Goal: Task Accomplishment & Management: Manage account settings

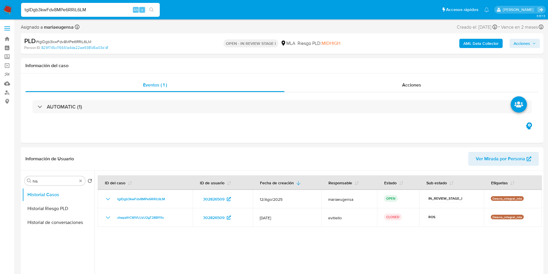
drag, startPoint x: 0, startPoint y: 0, endPoint x: 84, endPoint y: 10, distance: 84.6
click at [84, 10] on input "tgIDgb3kwFdv8MPe6RRiL6LM" at bounding box center [90, 10] width 139 height 8
click at [52, 182] on input "his" at bounding box center [55, 180] width 45 height 5
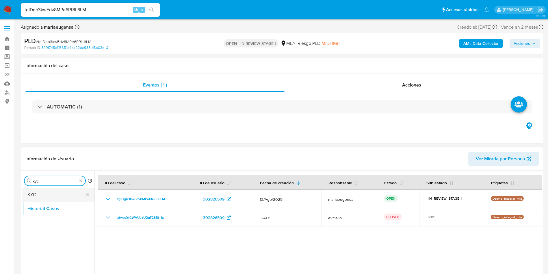
type input "kyc"
click at [53, 195] on button "KYC" at bounding box center [56, 195] width 68 height 14
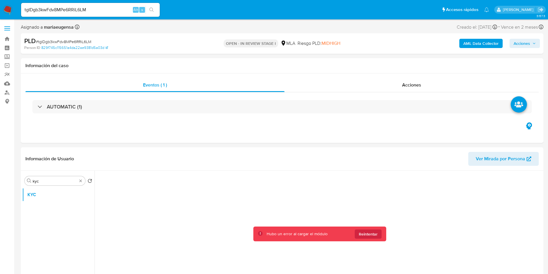
click at [79, 39] on span "# tgIDgb3kwFdv8MPe6RRiL6LM" at bounding box center [63, 42] width 55 height 6
click at [79, 38] on div "PLD # tgIDgb3kwFdv8MPe6RRiL6LM" at bounding box center [109, 41] width 170 height 9
copy span "tgIDgb3kwFdv8MPe6RRiL6LM"
click at [364, 235] on span "Reintentar" at bounding box center [368, 233] width 19 height 9
click at [252, 137] on div "Eventos ( 1 ) Acciones AUTOMATIC (1)" at bounding box center [282, 107] width 523 height 69
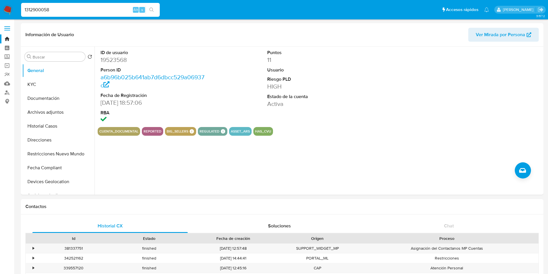
select select "10"
type input "1312900058"
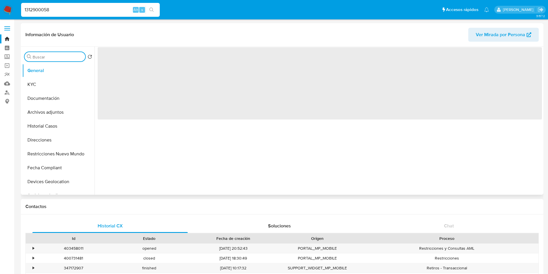
click at [54, 55] on input "Buscar" at bounding box center [58, 56] width 50 height 5
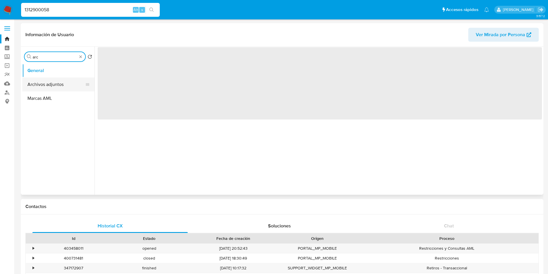
type input "arc"
click at [47, 85] on button "Archivos adjuntos" at bounding box center [58, 84] width 72 height 14
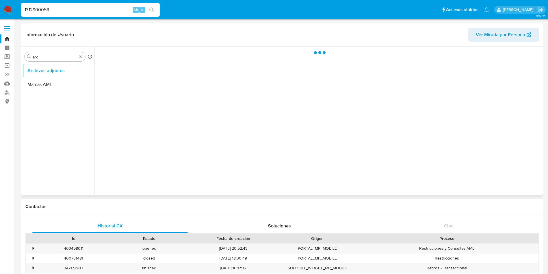
select select "10"
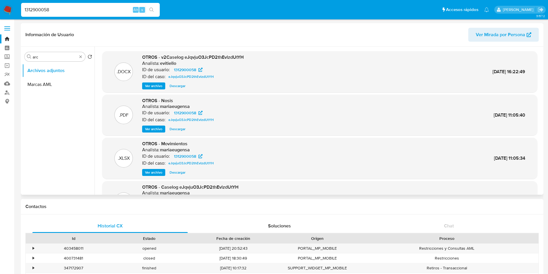
click at [175, 84] on span "Descargar" at bounding box center [178, 86] width 16 height 6
click at [66, 56] on input "arc" at bounding box center [55, 56] width 45 height 5
type input "kyc"
click at [57, 70] on button "KYC" at bounding box center [56, 71] width 68 height 14
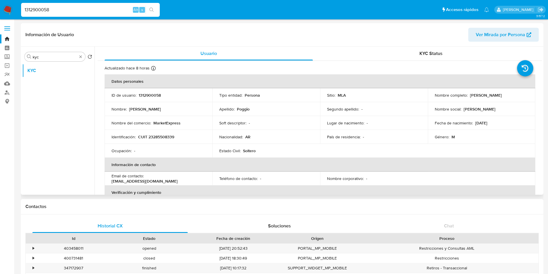
click at [153, 135] on p "CUIT 23285508339" at bounding box center [156, 136] width 36 height 5
copy p "23285508339"
click at [58, 57] on input "kyc" at bounding box center [55, 56] width 45 height 5
click at [58, 58] on input "kyc" at bounding box center [55, 56] width 45 height 5
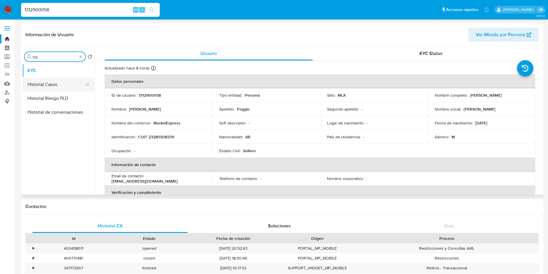
type input "his"
drag, startPoint x: 43, startPoint y: 86, endPoint x: 46, endPoint y: 85, distance: 3.9
click at [43, 86] on button "Historial Casos" at bounding box center [58, 84] width 72 height 14
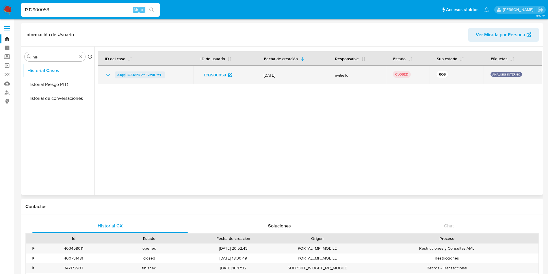
click at [135, 74] on span "eJqvjuO3JcPD2thEvlzdUtYH" at bounding box center [139, 74] width 45 height 7
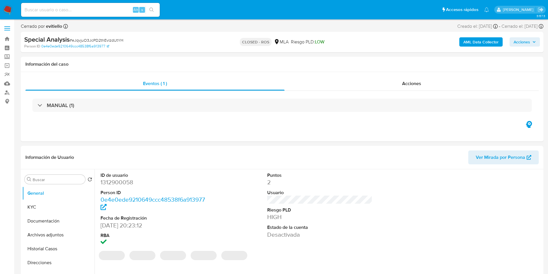
select select "10"
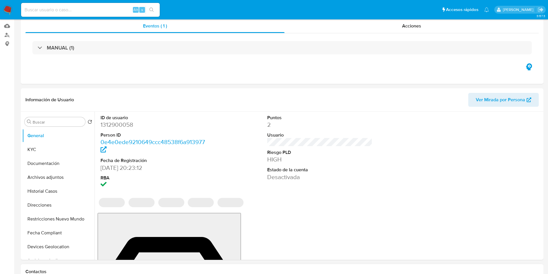
scroll to position [130, 0]
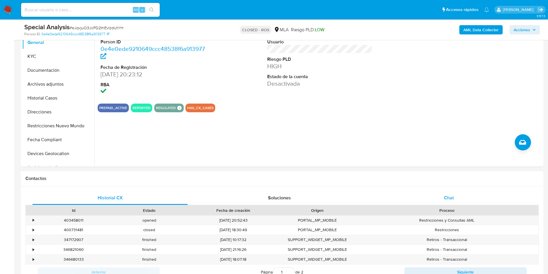
click at [452, 194] on span "Chat" at bounding box center [449, 197] width 10 height 7
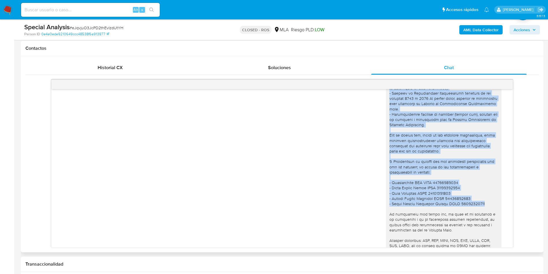
scroll to position [55, 0]
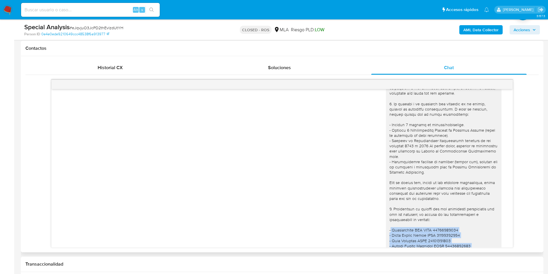
drag, startPoint x: 440, startPoint y: 136, endPoint x: 385, endPoint y: 229, distance: 108.3
click at [390, 229] on div at bounding box center [444, 193] width 109 height 300
copy div "Plectranthus SAS CUIT 30718299388 - Jorge Anibal Merlo CUIT 20301085037 - Kame …"
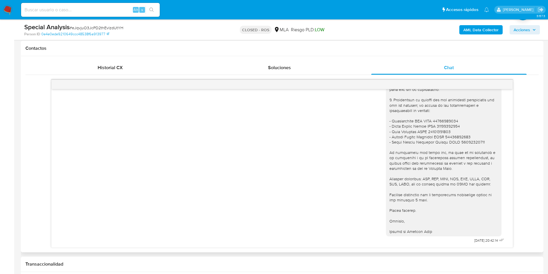
click at [421, 171] on div at bounding box center [444, 84] width 109 height 300
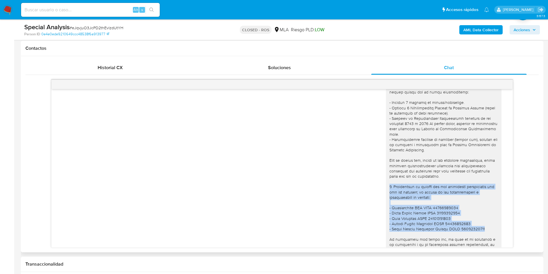
drag, startPoint x: 439, startPoint y: 218, endPoint x: 383, endPoint y: 186, distance: 63.9
click at [390, 186] on div at bounding box center [444, 171] width 109 height 300
copy div "3. Proporciona el vínculo con las siguientes contrapartes con las que operaste,…"
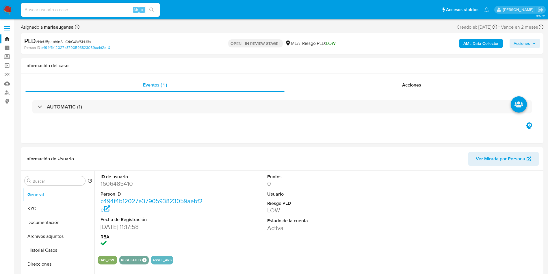
select select "10"
drag, startPoint x: 34, startPoint y: 208, endPoint x: 25, endPoint y: 221, distance: 16.1
click at [34, 208] on button "KYC" at bounding box center [58, 208] width 72 height 14
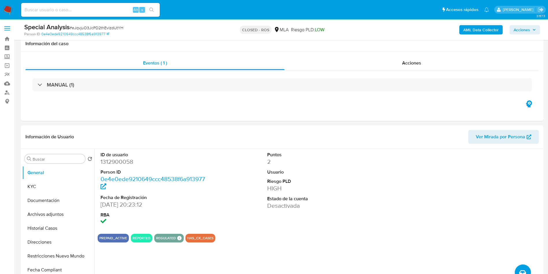
select select "10"
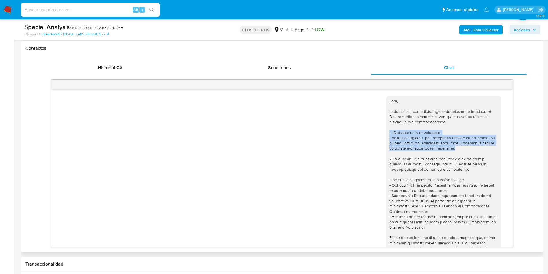
drag, startPoint x: 384, startPoint y: 134, endPoint x: 449, endPoint y: 147, distance: 67.0
click at [449, 147] on div at bounding box center [444, 248] width 109 height 300
copy div "1. Descripción de la actividad: - Detalla la actividad que realizas a través de…"
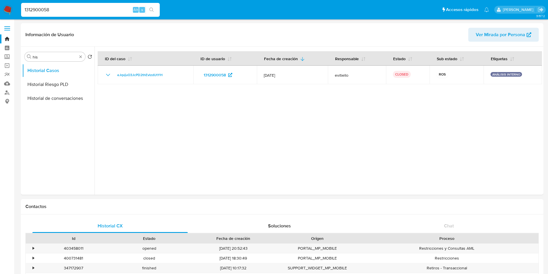
select select "10"
drag, startPoint x: 0, startPoint y: 0, endPoint x: 104, endPoint y: 9, distance: 104.4
click at [104, 9] on input "1312900058" at bounding box center [90, 10] width 139 height 8
paste input "91380000"
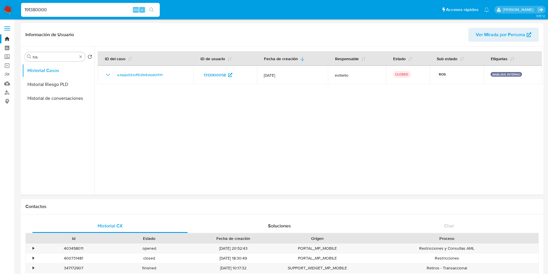
type input "191380000"
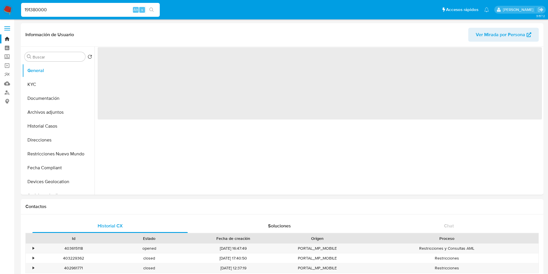
select select "10"
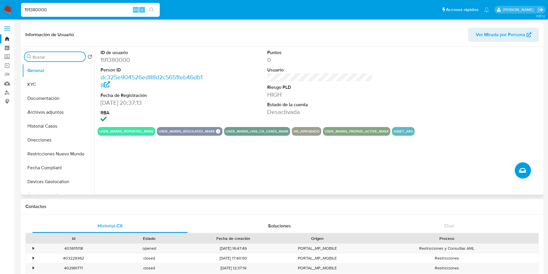
click at [36, 57] on input "Buscar" at bounding box center [58, 56] width 50 height 5
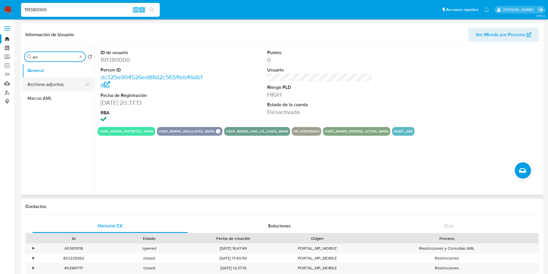
type input "arc"
click at [53, 88] on button "Archivos adjuntos" at bounding box center [56, 84] width 68 height 14
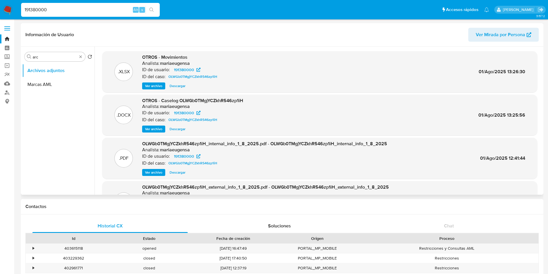
click at [153, 128] on span "Ver archivo" at bounding box center [153, 129] width 17 height 6
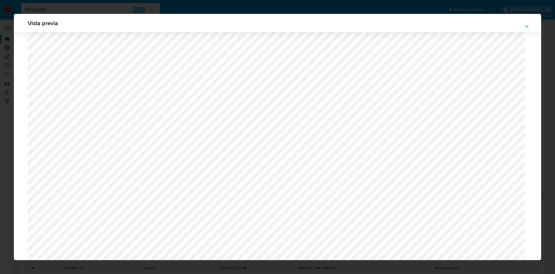
scroll to position [205, 0]
click at [527, 27] on icon "Attachment preview" at bounding box center [526, 26] width 5 height 5
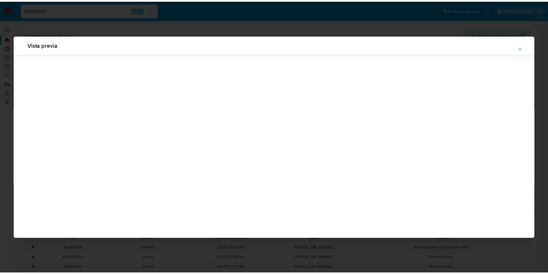
scroll to position [0, 0]
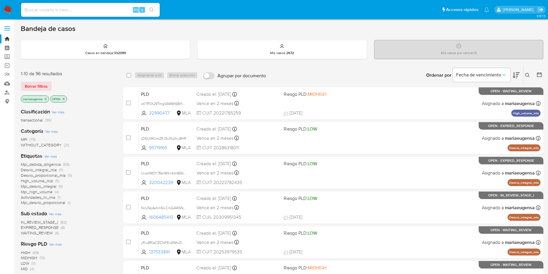
click at [101, 8] on input at bounding box center [90, 10] width 139 height 8
paste input "tgIDgb3kwFdv8MPe6RRiL6LM"
type input "tgIDgb3kwFdv8MPe6RRiL6LM"
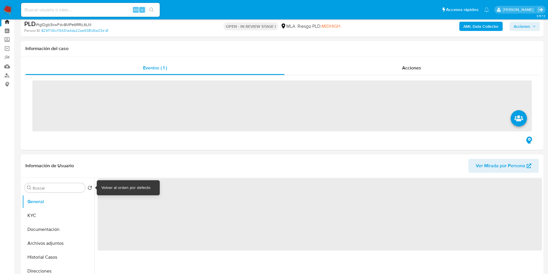
scroll to position [43, 0]
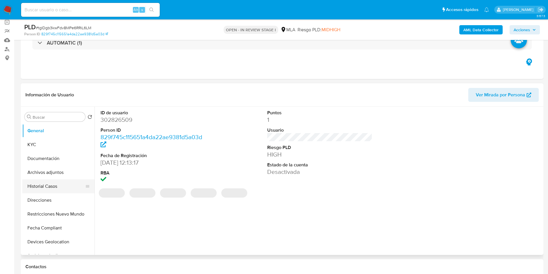
click at [55, 191] on button "Historial Casos" at bounding box center [56, 186] width 68 height 14
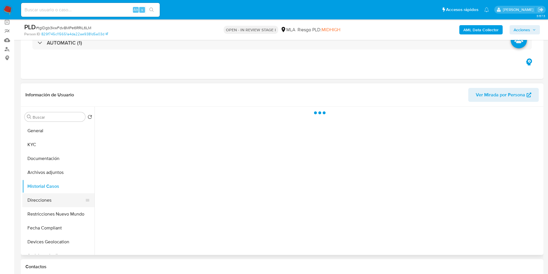
select select "10"
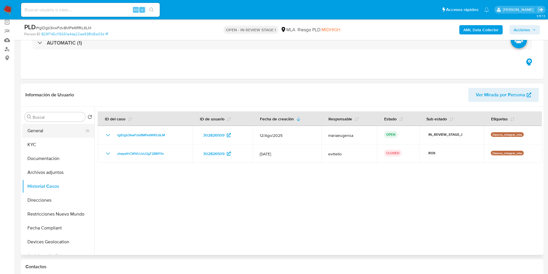
click at [32, 134] on button "General" at bounding box center [56, 131] width 68 height 14
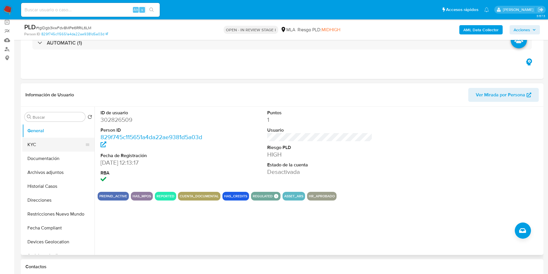
click at [59, 146] on button "KYC" at bounding box center [56, 145] width 68 height 14
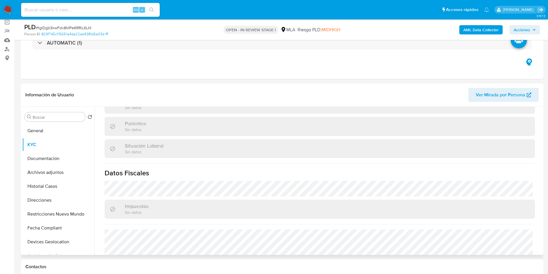
scroll to position [304, 0]
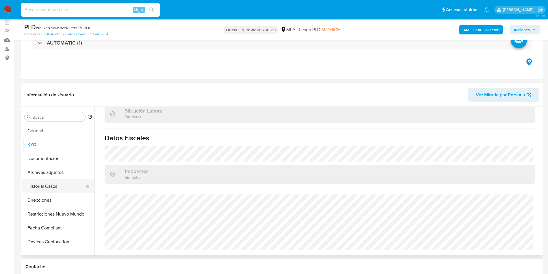
click at [56, 185] on button "Historial Casos" at bounding box center [56, 186] width 68 height 14
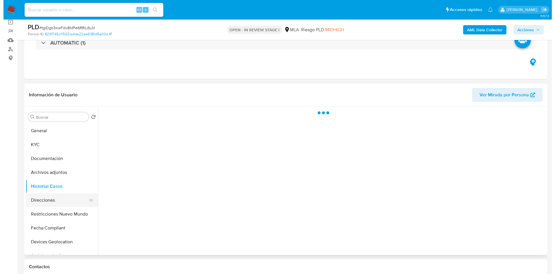
scroll to position [0, 0]
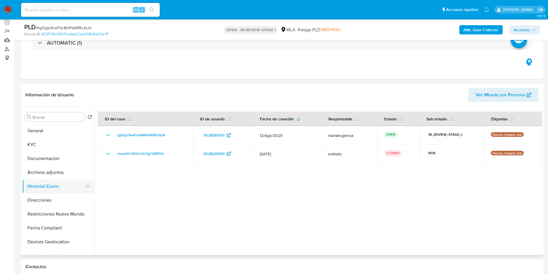
drag, startPoint x: 38, startPoint y: 144, endPoint x: 37, endPoint y: 192, distance: 48.3
click at [42, 179] on ul "General KYC Documentación Archivos adjuntos Historial Casos Direcciones Restric…" at bounding box center [58, 189] width 72 height 130
click at [37, 200] on button "Direcciones" at bounding box center [56, 200] width 68 height 14
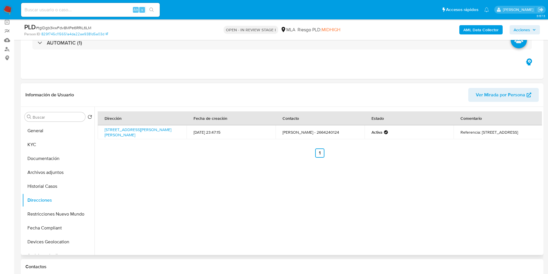
click at [132, 198] on div "Dirección Fecha de creación Contacto Estado Comentario Barrio Cgt Manzana 174 C…" at bounding box center [319, 181] width 448 height 148
click at [68, 134] on button "General" at bounding box center [56, 131] width 68 height 14
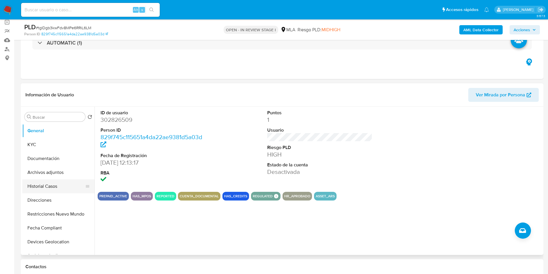
click at [63, 188] on button "Historial Casos" at bounding box center [56, 186] width 68 height 14
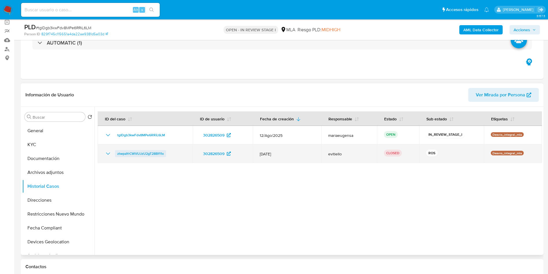
click at [139, 152] on span "ztwpaYrCWVUJzU2gT28Bf11x" at bounding box center [140, 153] width 47 height 7
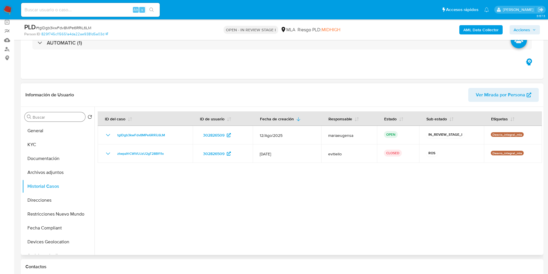
click at [50, 116] on input "Buscar" at bounding box center [58, 116] width 50 height 5
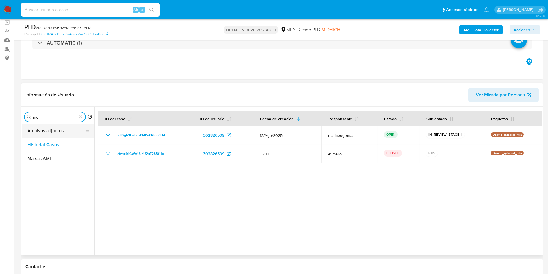
type input "arc"
drag, startPoint x: 62, startPoint y: 134, endPoint x: 154, endPoint y: 0, distance: 161.8
click at [62, 134] on button "Archivos adjuntos" at bounding box center [58, 131] width 72 height 14
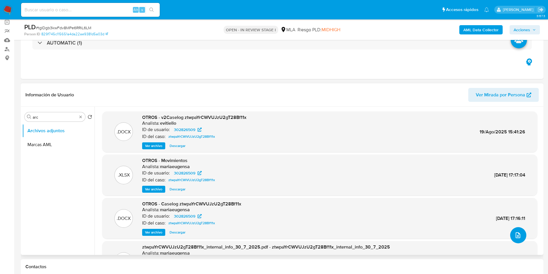
click at [515, 234] on icon "upload-file" at bounding box center [518, 234] width 7 height 7
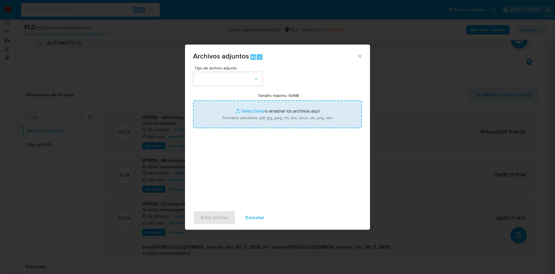
click at [237, 107] on input "Tamaño máximo: 50MB Seleccionar archivos" at bounding box center [277, 114] width 169 height 28
type input "C:\fakepath\Caselog tgIDgb3kwFdv8MPe6RRiL6LM_2025_09_04_14_45_48.docx"
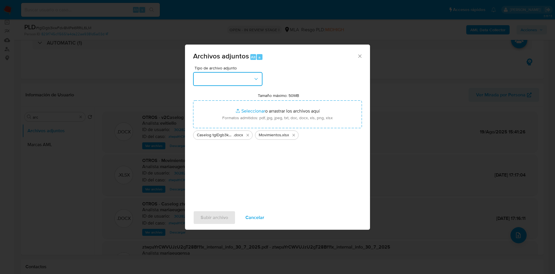
click at [234, 80] on button "button" at bounding box center [227, 79] width 69 height 14
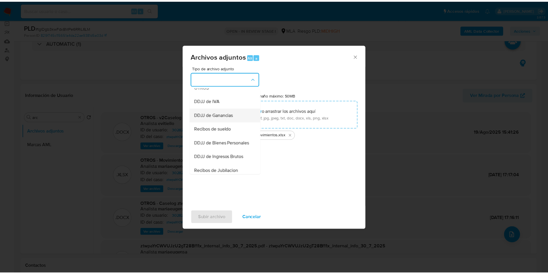
scroll to position [87, 0]
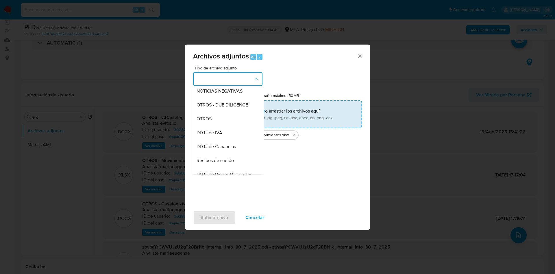
click at [216, 123] on div "OTROS" at bounding box center [226, 119] width 59 height 14
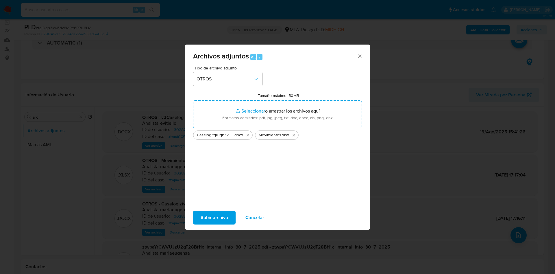
click at [205, 217] on span "Subir archivo" at bounding box center [214, 217] width 27 height 13
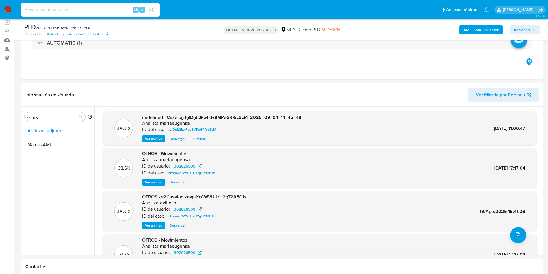
drag, startPoint x: 520, startPoint y: 29, endPoint x: 506, endPoint y: 33, distance: 14.4
click at [518, 29] on span "Acciones" at bounding box center [522, 29] width 16 height 9
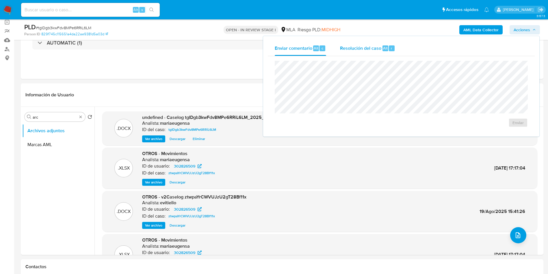
drag, startPoint x: 365, startPoint y: 49, endPoint x: 363, endPoint y: 58, distance: 8.6
click at [364, 52] on div "Resolución del caso Alt r" at bounding box center [367, 48] width 55 height 15
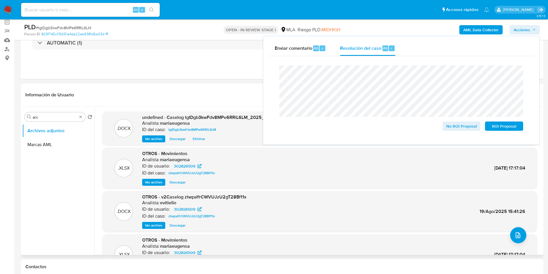
drag, startPoint x: 69, startPoint y: 175, endPoint x: 140, endPoint y: 146, distance: 77.1
click at [99, 162] on div "Buscar arc Volver al orden por defecto Archivos adjuntos Marcas AML .DOCX undef…" at bounding box center [282, 181] width 520 height 148
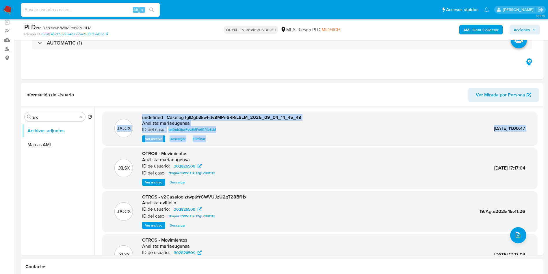
click at [478, 31] on b "AML Data Collector" at bounding box center [481, 29] width 35 height 9
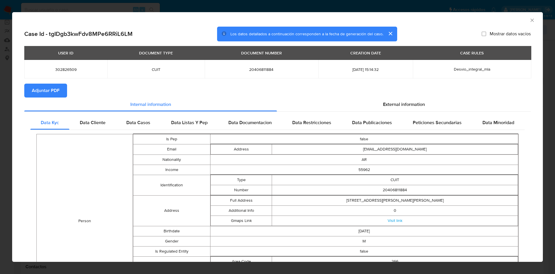
click at [529, 18] on icon "Cerrar ventana" at bounding box center [532, 20] width 6 height 6
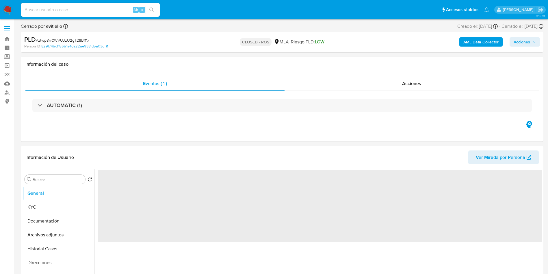
select select "10"
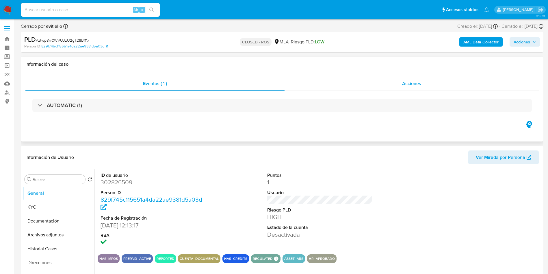
click at [360, 82] on div "Acciones" at bounding box center [412, 84] width 254 height 14
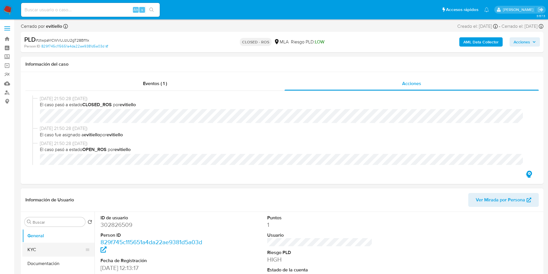
drag, startPoint x: 32, startPoint y: 251, endPoint x: 87, endPoint y: 245, distance: 55.5
click at [36, 249] on button "KYC" at bounding box center [56, 249] width 68 height 14
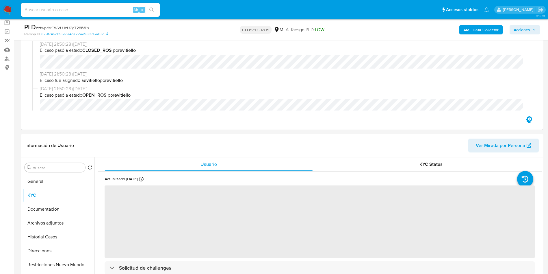
scroll to position [57, 0]
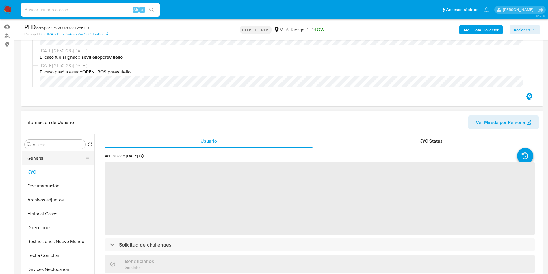
click at [48, 162] on button "General" at bounding box center [56, 158] width 68 height 14
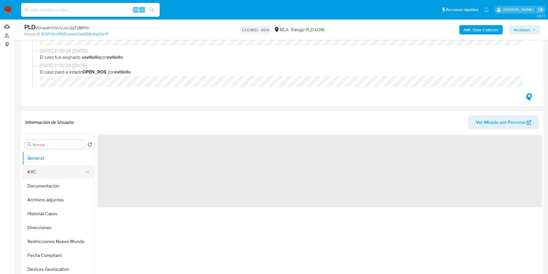
click at [48, 169] on button "KYC" at bounding box center [56, 172] width 68 height 14
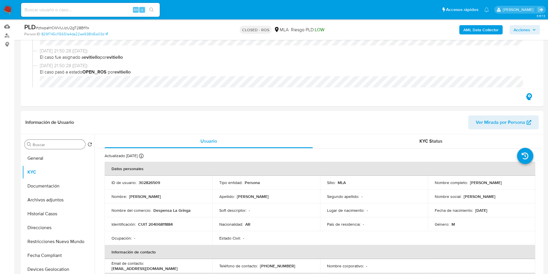
click at [59, 148] on div "Buscar" at bounding box center [55, 144] width 61 height 9
click at [60, 146] on input "a" at bounding box center [58, 144] width 50 height 5
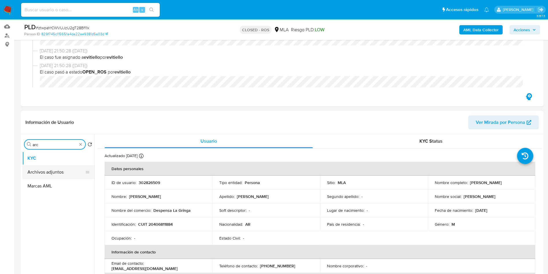
type input "arc"
click at [58, 172] on button "Archivos adjuntos" at bounding box center [56, 172] width 68 height 14
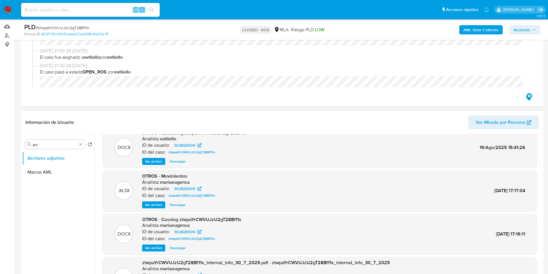
scroll to position [0, 0]
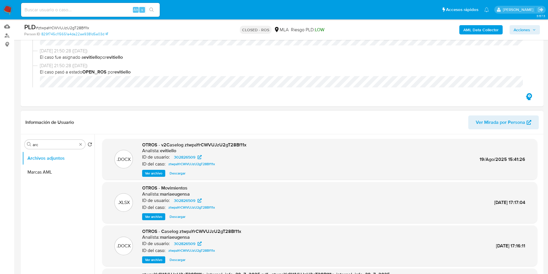
click at [155, 175] on span "Ver archivo" at bounding box center [153, 173] width 17 height 6
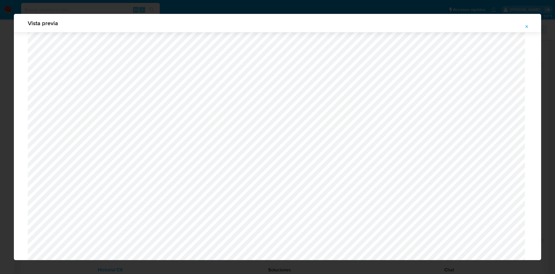
scroll to position [249, 0]
click at [526, 23] on span "Attachment preview" at bounding box center [526, 27] width 5 height 8
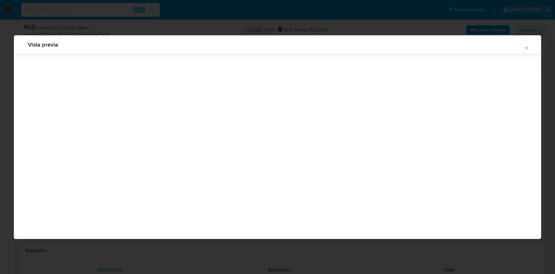
scroll to position [0, 0]
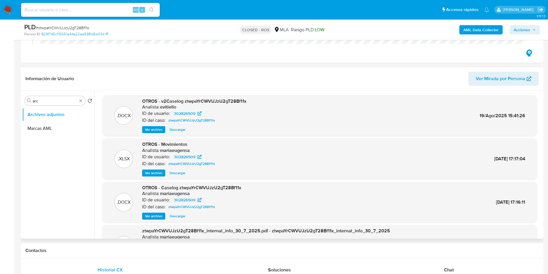
click at [147, 128] on span "Ver archivo" at bounding box center [153, 130] width 17 height 6
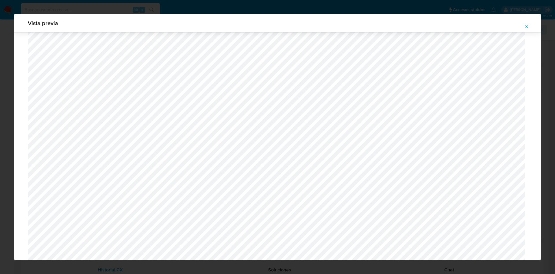
scroll to position [465, 0]
click at [526, 23] on span "Attachment preview" at bounding box center [526, 27] width 5 height 8
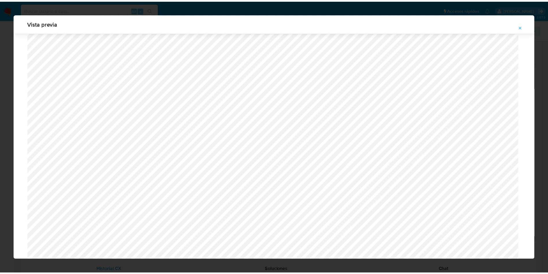
scroll to position [0, 0]
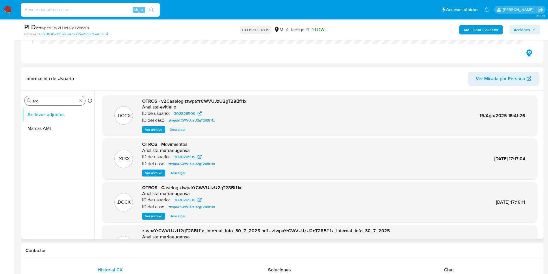
click at [50, 96] on div "Buscar arc" at bounding box center [55, 100] width 61 height 9
click at [56, 99] on input "arc" at bounding box center [55, 100] width 45 height 5
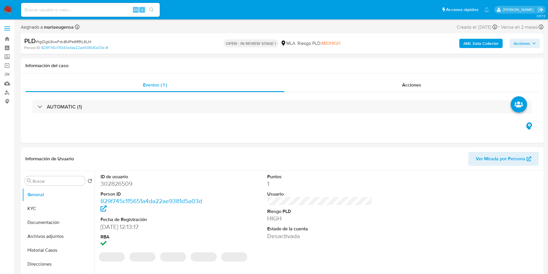
select select "10"
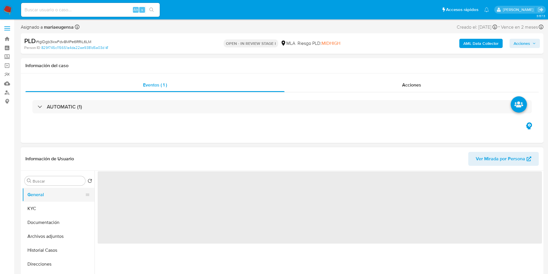
select select "10"
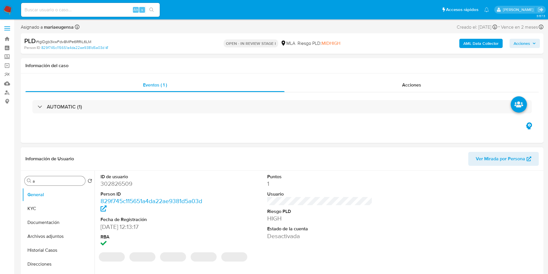
click at [58, 179] on input "a" at bounding box center [58, 180] width 50 height 5
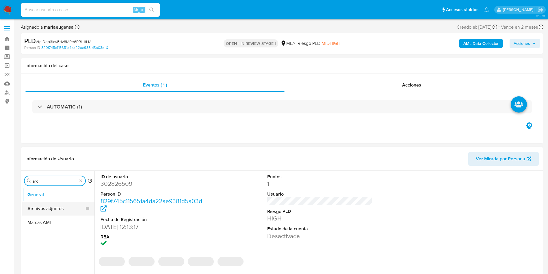
type input "arc"
click at [58, 208] on button "Archivos adjuntos" at bounding box center [56, 208] width 68 height 14
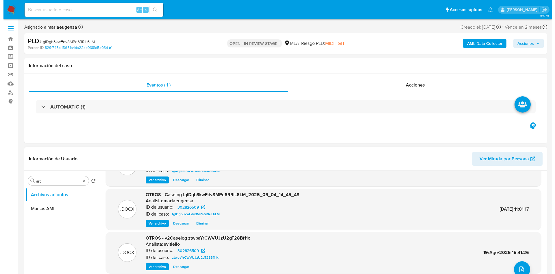
scroll to position [43, 0]
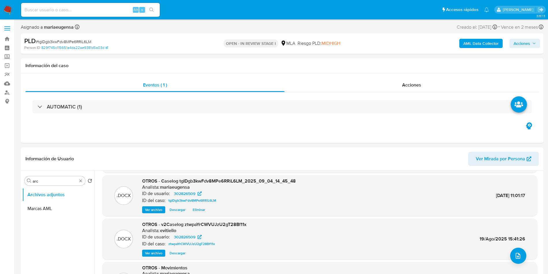
click at [477, 41] on b "AML Data Collector" at bounding box center [481, 43] width 35 height 9
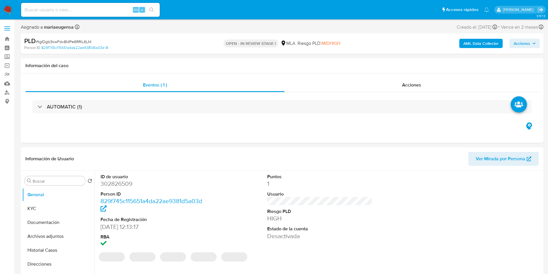
select select "10"
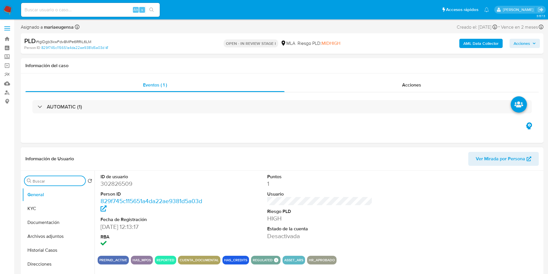
click at [45, 183] on input "Buscar" at bounding box center [58, 180] width 50 height 5
type input "arc"
drag, startPoint x: 58, startPoint y: 212, endPoint x: 141, endPoint y: 203, distance: 83.1
click at [60, 210] on button "Archivos adjuntos" at bounding box center [58, 208] width 72 height 14
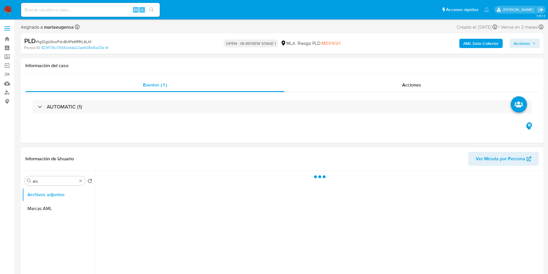
scroll to position [43, 0]
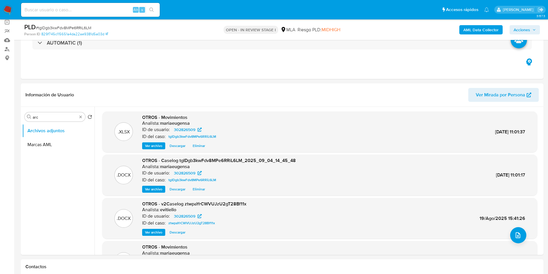
click at [464, 29] on b "AML Data Collector" at bounding box center [481, 29] width 35 height 9
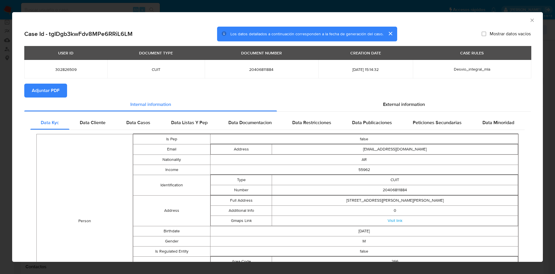
drag, startPoint x: 53, startPoint y: 75, endPoint x: 51, endPoint y: 81, distance: 6.8
click at [53, 76] on td "302826509" at bounding box center [65, 69] width 83 height 18
click at [51, 82] on div "USER ID DOCUMENT TYPE DOCUMENT NUMBER CREATION DATE CASE RULES 302826509 CUIT 2…" at bounding box center [277, 65] width 506 height 38
click at [50, 86] on span "Adjuntar PDF" at bounding box center [46, 90] width 28 height 13
click at [529, 20] on icon "Cerrar ventana" at bounding box center [532, 20] width 6 height 6
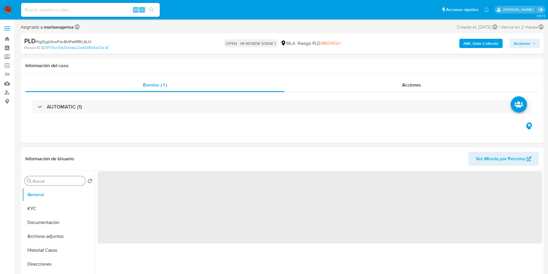
click at [55, 182] on input "Buscar" at bounding box center [58, 180] width 50 height 5
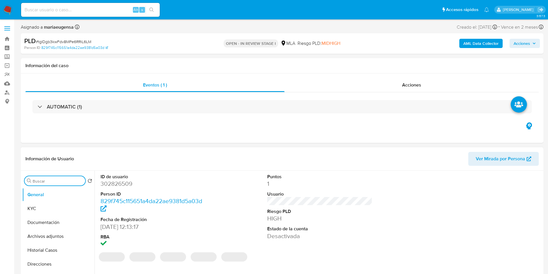
type input "a"
select select "10"
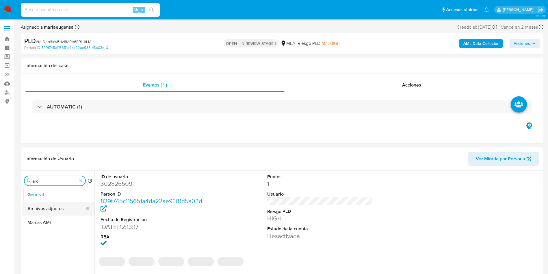
type input "arc"
click at [53, 204] on button "Archivos adjuntos" at bounding box center [56, 208] width 68 height 14
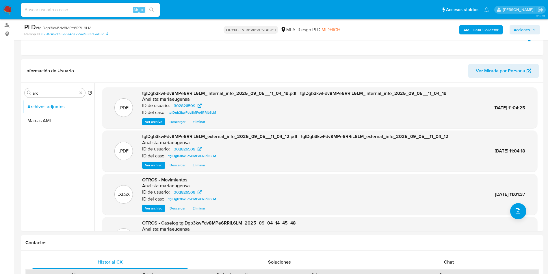
scroll to position [83, 0]
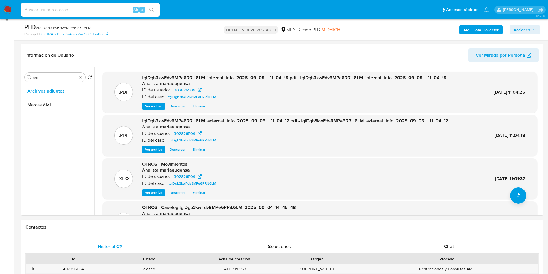
drag, startPoint x: 527, startPoint y: 32, endPoint x: 515, endPoint y: 34, distance: 12.4
click at [527, 32] on span "Acciones" at bounding box center [522, 29] width 16 height 9
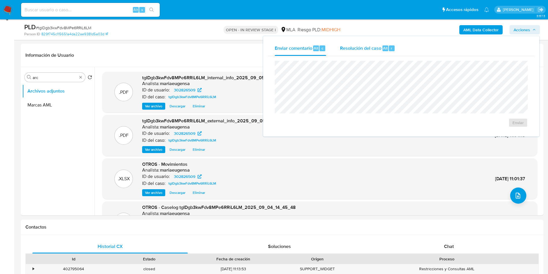
click at [368, 49] on span "Resolución del caso" at bounding box center [360, 48] width 41 height 7
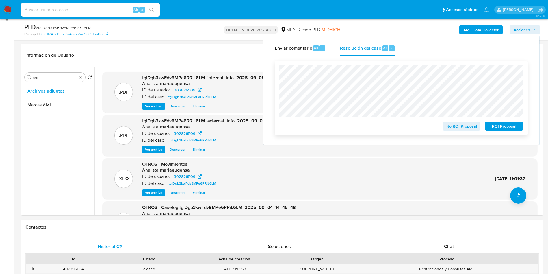
click at [511, 127] on span "ROI Proposal" at bounding box center [504, 126] width 30 height 8
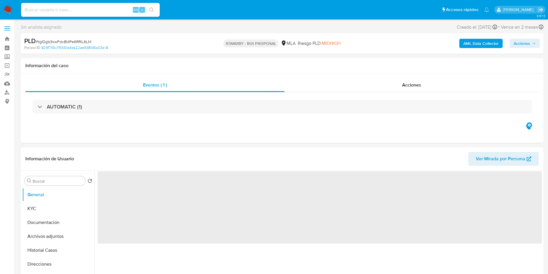
click at [9, 9] on img at bounding box center [8, 10] width 10 height 10
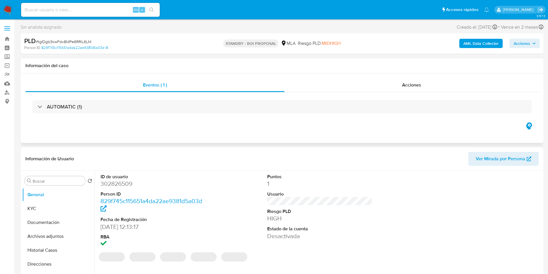
select select "10"
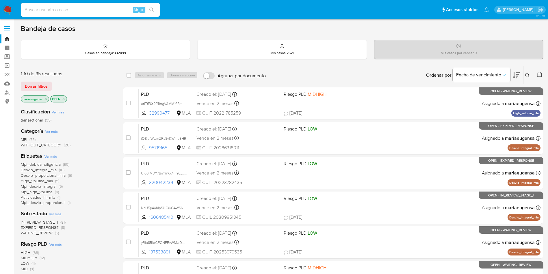
click at [526, 72] on button at bounding box center [529, 75] width 10 height 7
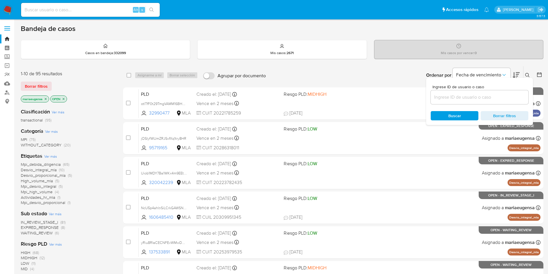
click at [491, 97] on input at bounding box center [480, 97] width 98 height 8
type input "jOSIyfWUmZRJSvfXq1try8HR"
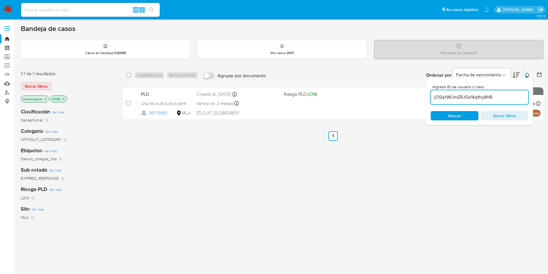
click at [527, 74] on icon at bounding box center [527, 75] width 5 height 5
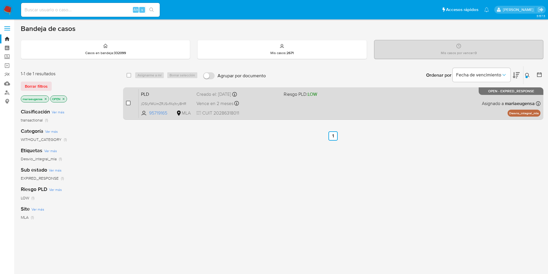
drag, startPoint x: 129, startPoint y: 105, endPoint x: 130, endPoint y: 101, distance: 3.9
click at [130, 103] on input "checkbox" at bounding box center [128, 103] width 5 height 5
checkbox input "true"
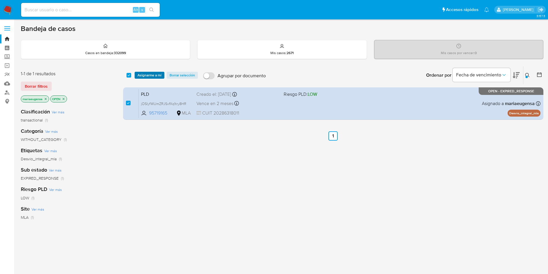
click at [144, 72] on span "Asignarme a mí" at bounding box center [150, 75] width 24 height 6
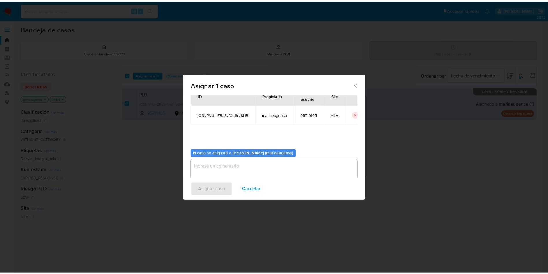
scroll to position [30, 0]
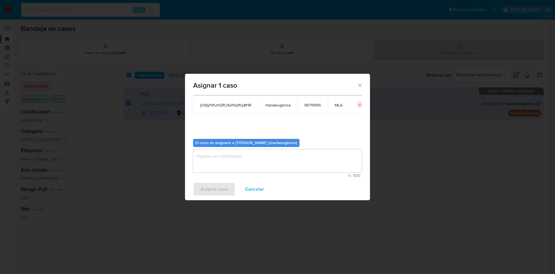
click at [212, 157] on textarea "assign-modal" at bounding box center [277, 160] width 169 height 23
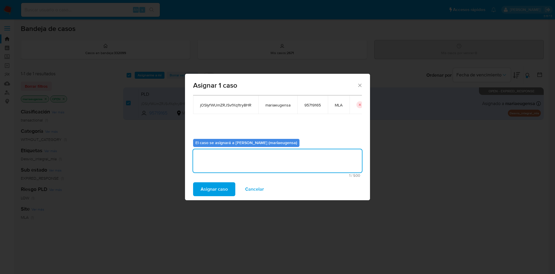
click at [210, 186] on span "Asignar caso" at bounding box center [214, 189] width 27 height 13
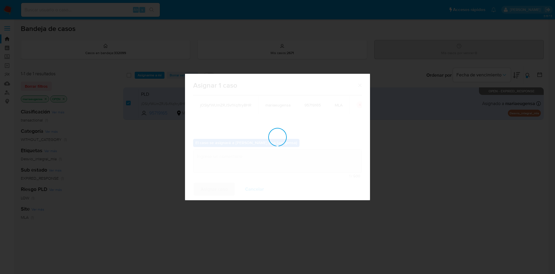
checkbox input "false"
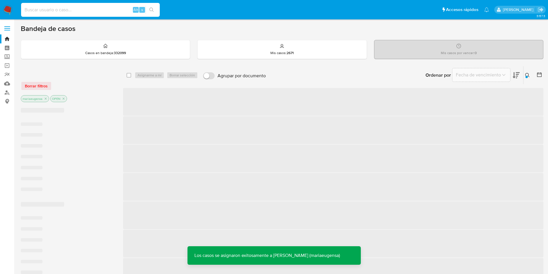
click at [102, 10] on input at bounding box center [90, 10] width 139 height 8
paste input "jOSIyfWUmZRJSvfXq1try8HR"
type input "jOSIyfWUmZRJSvfXq1try8HR"
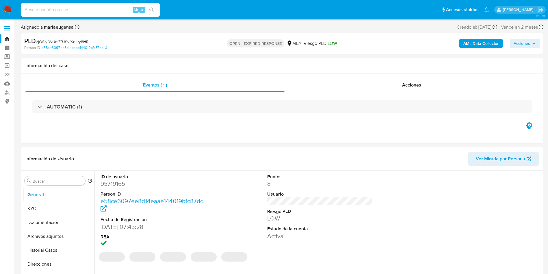
select select "10"
click at [81, 39] on span "# jOSIyfWUmZRJSvfXq1try8HR" at bounding box center [62, 42] width 53 height 6
click at [80, 40] on span "# jOSIyfWUmZRJSvfXq1try8HR" at bounding box center [62, 42] width 53 height 6
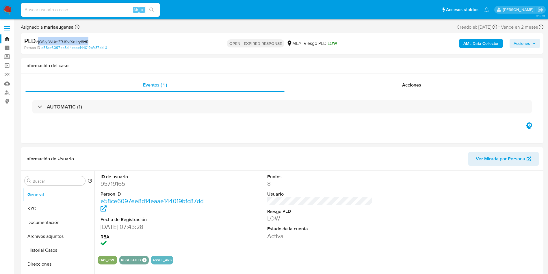
click at [80, 40] on span "# jOSIyfWUmZRJSvfXq1try8HR" at bounding box center [62, 42] width 53 height 6
copy span "jOSIyfWUmZRJSvfXq1try8HR"
click at [111, 181] on dd "95719165" at bounding box center [153, 183] width 105 height 8
copy dd "95719165"
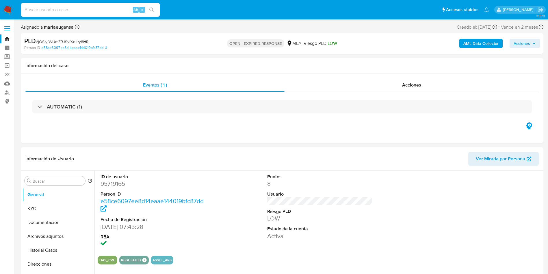
click at [69, 42] on span "# jOSIyfWUmZRJSvfXq1try8HR" at bounding box center [62, 42] width 53 height 6
copy span "jOSIyfWUmZRJSvfXq1try8HR"
click at [114, 187] on dl "ID de usuario 95719165 Person ID e58ce6097ee8d14eaae144019bfc87dd Fecha de Regi…" at bounding box center [153, 210] width 105 height 75
click at [114, 187] on dd "95719165" at bounding box center [153, 183] width 105 height 8
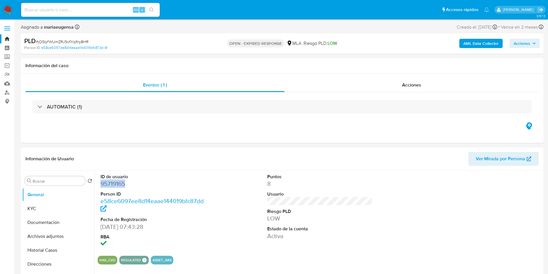
copy dd "95719165"
click at [68, 39] on span "# jOSIyfWUmZRJSvfXq1try8HR" at bounding box center [62, 42] width 53 height 6
copy span "jOSIyfWUmZRJSvfXq1try8HR"
click at [479, 44] on b "AML Data Collector" at bounding box center [481, 43] width 35 height 9
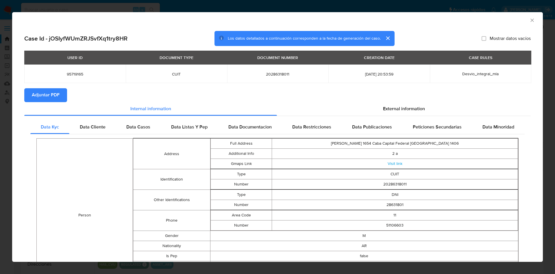
click at [60, 97] on button "Adjuntar PDF" at bounding box center [45, 95] width 43 height 14
click at [529, 20] on icon "Cerrar ventana" at bounding box center [532, 20] width 6 height 6
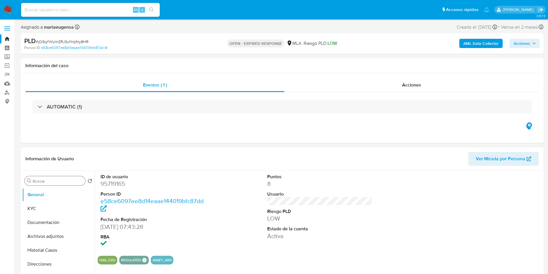
click at [46, 183] on input "Buscar" at bounding box center [58, 180] width 50 height 5
type input "arc"
click at [45, 204] on button "Archivos adjuntos" at bounding box center [56, 208] width 68 height 14
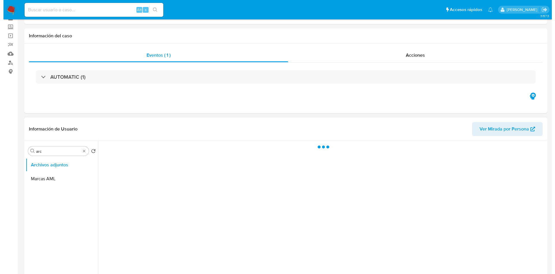
scroll to position [43, 0]
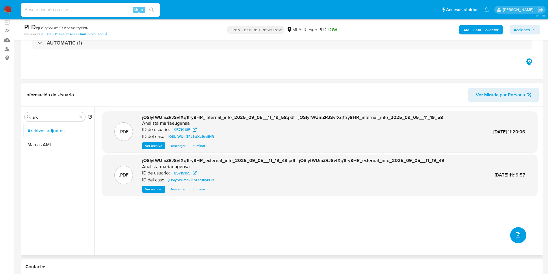
click at [518, 232] on icon "upload-file" at bounding box center [518, 234] width 7 height 7
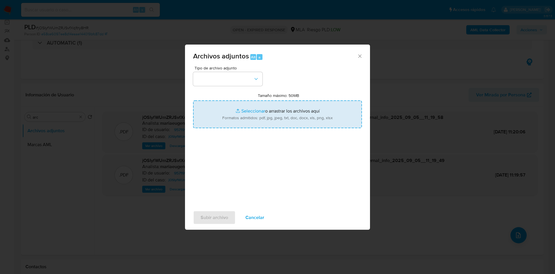
click at [269, 108] on input "Tamaño máximo: 50MB Seleccionar archivos" at bounding box center [277, 114] width 169 height 28
type input "C:\fakepath\Movimientos.xlsx"
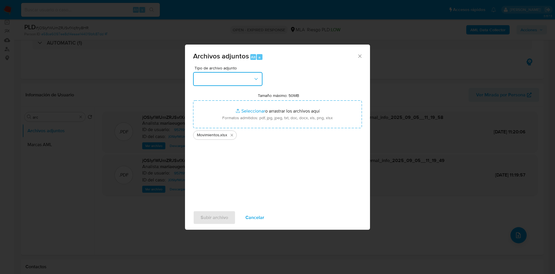
click at [232, 73] on button "button" at bounding box center [227, 79] width 69 height 14
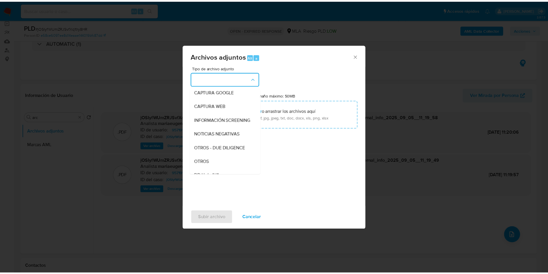
scroll to position [87, 0]
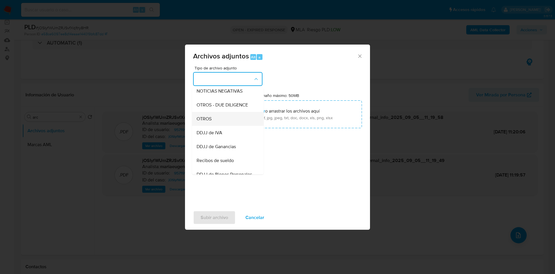
click at [211, 122] on span "OTROS" at bounding box center [204, 119] width 15 height 6
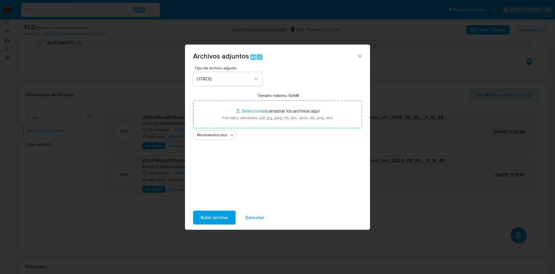
click at [205, 215] on span "Subir archivo" at bounding box center [214, 217] width 27 height 13
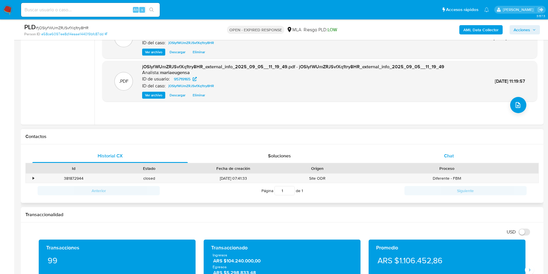
click at [451, 156] on span "Chat" at bounding box center [449, 155] width 10 height 7
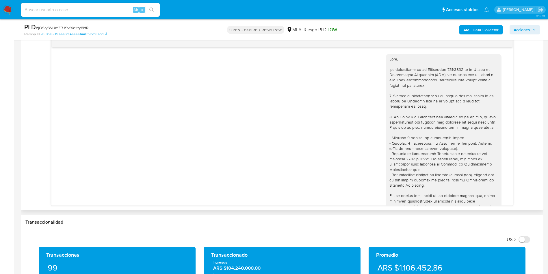
scroll to position [253, 0]
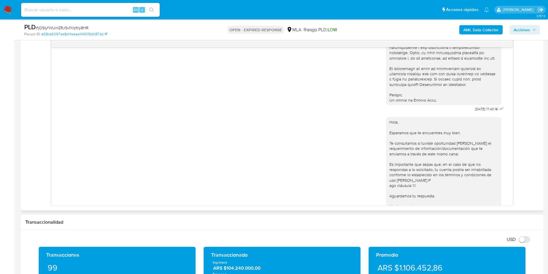
click at [69, 26] on span "# jOSIyfWUmZRJSvfXq1try8HR" at bounding box center [62, 28] width 53 height 6
copy span "jOSIyfWUmZRJSvfXq1try8HR"
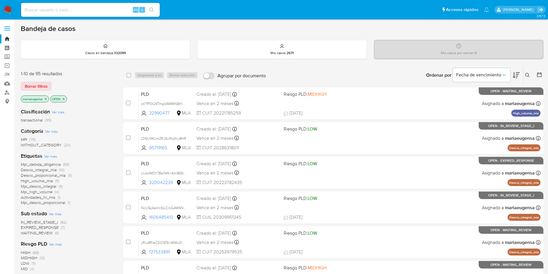
click at [529, 74] on icon at bounding box center [527, 75] width 5 height 5
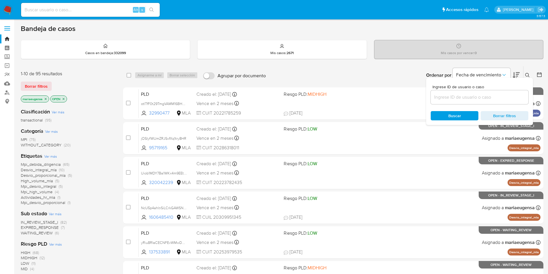
click at [511, 98] on input at bounding box center [480, 97] width 98 height 8
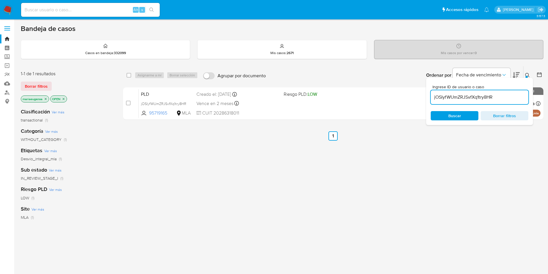
click at [527, 76] on div at bounding box center [527, 77] width 2 height 2
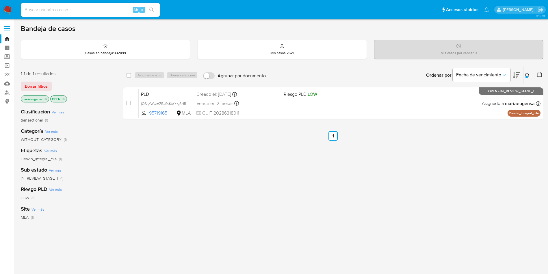
drag, startPoint x: 527, startPoint y: 75, endPoint x: 520, endPoint y: 97, distance: 22.9
click at [527, 75] on button at bounding box center [529, 75] width 10 height 7
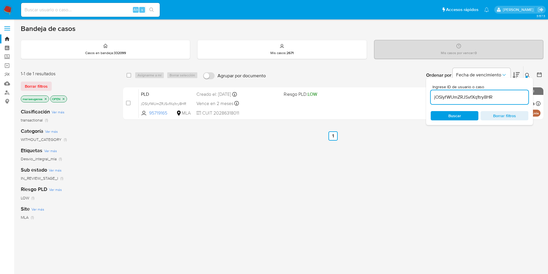
click at [520, 97] on input "jOSIyfWUmZRJSvfXq1try8HR" at bounding box center [480, 97] width 98 height 8
type input "QxyrTWYXoBIusDCN38ngka6J"
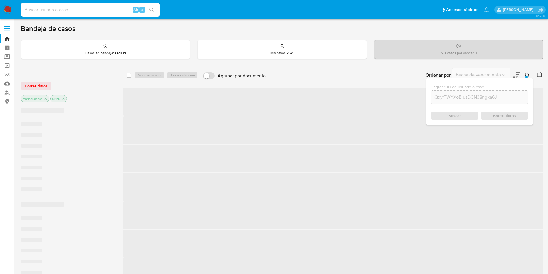
drag, startPoint x: 528, startPoint y: 72, endPoint x: 522, endPoint y: 74, distance: 6.5
click at [527, 72] on button at bounding box center [529, 75] width 10 height 7
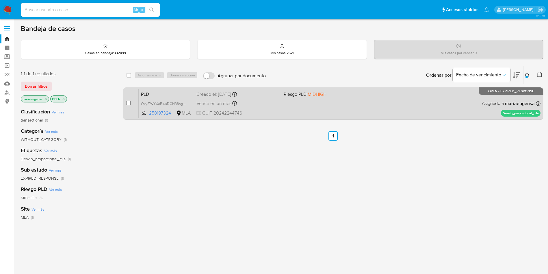
click at [129, 103] on input "checkbox" at bounding box center [128, 103] width 5 height 5
checkbox input "true"
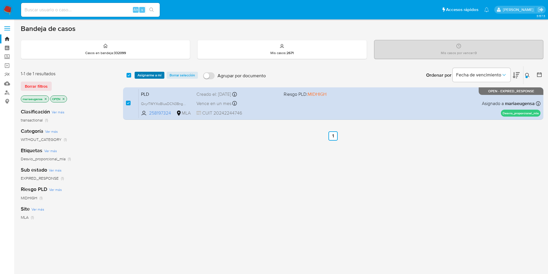
click at [142, 78] on span "Asignarme a mí" at bounding box center [150, 75] width 24 height 6
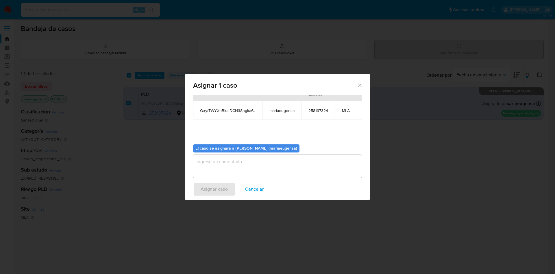
scroll to position [37, 0]
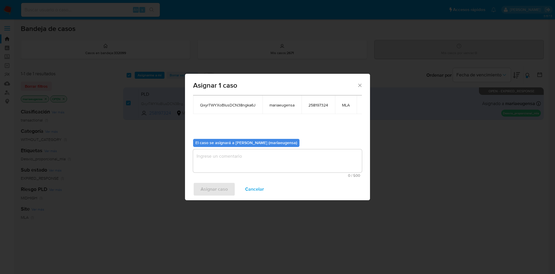
click at [222, 157] on div "Casos a asignar: ID Propietario ID de usuario Site QxyrTWYXoBIusDCN38ngka6J mar…" at bounding box center [277, 121] width 169 height 112
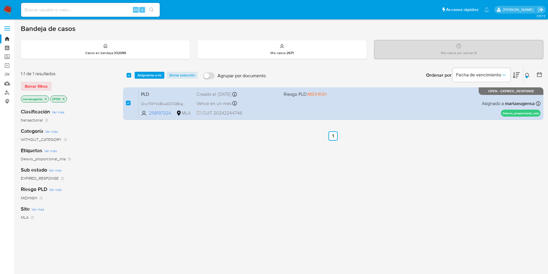
click at [151, 76] on span "Asignarme a mí" at bounding box center [150, 75] width 24 height 6
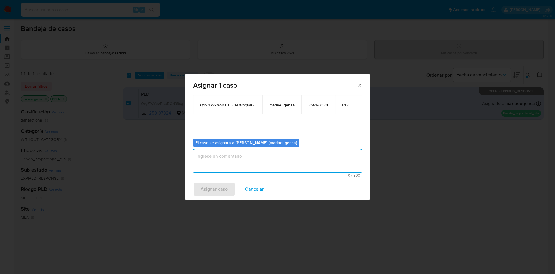
click at [203, 161] on textarea "assign-modal" at bounding box center [277, 160] width 169 height 23
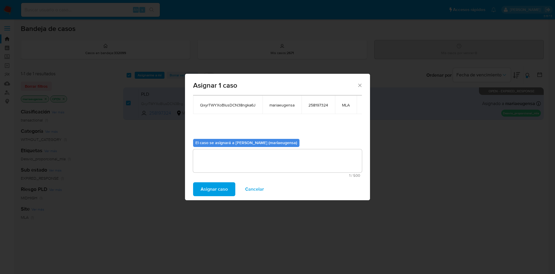
click at [209, 192] on span "Asignar caso" at bounding box center [214, 189] width 27 height 13
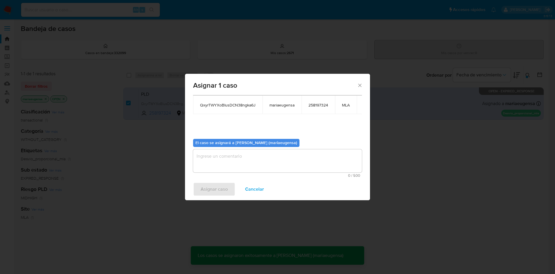
checkbox input "false"
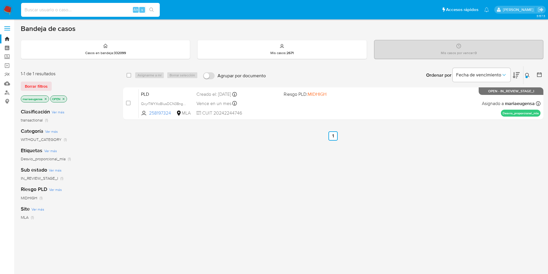
click at [65, 12] on input at bounding box center [90, 10] width 139 height 8
paste input "jOSIyfWUmZRJSvfXq1try8HR"
type input "jOSIyfWUmZRJSvfXq1try8HR"
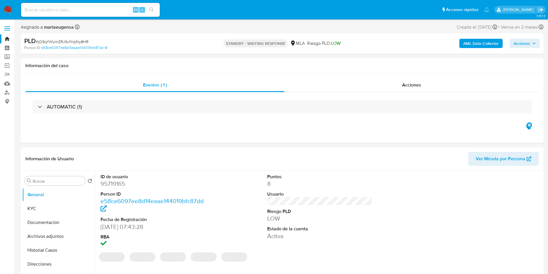
select select "10"
click at [89, 7] on input at bounding box center [90, 10] width 139 height 8
paste input "QxyrTWYXoBIusDCN38ngka6J"
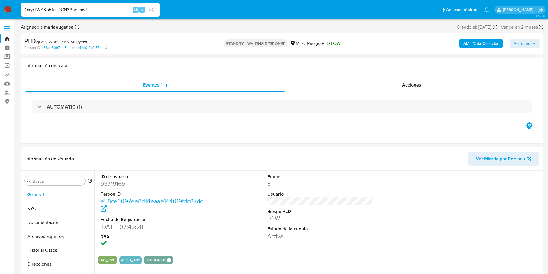
type input "QxyrTWYXoBIusDCN38ngka6J"
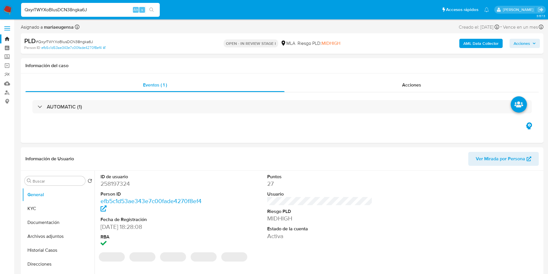
select select "10"
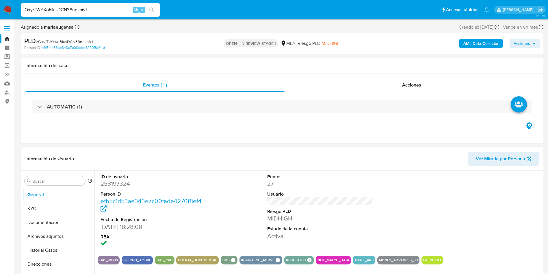
click at [117, 180] on dd "258197324" at bounding box center [153, 183] width 105 height 8
copy dd "258197324"
click at [112, 182] on dd "258197324" at bounding box center [153, 183] width 105 height 8
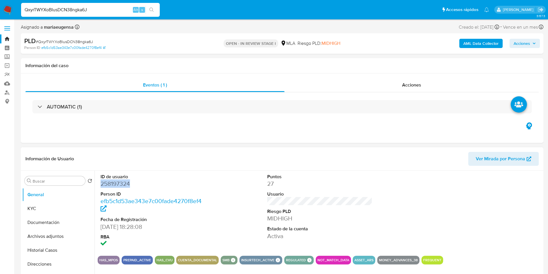
copy dd "258197324"
click at [121, 183] on dd "258197324" at bounding box center [153, 183] width 105 height 8
copy dd "258197324"
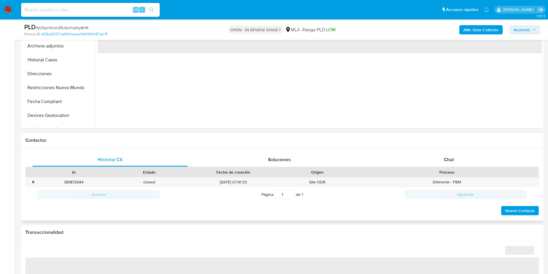
scroll to position [173, 0]
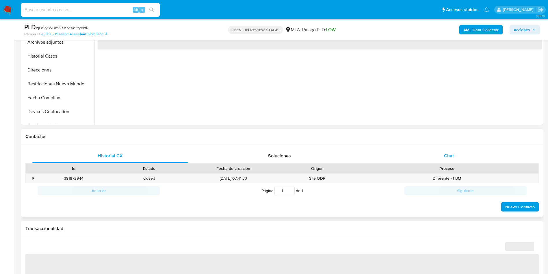
click at [456, 156] on div "Chat" at bounding box center [448, 156] width 155 height 14
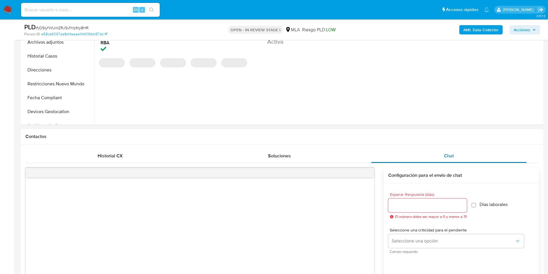
select select "10"
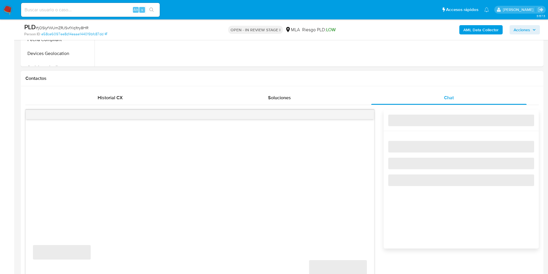
scroll to position [260, 0]
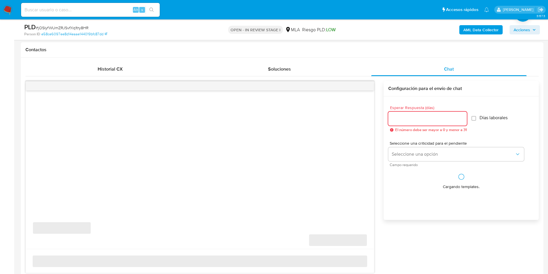
click at [405, 118] on input "Esperar Respuesta (días)" at bounding box center [427, 119] width 79 height 8
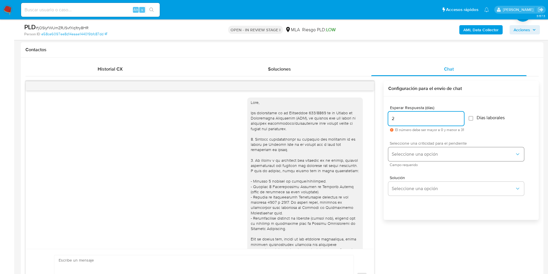
scroll to position [297, 0]
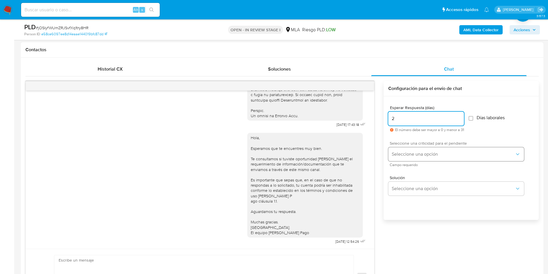
type input "2"
click at [397, 157] on span "Seleccione una opción" at bounding box center [453, 154] width 123 height 6
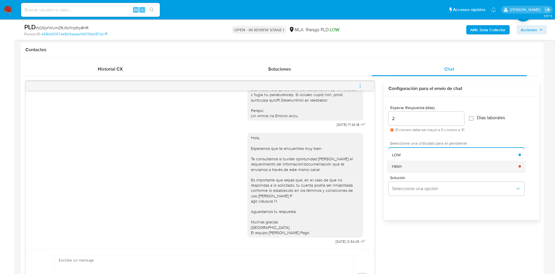
click at [397, 164] on span "HIGH" at bounding box center [397, 166] width 10 height 5
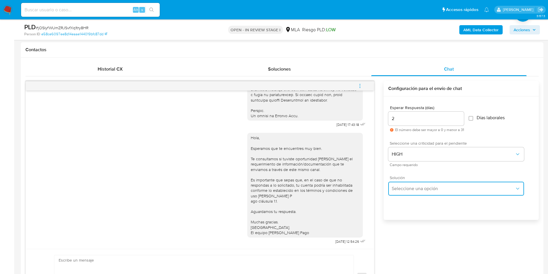
click at [398, 192] on button "Seleccione una opción" at bounding box center [456, 188] width 136 height 14
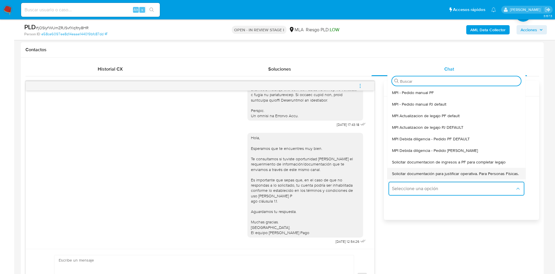
click at [399, 176] on span "Solicitar documentación para justificar operativa. Para Personas Físicas." at bounding box center [455, 173] width 127 height 5
type textarea "Hola,En función de las operaciones registradas en tu cuenta de Mercado Pago, ne…"
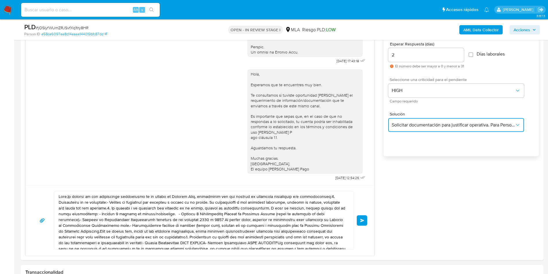
scroll to position [433, 0]
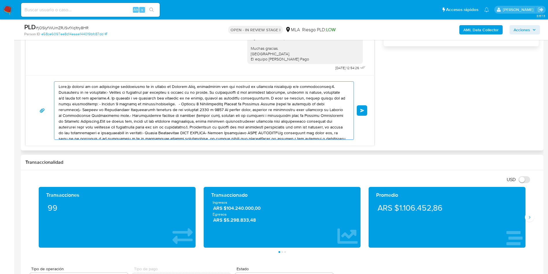
click at [144, 123] on textarea at bounding box center [203, 110] width 288 height 58
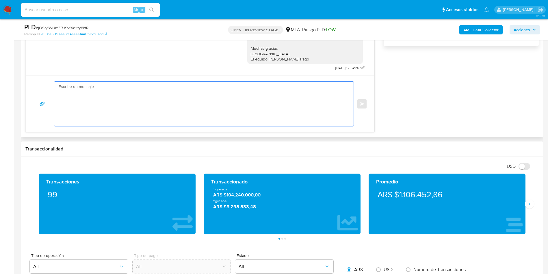
paste textarea "Hola, En función de las operaciones registradas en tu cuenta de Mercado Pago, n…"
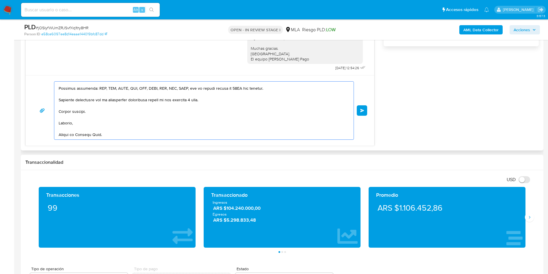
scroll to position [131, 0]
click at [144, 122] on textarea at bounding box center [203, 110] width 288 height 58
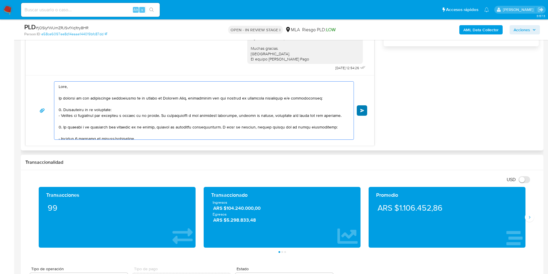
type textarea "Hola, En función de las operaciones registradas en tu cuenta de Mercado Pago, n…"
click at [365, 114] on button "Enviar" at bounding box center [362, 110] width 10 height 10
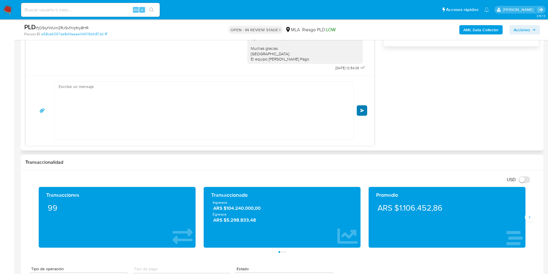
scroll to position [581, 0]
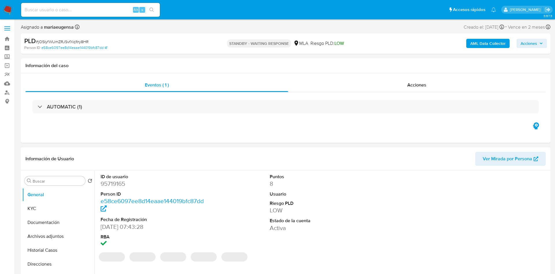
select select "10"
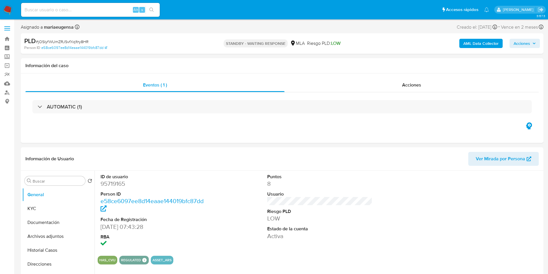
click at [88, 8] on input at bounding box center [90, 10] width 139 height 8
paste input "QxyrTWYXoBIusDCN38ngka6J"
type input "QxyrTWYXoBIusDCN38ngka6J"
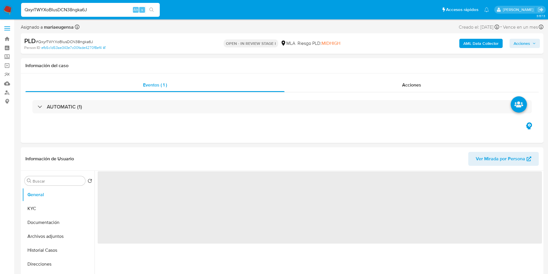
select select "10"
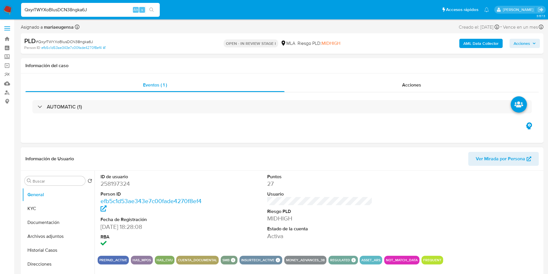
click at [215, 199] on div "ID de usuario 258197324 Person ID efb5c1d53ae343e7c00fade4270f8ef4 Fecha de Reg…" at bounding box center [320, 211] width 444 height 80
click at [110, 184] on dd "258197324" at bounding box center [153, 183] width 105 height 8
copy dd "258197324"
click at [45, 253] on button "Historial Casos" at bounding box center [56, 250] width 68 height 14
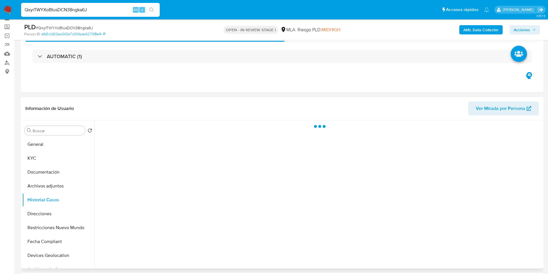
scroll to position [43, 0]
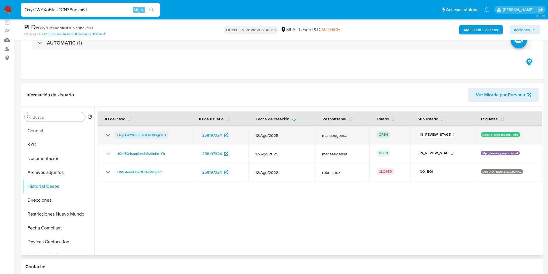
click at [147, 136] on span "QxyrTWYXoBIusDCN38ngka6J" at bounding box center [141, 134] width 49 height 7
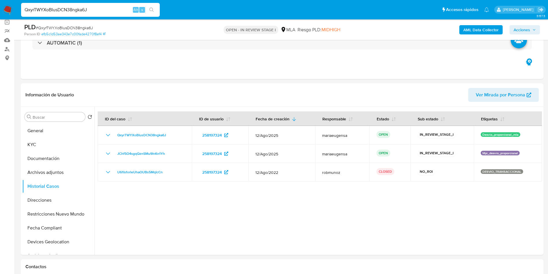
scroll to position [0, 0]
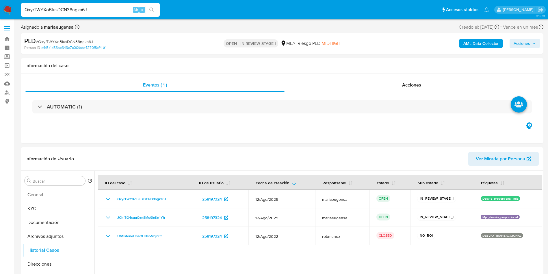
click at [12, 9] on img at bounding box center [8, 10] width 10 height 10
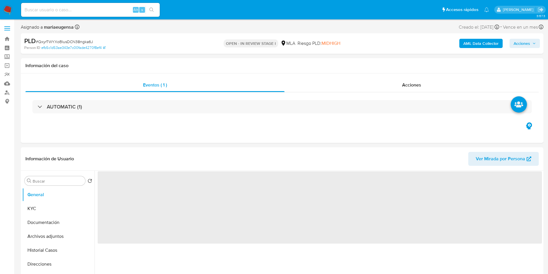
select select "10"
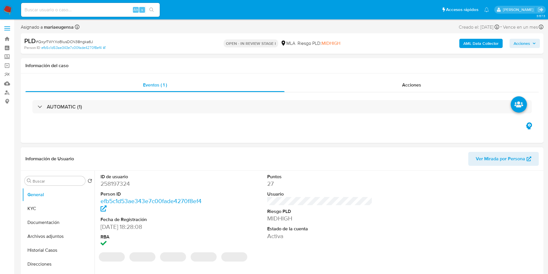
click at [121, 181] on dd "258197324" at bounding box center [153, 183] width 105 height 8
copy dd "258197324"
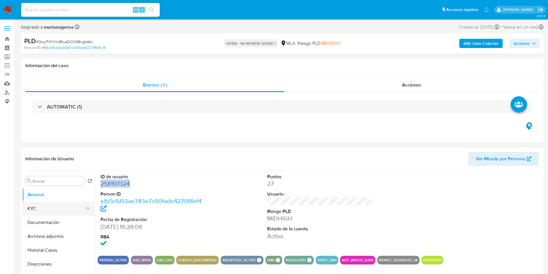
drag, startPoint x: 56, startPoint y: 208, endPoint x: 52, endPoint y: 206, distance: 4.7
click at [55, 208] on button "KYC" at bounding box center [56, 208] width 68 height 14
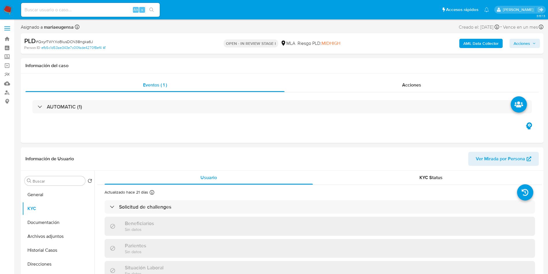
click at [86, 42] on span "# QxyrTWYXoBIusDCN38ngka6J" at bounding box center [64, 42] width 57 height 6
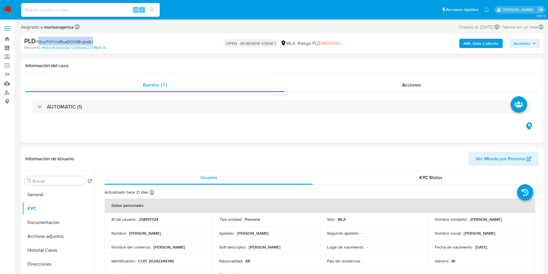
click at [86, 42] on span "# QxyrTWYXoBIusDCN38ngka6J" at bounding box center [64, 42] width 57 height 6
copy span "QxyrTWYXoBIusDCN38ngka6J"
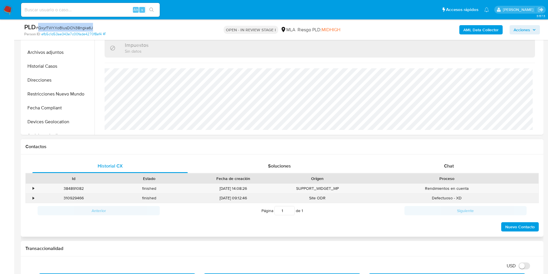
scroll to position [173, 0]
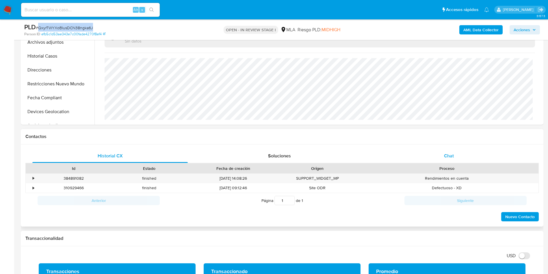
click at [451, 150] on div "Chat" at bounding box center [448, 156] width 155 height 14
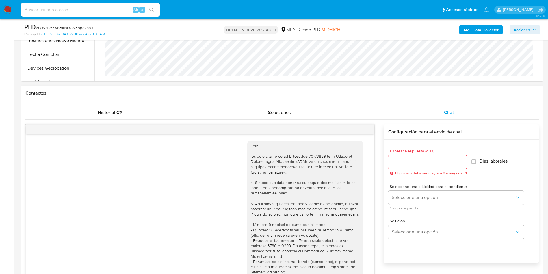
scroll to position [297, 0]
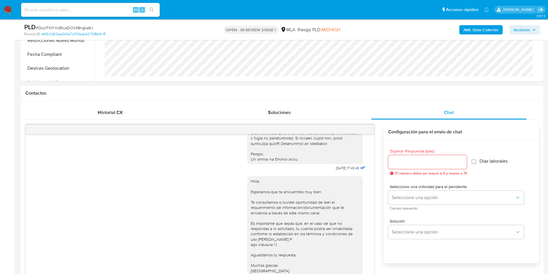
click at [414, 160] on input "Esperar Respuesta (días)" at bounding box center [427, 162] width 79 height 8
type input "2"
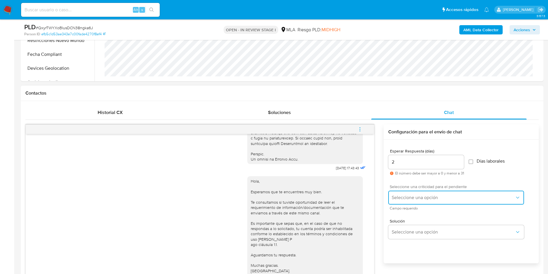
click at [402, 198] on span "Seleccione una opción" at bounding box center [453, 197] width 123 height 6
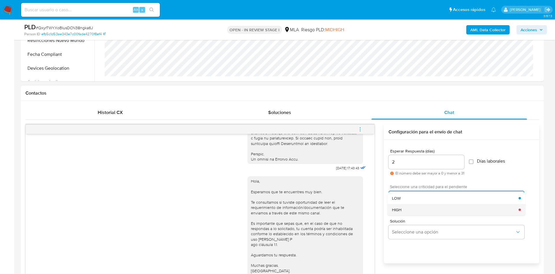
click at [403, 210] on div "HIGH" at bounding box center [455, 210] width 127 height 12
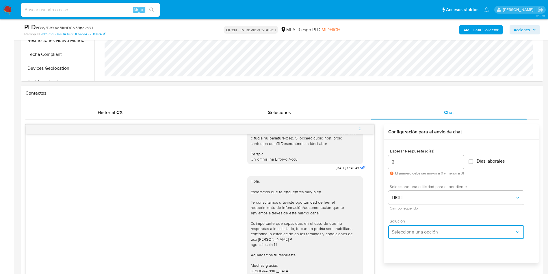
click at [408, 235] on button "Seleccione una opción" at bounding box center [456, 232] width 136 height 14
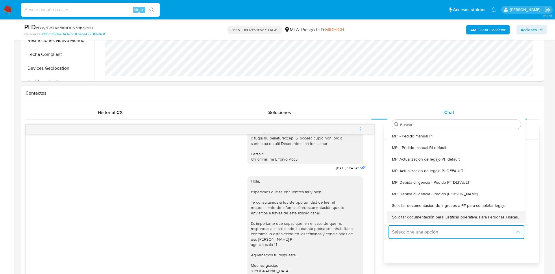
click at [410, 215] on span "Solicitar documentación para justificar operativa. Para Personas Físicas." at bounding box center [455, 216] width 127 height 5
type textarea "Hola,En función de las operaciones registradas en tu cuenta de Mercado Pago, ne…"
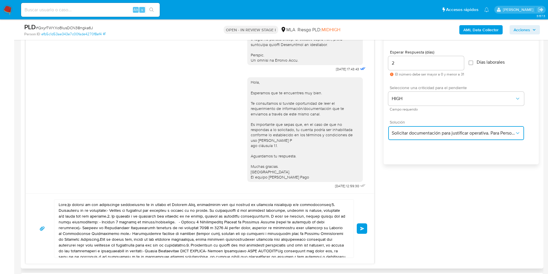
scroll to position [433, 0]
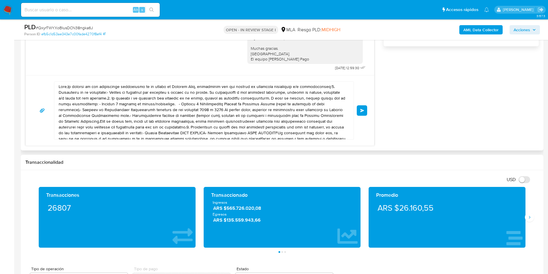
click at [250, 100] on textarea at bounding box center [203, 110] width 288 height 58
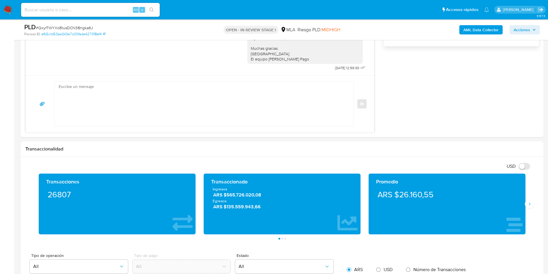
drag, startPoint x: 14, startPoint y: 71, endPoint x: 24, endPoint y: 34, distance: 38.1
click at [14, 68] on main "3.157.3 Asignado a mariaeugensa Asignado el: 18/08/2025 14:17:41 Creado el: 12/…" at bounding box center [274, 220] width 548 height 1306
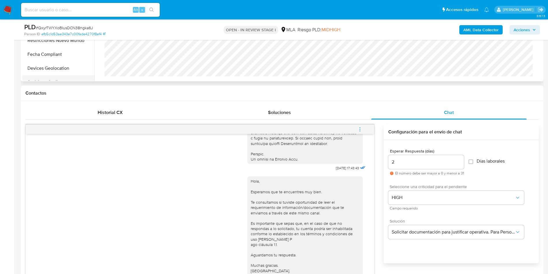
scroll to position [87, 0]
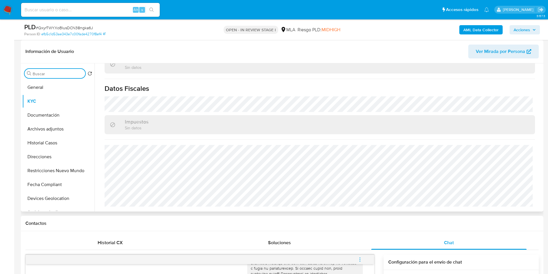
click at [51, 75] on input "Buscar" at bounding box center [58, 73] width 50 height 5
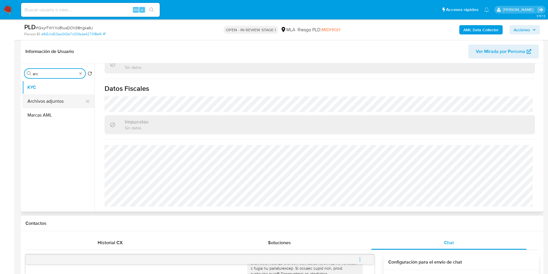
type input "arc"
click at [50, 106] on button "Archivos adjuntos" at bounding box center [56, 101] width 68 height 14
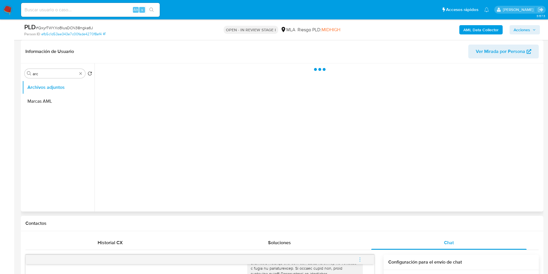
scroll to position [0, 0]
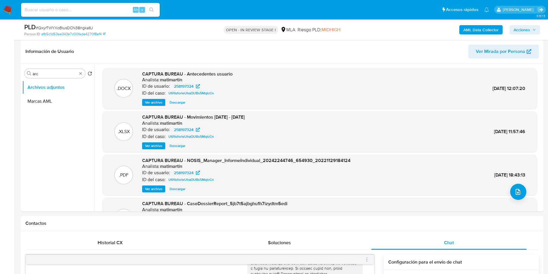
click at [477, 29] on b "AML Data Collector" at bounding box center [481, 29] width 35 height 9
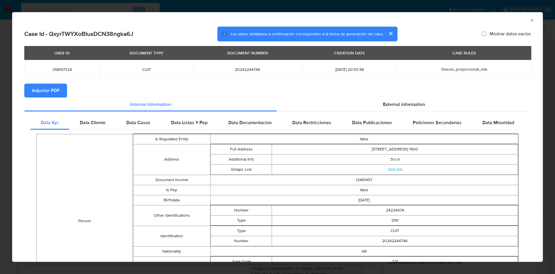
click at [48, 91] on span "Adjuntar PDF" at bounding box center [46, 90] width 28 height 13
click at [529, 21] on icon "Cerrar ventana" at bounding box center [532, 20] width 6 height 6
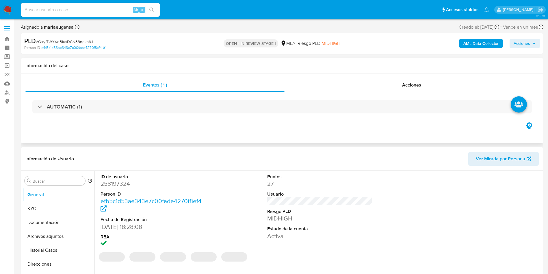
select select "10"
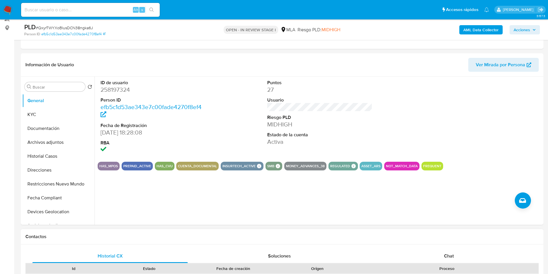
scroll to position [87, 0]
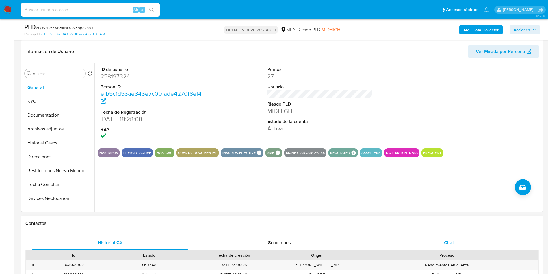
click at [433, 246] on div "Chat" at bounding box center [448, 243] width 155 height 14
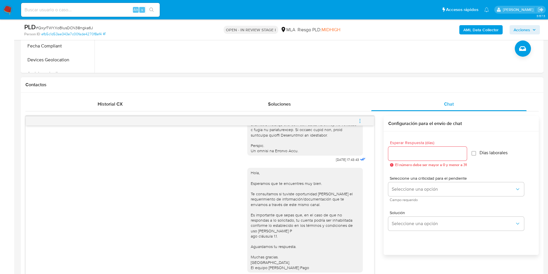
scroll to position [390, 0]
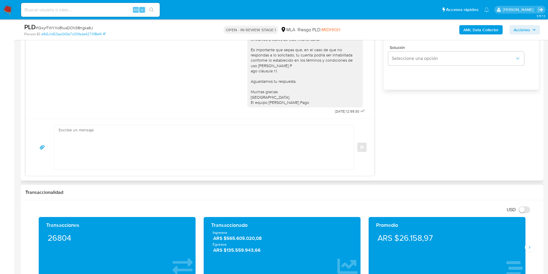
drag, startPoint x: 92, startPoint y: 114, endPoint x: 91, endPoint y: 123, distance: 8.7
click at [92, 119] on div "18/08/2025 17:43:43 Hola, Esperamos que te encuentres muy bien. Te consultamos …" at bounding box center [199, 63] width 349 height 225
click at [86, 137] on textarea at bounding box center [203, 147] width 288 height 45
paste textarea "Hola, En función de las operaciones registradas en tu cuenta de Mercado Pago, n…"
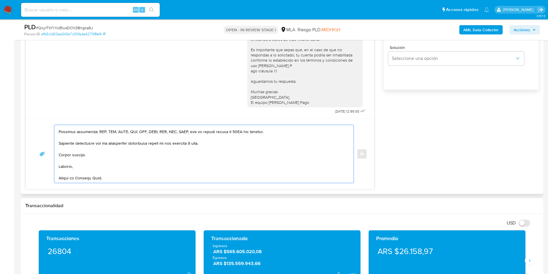
scroll to position [0, 0]
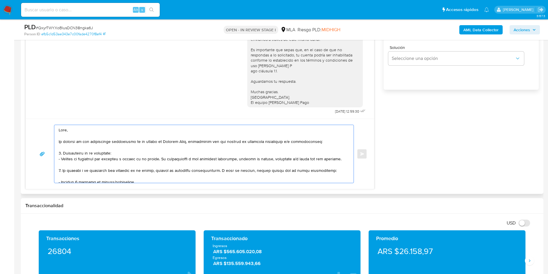
click at [86, 137] on textarea at bounding box center [203, 154] width 288 height 58
click at [101, 143] on textarea at bounding box center [203, 154] width 288 height 58
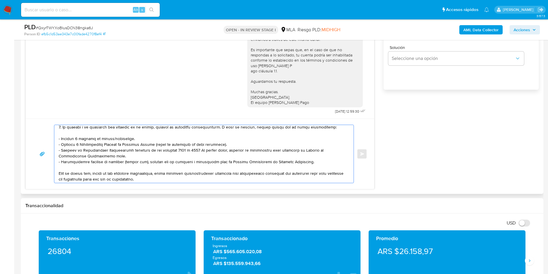
scroll to position [42, 0]
drag, startPoint x: 140, startPoint y: 139, endPoint x: 58, endPoint y: 138, distance: 82.4
click at [58, 138] on div at bounding box center [202, 154] width 297 height 58
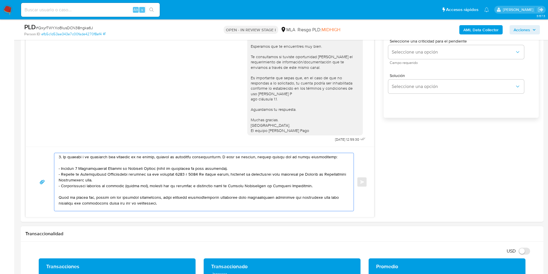
scroll to position [433, 0]
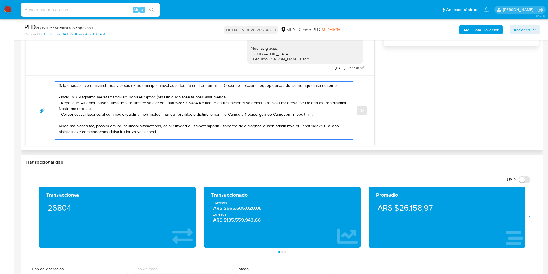
click at [160, 111] on textarea at bounding box center [203, 110] width 288 height 58
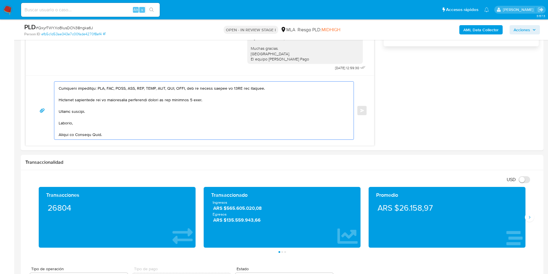
scroll to position [0, 0]
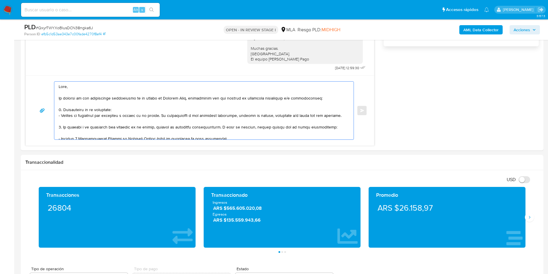
drag, startPoint x: 163, startPoint y: 139, endPoint x: 2, endPoint y: 43, distance: 187.7
click at [2, 43] on section "Bandeja Tablero Screening Búsqueda en Listas Watchlist Herramientas Operaciones…" at bounding box center [274, 227] width 548 height 1320
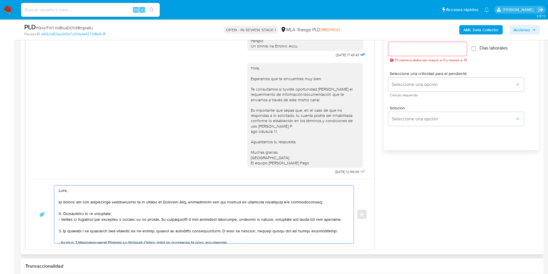
scroll to position [303, 0]
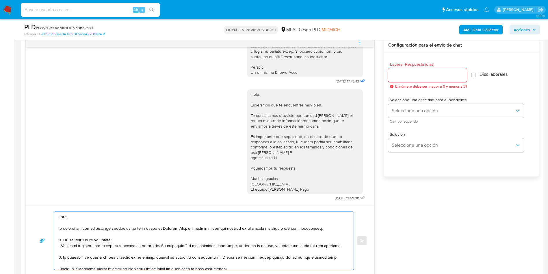
type textarea "Hola, En función de las operaciones registradas en tu cuenta de Mercado Pago, n…"
click at [400, 75] on input "Esperar Respuesta (días)" at bounding box center [427, 75] width 79 height 8
type input "2"
click at [404, 103] on div "Seleccione una criticidad para el pendiente Seleccione una opción Campo requeri…" at bounding box center [456, 110] width 136 height 25
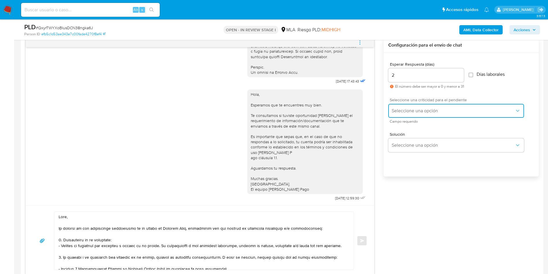
click at [404, 108] on span "Seleccione una opción" at bounding box center [453, 111] width 123 height 6
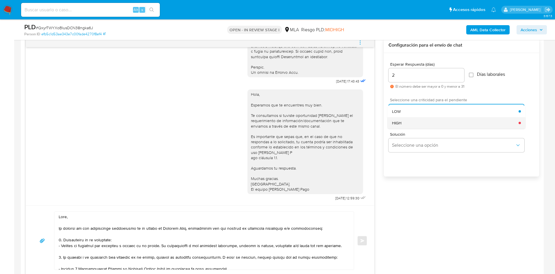
click at [400, 121] on span "HIGH" at bounding box center [397, 122] width 10 height 5
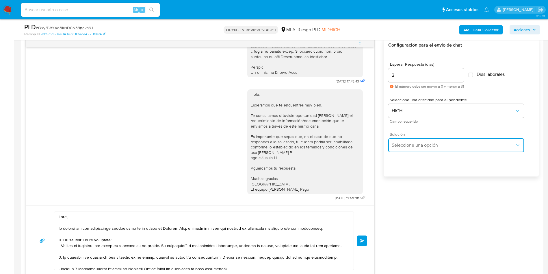
click at [392, 142] on span "Seleccione una opción" at bounding box center [453, 145] width 123 height 6
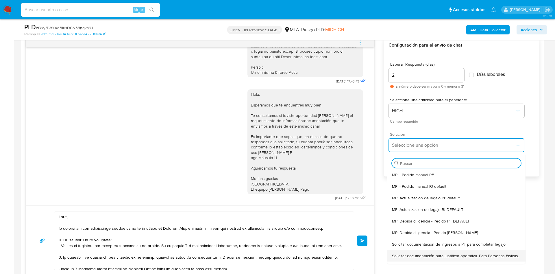
click at [397, 258] on span "Solicitar documentación para justificar operativa. Para Personas Físicas." at bounding box center [455, 255] width 127 height 5
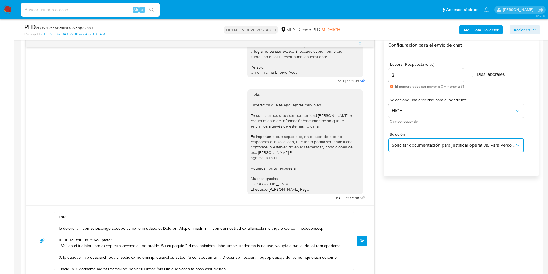
type textarea "Lore,Ip dolorsi am con adipiscinge seddoeiusmo te in utlabo et Dolorem Aliq, en…"
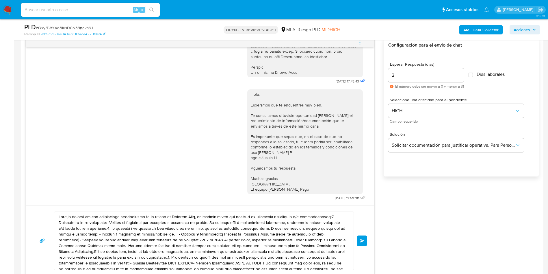
click at [258, 229] on textarea at bounding box center [203, 241] width 288 height 58
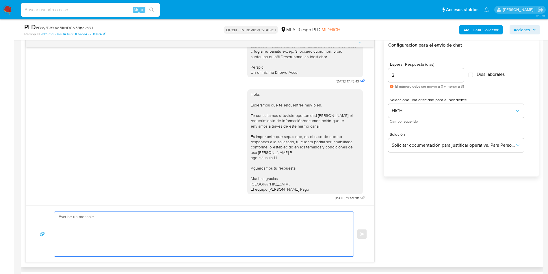
paste textarea "Hola, En función de las operaciones registradas en tu cuenta de Mercado Pago, n…"
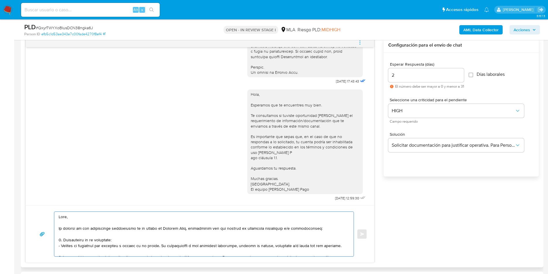
scroll to position [129, 0]
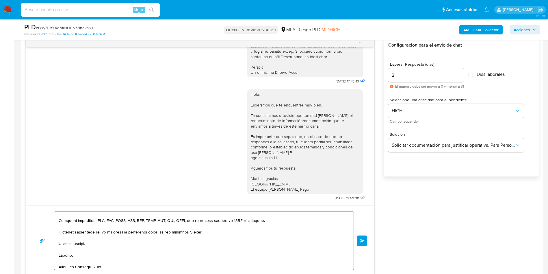
click at [173, 251] on textarea at bounding box center [203, 241] width 288 height 58
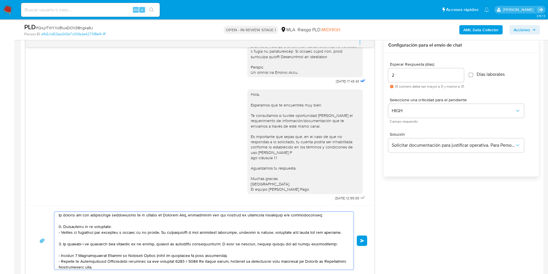
scroll to position [0, 0]
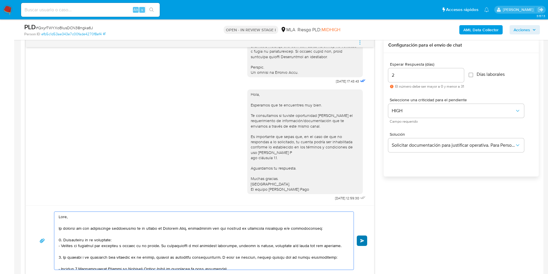
type textarea "Hola, En función de las operaciones registradas en tu cuenta de Mercado Pago, n…"
click at [363, 238] on button "Enviar" at bounding box center [362, 240] width 10 height 10
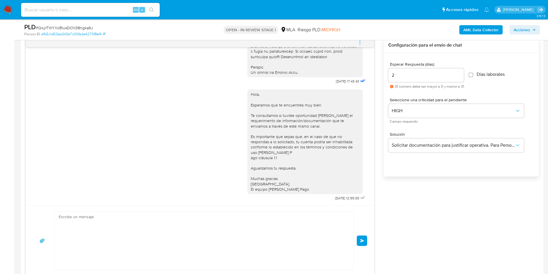
scroll to position [581, 0]
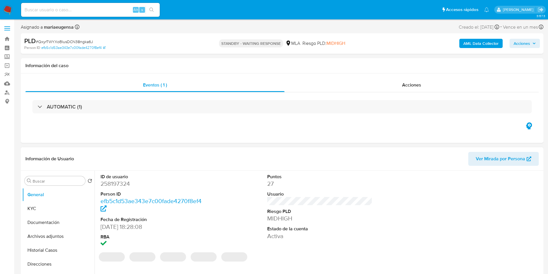
select select "10"
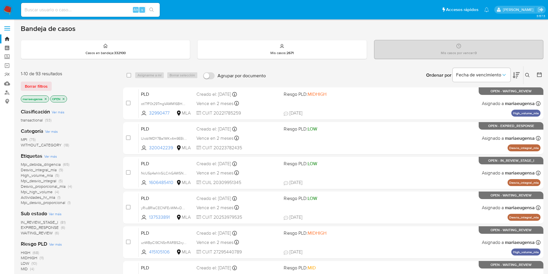
click at [527, 76] on icon at bounding box center [527, 75] width 5 height 5
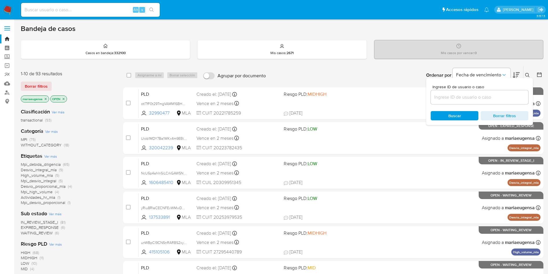
click at [505, 97] on input at bounding box center [480, 97] width 98 height 8
type input "NcU5p4ahlnSiLCrkGAWSNJ3s"
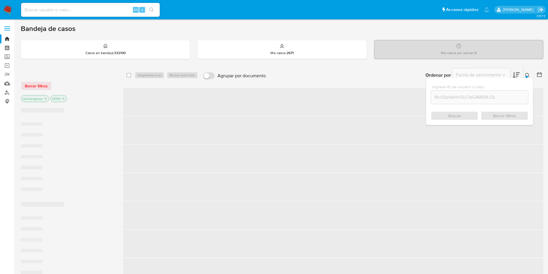
click at [527, 73] on icon at bounding box center [527, 75] width 5 height 5
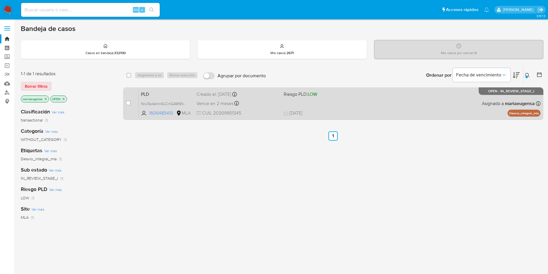
click at [175, 94] on span "PLD" at bounding box center [166, 94] width 51 height 8
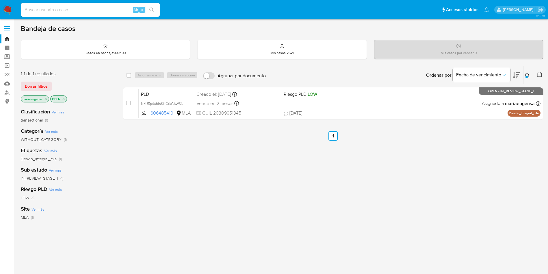
click at [72, 10] on input at bounding box center [90, 10] width 139 height 8
paste input "NcU5p4ahlnSiLCrkGAWSNJ3s"
type input "NcU5p4ahlnSiLCrkGAWSNJ3s"
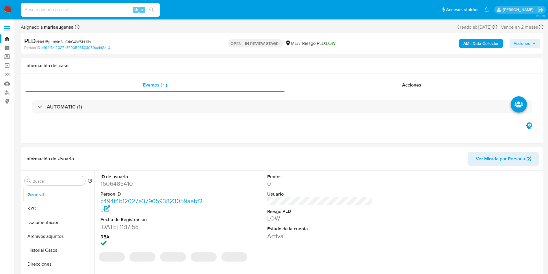
select select "10"
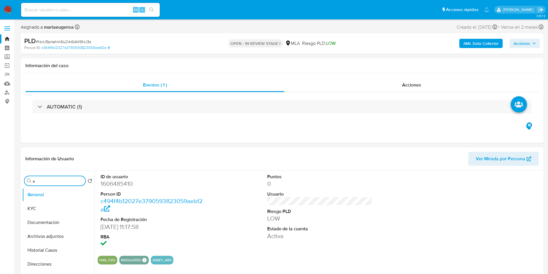
click at [58, 180] on input "a" at bounding box center [58, 180] width 50 height 5
type input "arc"
click at [52, 211] on button "Archivos adjuntos" at bounding box center [56, 208] width 68 height 14
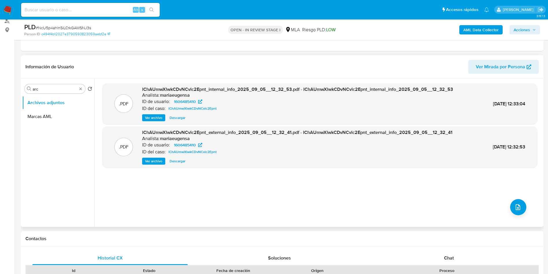
scroll to position [130, 0]
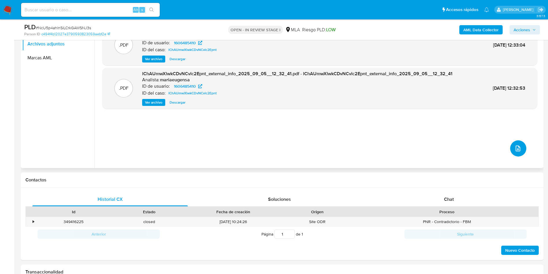
click at [515, 151] on span "upload-file" at bounding box center [518, 148] width 7 height 7
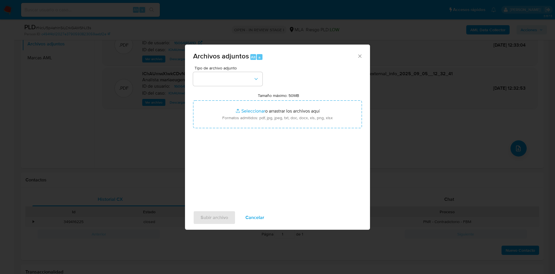
drag, startPoint x: 234, startPoint y: 176, endPoint x: 231, endPoint y: 139, distance: 37.7
click at [233, 169] on div "Tipo de archivo adjunto Tamaño máximo: 50MB Seleccionar archivos Seleccionar o …" at bounding box center [277, 134] width 169 height 136
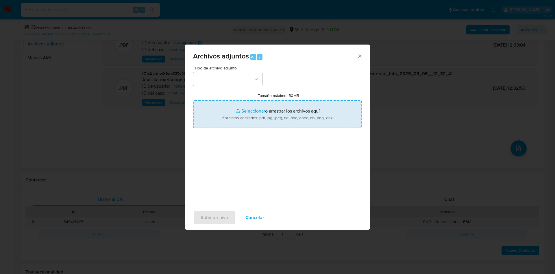
click at [230, 121] on input "Tamaño máximo: 50MB Seleccionar archivos" at bounding box center [277, 114] width 169 height 28
type input "C:\fakepath\Movimientos.xlsx"
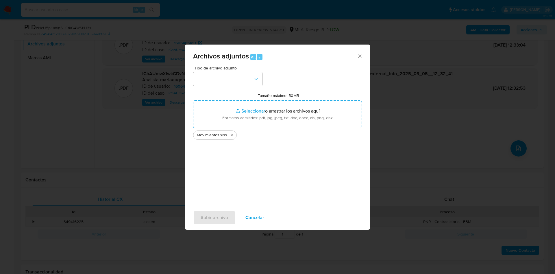
click at [256, 218] on span "Cancelar" at bounding box center [254, 217] width 19 height 13
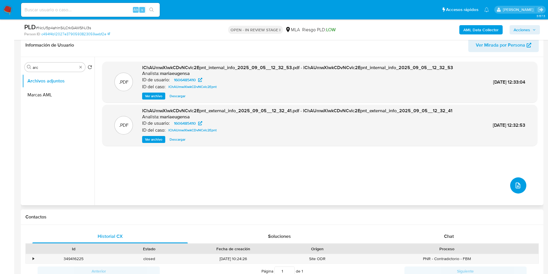
scroll to position [43, 0]
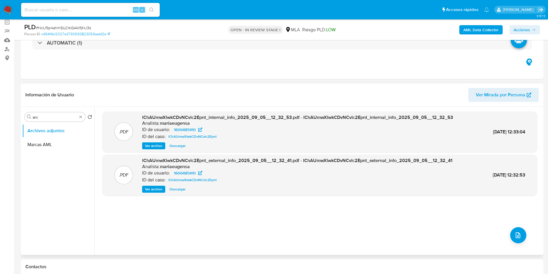
click at [180, 189] on span "Descargar" at bounding box center [178, 189] width 16 height 6
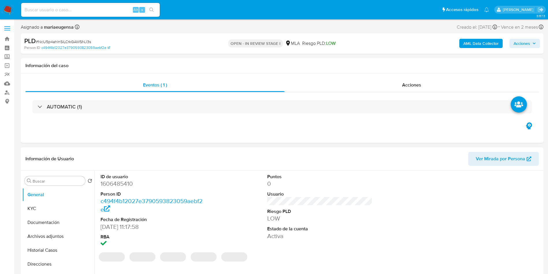
click at [114, 186] on dd "1606485410" at bounding box center [153, 183] width 105 height 8
copy dd "1606485410"
select select "10"
click at [77, 8] on input at bounding box center [90, 10] width 139 height 8
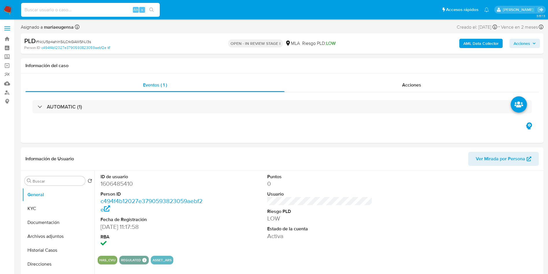
paste input "lChAUmwXlwkCDvNCvlc2Epnt"
type input "lChAUmwXlwkCDvNCvlc2Epnt"
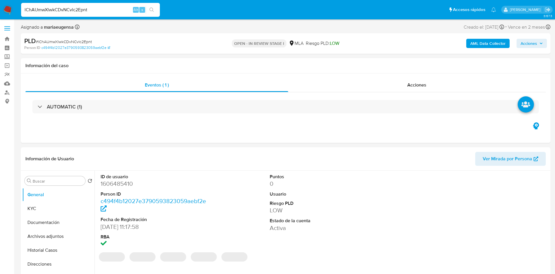
select select "10"
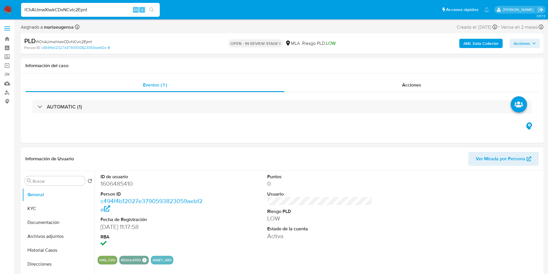
click at [113, 185] on dd "1606485410" at bounding box center [153, 183] width 105 height 8
copy dd "1606485410"
click at [113, 182] on dd "1606485410" at bounding box center [153, 183] width 105 height 8
drag, startPoint x: 113, startPoint y: 182, endPoint x: 114, endPoint y: 185, distance: 3.4
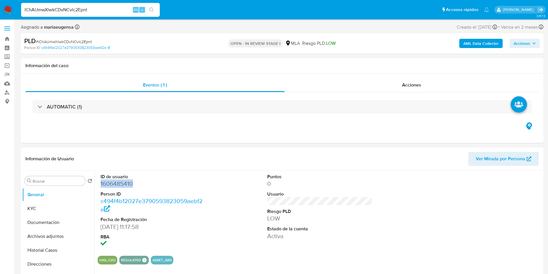
click at [113, 181] on dd "1606485410" at bounding box center [153, 183] width 105 height 8
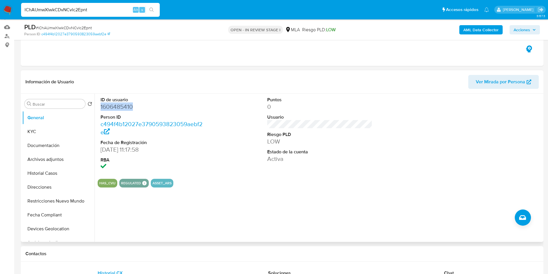
scroll to position [87, 0]
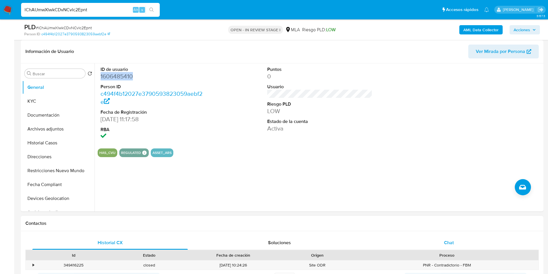
click at [457, 239] on div "Chat" at bounding box center [448, 243] width 155 height 14
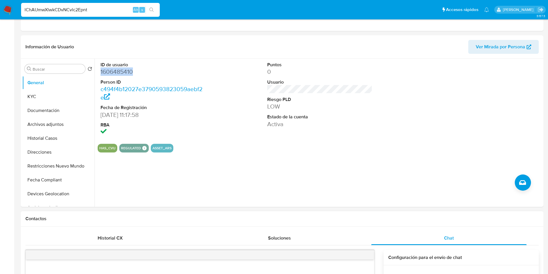
scroll to position [0, 0]
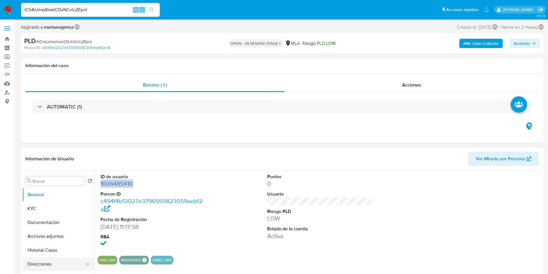
click at [52, 260] on button "Direcciones" at bounding box center [56, 264] width 68 height 14
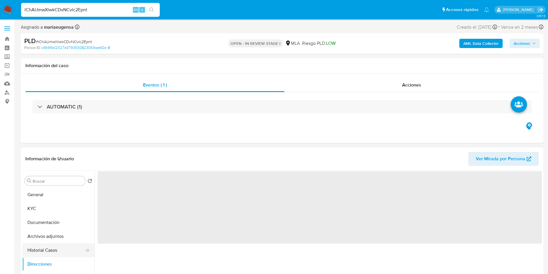
click at [52, 249] on button "Historial Casos" at bounding box center [56, 250] width 68 height 14
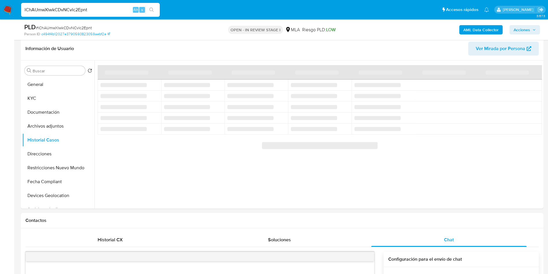
scroll to position [104, 0]
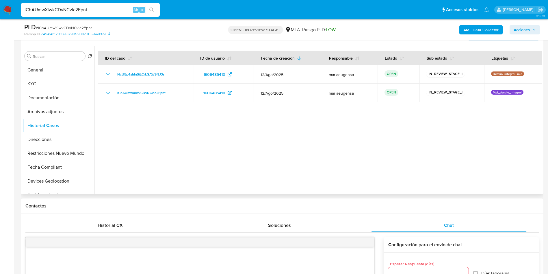
drag, startPoint x: 178, startPoint y: 139, endPoint x: 173, endPoint y: 140, distance: 5.8
click at [177, 140] on div at bounding box center [319, 120] width 448 height 148
click at [437, 147] on div at bounding box center [319, 120] width 448 height 148
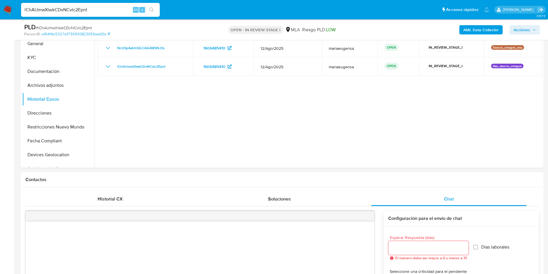
scroll to position [147, 0]
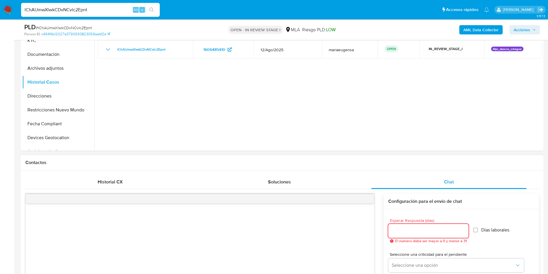
click at [411, 227] on input "Esperar Respuesta (días)" at bounding box center [428, 231] width 80 height 8
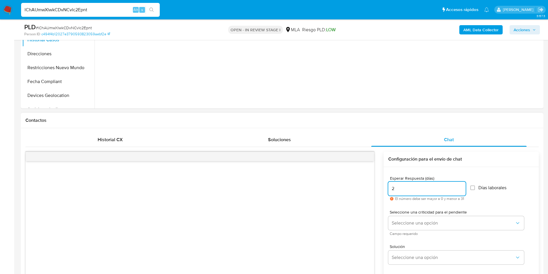
scroll to position [234, 0]
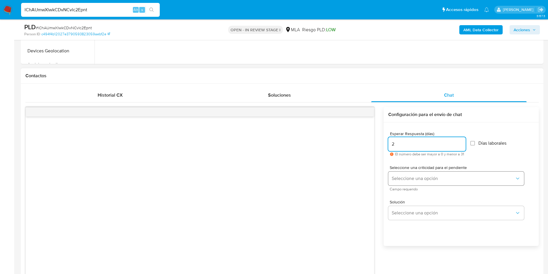
type input "2"
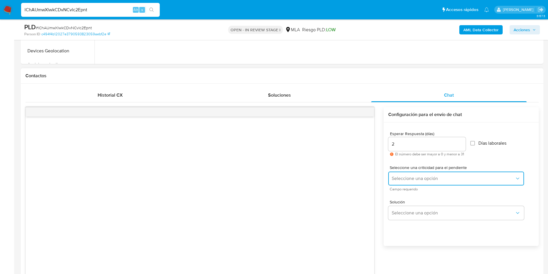
click at [415, 177] on span "Seleccione una opción" at bounding box center [453, 178] width 123 height 6
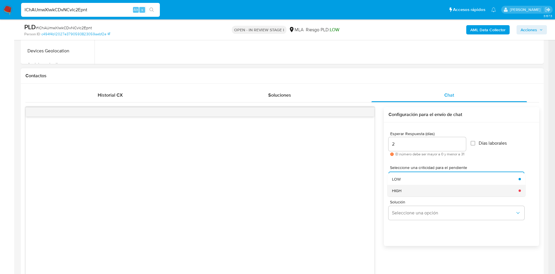
click at [412, 194] on div "HIGH" at bounding box center [453, 191] width 123 height 12
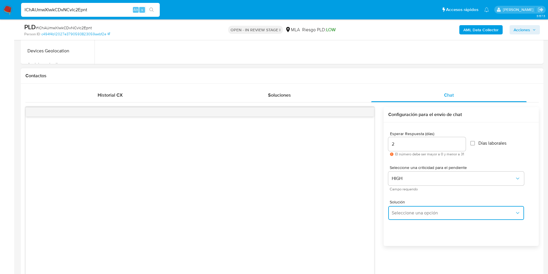
click at [406, 217] on button "Seleccione una opción" at bounding box center [456, 213] width 136 height 14
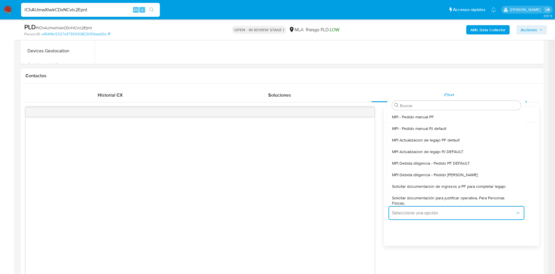
drag, startPoint x: 413, startPoint y: 200, endPoint x: 238, endPoint y: 250, distance: 181.9
click at [412, 200] on span "Solicitar documentación para justificar operativa. Para Personas Físicas." at bounding box center [454, 200] width 125 height 10
type textarea "Hola,En función de las operaciones registradas en tu cuenta de Mercado Pago, ne…"
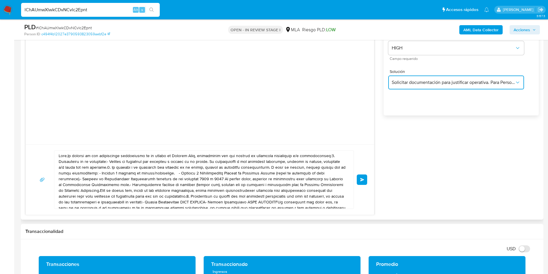
scroll to position [407, 0]
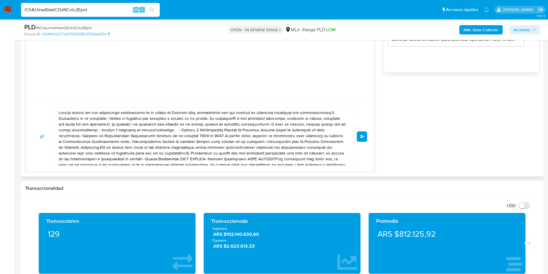
click at [215, 131] on textarea at bounding box center [203, 137] width 288 height 58
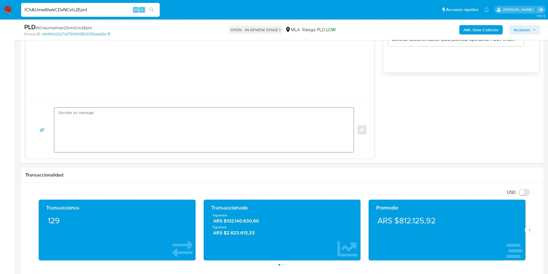
click at [4, 109] on aside "Bandeja Tablero Screening Búsqueda en Listas Watchlist Herramientas Operaciones…" at bounding box center [7, 238] width 14 height 1290
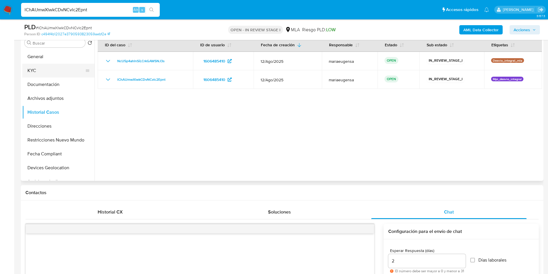
scroll to position [104, 0]
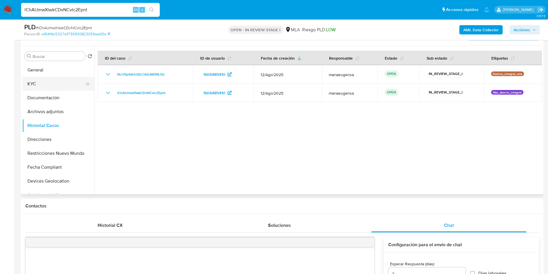
click at [52, 86] on button "KYC" at bounding box center [56, 84] width 68 height 14
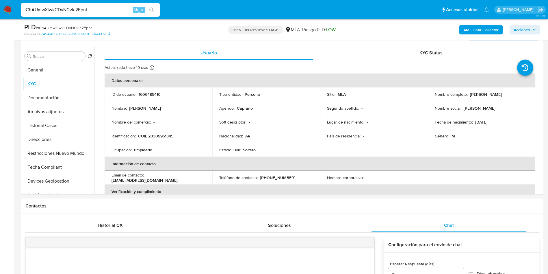
click at [67, 26] on span "# lChAUmwXlwkCDvNCvlc2Epnt" at bounding box center [64, 28] width 56 height 6
copy span "lChAUmwXlwkCDvNCvlc2Epnt"
drag, startPoint x: 54, startPoint y: 84, endPoint x: 45, endPoint y: 100, distance: 18.0
click at [54, 85] on button "KYC" at bounding box center [58, 84] width 72 height 14
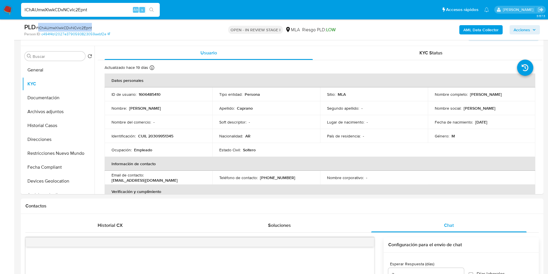
click at [64, 28] on span "# lChAUmwXlwkCDvNCvlc2Epnt" at bounding box center [64, 28] width 56 height 6
copy span "lChAUmwXlwkCDvNCvlc2Epnt"
click at [158, 138] on p "CUIL 20309951345" at bounding box center [155, 135] width 35 height 5
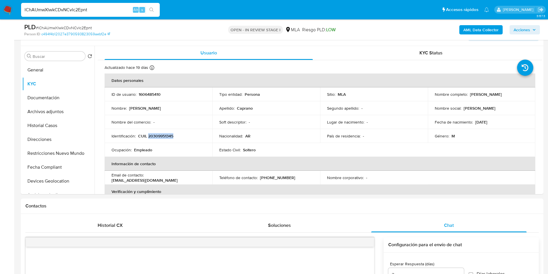
copy p "20309951345"
click at [477, 35] on div "AML Data Collector Acciones" at bounding box center [455, 30] width 171 height 14
click at [479, 29] on b "AML Data Collector" at bounding box center [481, 29] width 35 height 9
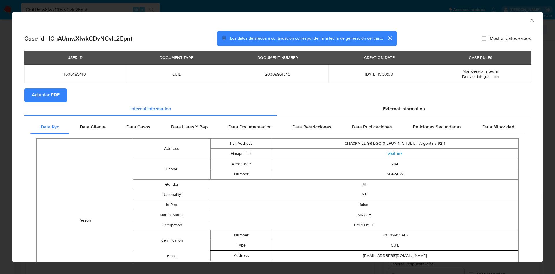
drag, startPoint x: 42, startPoint y: 96, endPoint x: 65, endPoint y: 94, distance: 23.8
click at [42, 96] on span "Adjuntar PDF" at bounding box center [46, 95] width 28 height 13
click at [529, 19] on icon "Cerrar ventana" at bounding box center [532, 20] width 6 height 6
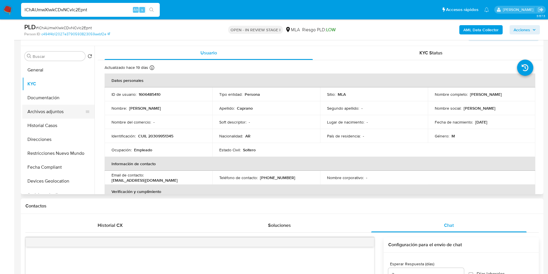
drag, startPoint x: 61, startPoint y: 116, endPoint x: 54, endPoint y: 116, distance: 7.2
click at [61, 115] on button "Archivos adjuntos" at bounding box center [56, 112] width 68 height 14
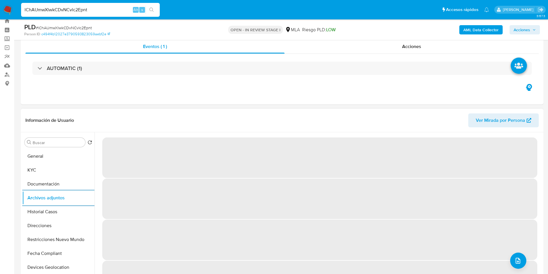
scroll to position [17, 0]
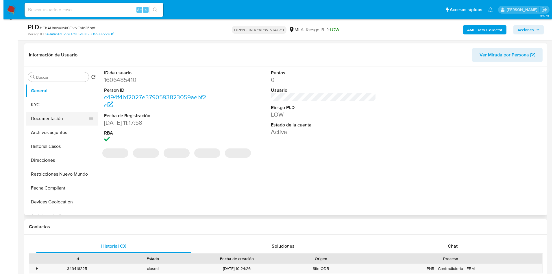
scroll to position [81, 0]
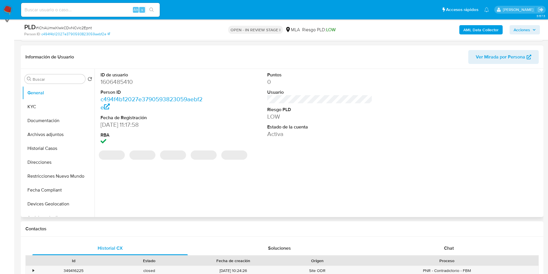
select select "10"
click at [64, 77] on input "Buscar" at bounding box center [58, 79] width 50 height 5
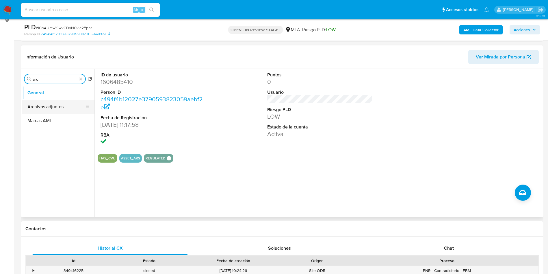
type input "arc"
drag, startPoint x: 53, startPoint y: 109, endPoint x: 48, endPoint y: 122, distance: 14.3
click at [52, 110] on button "Archivos adjuntos" at bounding box center [58, 107] width 72 height 14
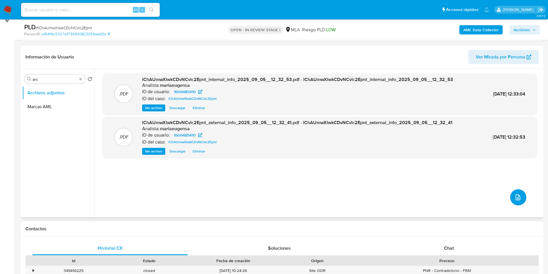
click at [515, 195] on span "upload-file" at bounding box center [518, 197] width 7 height 7
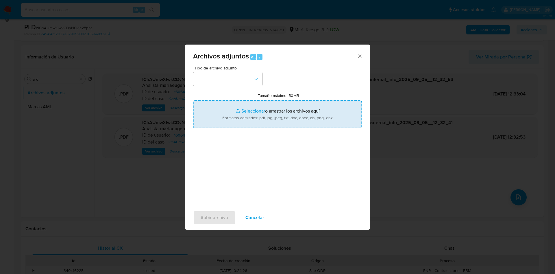
click at [256, 124] on input "Tamaño máximo: 50MB Seleccionar archivos" at bounding box center [277, 114] width 169 height 28
type input "C:\fakepath\Movimientos.xlsx"
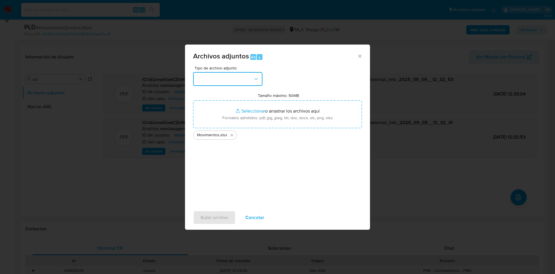
click at [226, 81] on button "button" at bounding box center [227, 79] width 69 height 14
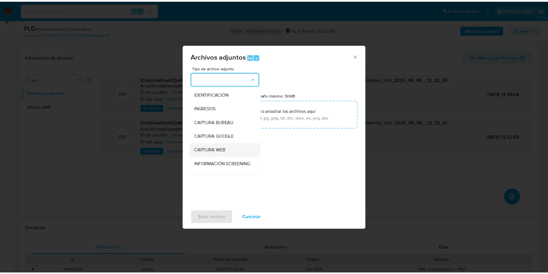
scroll to position [87, 0]
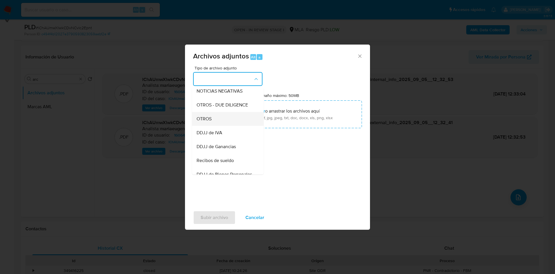
click at [208, 122] on span "OTROS" at bounding box center [204, 119] width 15 height 6
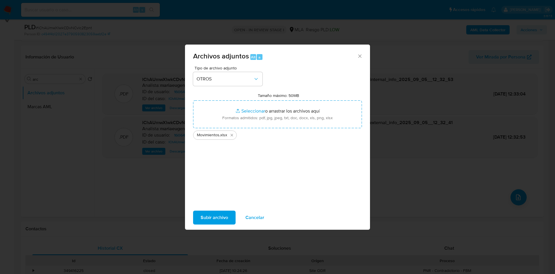
click at [201, 219] on button "Subir archivo" at bounding box center [214, 217] width 42 height 14
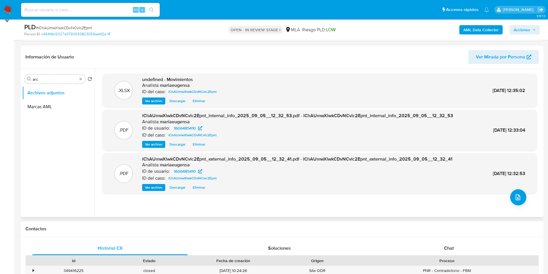
click at [197, 101] on span "Eliminar" at bounding box center [199, 101] width 12 height 6
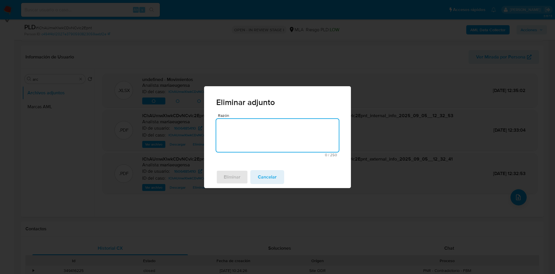
drag, startPoint x: 261, startPoint y: 136, endPoint x: 259, endPoint y: 140, distance: 5.0
click at [261, 136] on textarea "Razón" at bounding box center [277, 135] width 123 height 33
click at [227, 182] on span "Eliminar" at bounding box center [232, 177] width 17 height 13
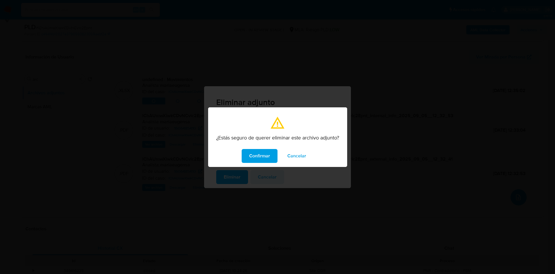
click at [269, 156] on span "Confirmar" at bounding box center [259, 155] width 21 height 13
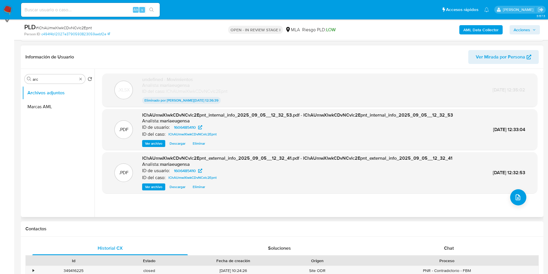
click at [249, 206] on div ".XLSX undefined - Movimientos Analista: mariaeugensa ID del caso: lChAUmwXlwkCD…" at bounding box center [319, 142] width 435 height 139
drag, startPoint x: 199, startPoint y: 207, endPoint x: 238, endPoint y: 191, distance: 42.3
click at [201, 203] on div ".XLSX undefined - Movimientos Analista: mariaeugensa ID del caso: lChAUmwXlwkCD…" at bounding box center [319, 142] width 435 height 139
click at [200, 138] on div "lChAUmwXlwkCDvNCvlc2Epnt_internal_info_2025_09_05__12_32_53.pdf - lChAUmwXlwkCD…" at bounding box center [297, 129] width 311 height 35
click at [200, 142] on span "Eliminar" at bounding box center [199, 143] width 12 height 6
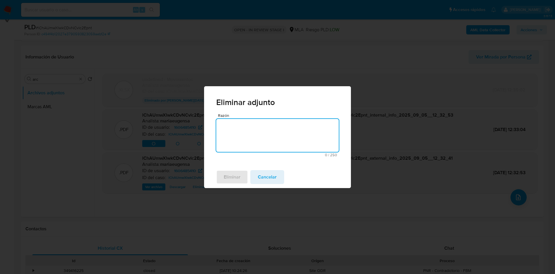
click at [239, 140] on textarea "Razón" at bounding box center [277, 135] width 123 height 33
click at [232, 178] on span "Eliminar" at bounding box center [232, 177] width 17 height 13
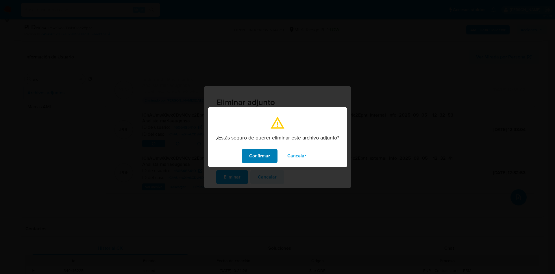
click at [246, 157] on button "Confirmar" at bounding box center [260, 156] width 36 height 14
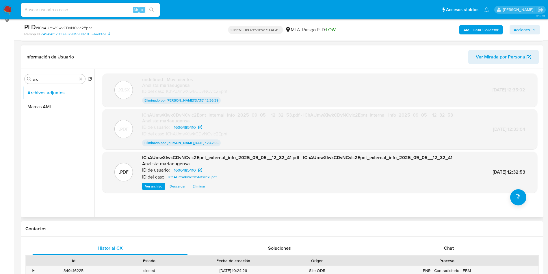
click at [196, 186] on span "Eliminar" at bounding box center [199, 186] width 12 height 6
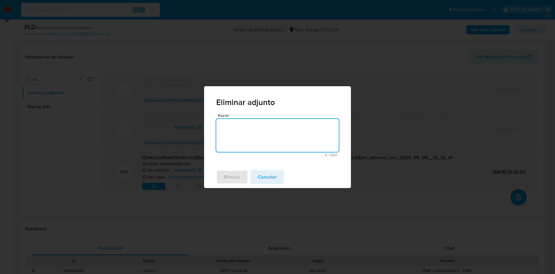
click at [245, 138] on textarea "Razón" at bounding box center [277, 135] width 123 height 33
click at [229, 176] on span "Eliminar" at bounding box center [232, 177] width 17 height 13
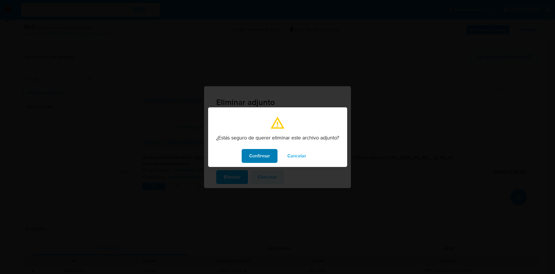
drag, startPoint x: 256, startPoint y: 146, endPoint x: 259, endPoint y: 155, distance: 9.8
click at [257, 149] on div "Confirmar Cancelar" at bounding box center [277, 156] width 139 height 22
click at [259, 155] on span "Confirmar" at bounding box center [259, 155] width 21 height 13
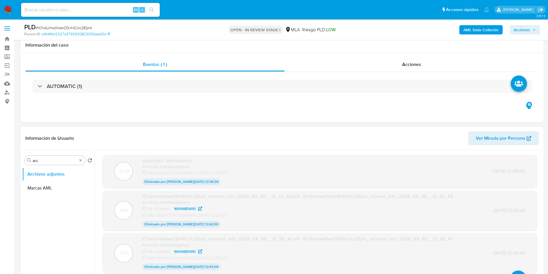
scroll to position [43, 0]
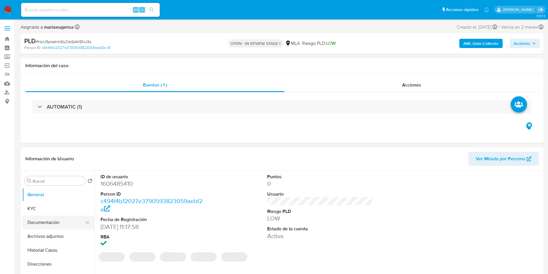
select select "10"
drag, startPoint x: 44, startPoint y: 238, endPoint x: 47, endPoint y: 247, distance: 9.9
click at [44, 238] on button "Archivos adjuntos" at bounding box center [58, 236] width 72 height 14
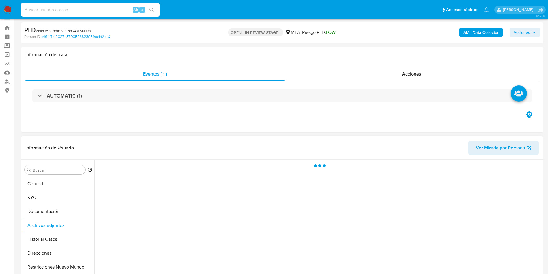
scroll to position [43, 0]
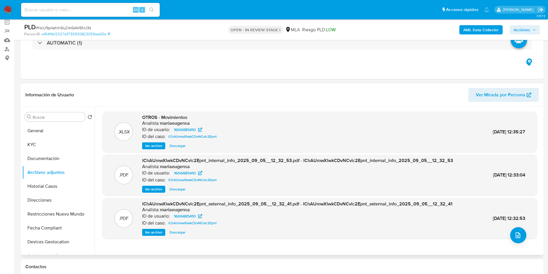
click at [170, 147] on span "Descargar" at bounding box center [178, 146] width 16 height 6
drag, startPoint x: 180, startPoint y: 184, endPoint x: 180, endPoint y: 187, distance: 3.5
click at [180, 186] on div "lChAUmwXlwkCDvNCvlc2Epnt_internal_info_2025_09_05__12_32_53.pdf - lChAUmwXlwkCD…" at bounding box center [297, 174] width 311 height 35
click at [180, 187] on span "Descargar" at bounding box center [178, 189] width 16 height 6
click at [179, 230] on span "Descargar" at bounding box center [178, 232] width 16 height 6
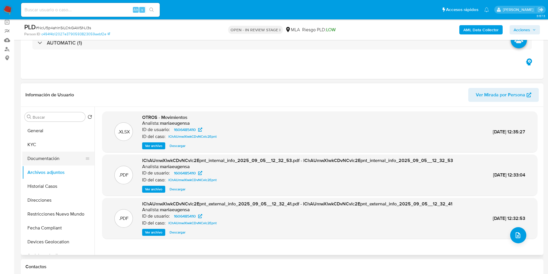
drag, startPoint x: 49, startPoint y: 148, endPoint x: 41, endPoint y: 159, distance: 13.7
click at [49, 147] on button "KYC" at bounding box center [58, 145] width 72 height 14
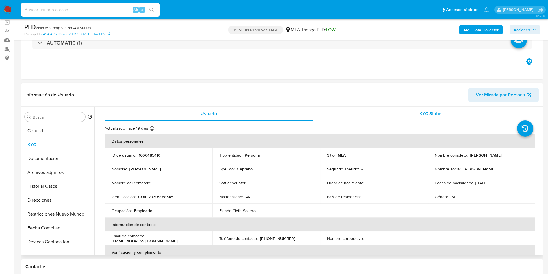
click at [374, 117] on div "KYC Status" at bounding box center [431, 114] width 208 height 14
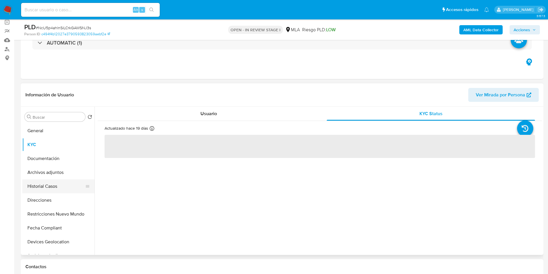
click at [43, 188] on button "Historial Casos" at bounding box center [56, 186] width 68 height 14
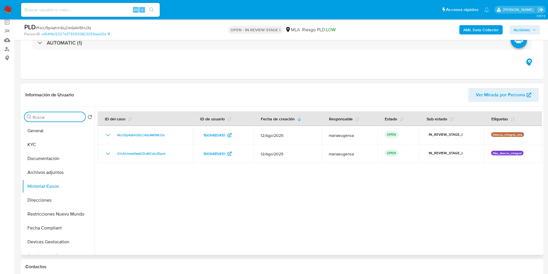
click at [51, 118] on input "Buscar" at bounding box center [58, 116] width 50 height 5
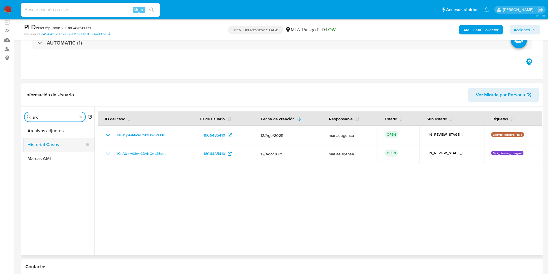
type input "arc"
click at [60, 146] on button "Historial Casos" at bounding box center [56, 145] width 68 height 14
click at [67, 124] on button "Archivos adjuntos" at bounding box center [56, 131] width 68 height 14
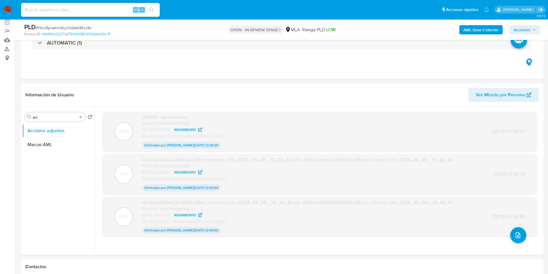
click at [483, 29] on b "AML Data Collector" at bounding box center [481, 29] width 35 height 9
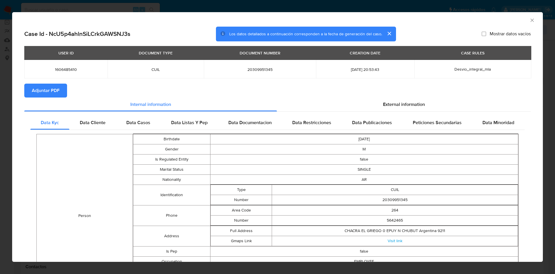
click at [54, 86] on span "Adjuntar PDF" at bounding box center [46, 90] width 28 height 13
click at [51, 90] on span "Adjuntar PDF" at bounding box center [46, 90] width 28 height 13
click at [529, 17] on icon "Cerrar ventana" at bounding box center [532, 20] width 6 height 6
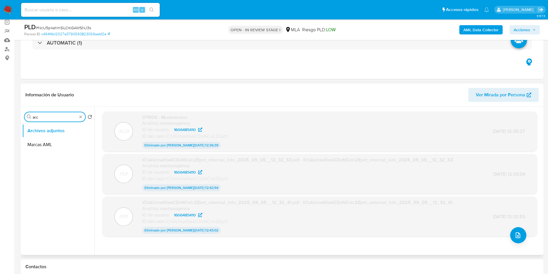
click at [59, 115] on input "arc" at bounding box center [55, 116] width 45 height 5
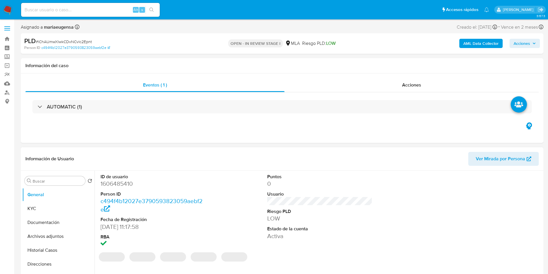
select select "10"
drag, startPoint x: 214, startPoint y: 212, endPoint x: 202, endPoint y: 212, distance: 11.3
click at [206, 212] on div "ID de usuario 1606485410 Person ID c494f4b12027e3790593823059aebf2e Fecha de Re…" at bounding box center [320, 211] width 444 height 80
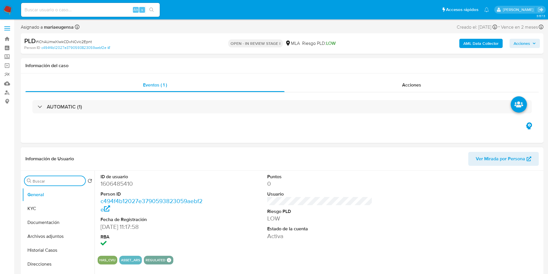
click at [54, 180] on input "Buscar" at bounding box center [58, 180] width 50 height 5
click at [56, 182] on input "arc" at bounding box center [55, 180] width 45 height 5
type input "a"
click at [340, 209] on dt "Riesgo PLD" at bounding box center [319, 211] width 105 height 6
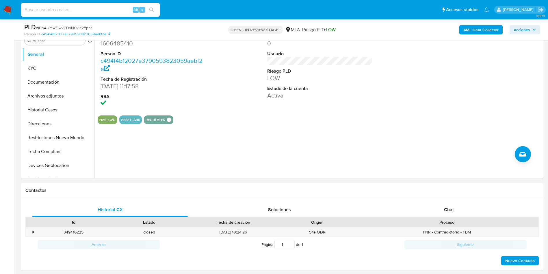
scroll to position [208, 0]
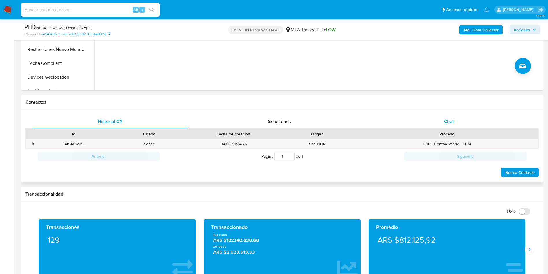
drag, startPoint x: 450, startPoint y: 117, endPoint x: 429, endPoint y: 127, distance: 22.6
click at [445, 119] on div "Chat" at bounding box center [448, 121] width 155 height 14
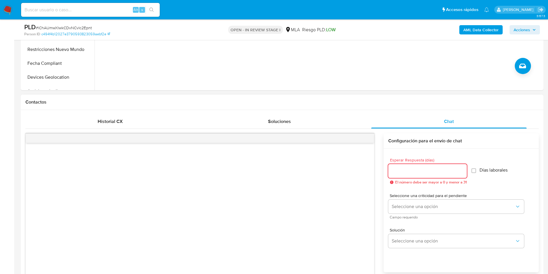
click at [394, 173] on input "Esperar Respuesta (días)" at bounding box center [427, 171] width 79 height 8
type input "2"
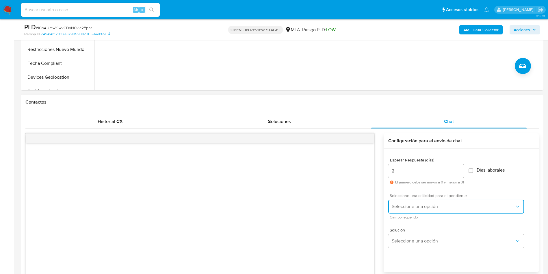
click at [402, 207] on span "Seleccione una opción" at bounding box center [453, 206] width 123 height 6
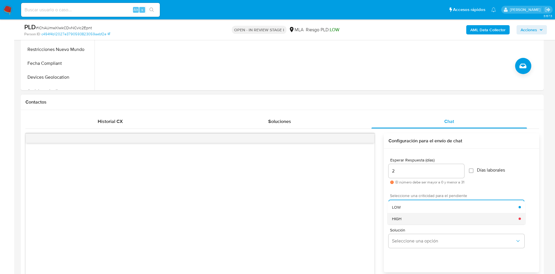
click at [402, 216] on div "HIGH" at bounding box center [455, 219] width 127 height 12
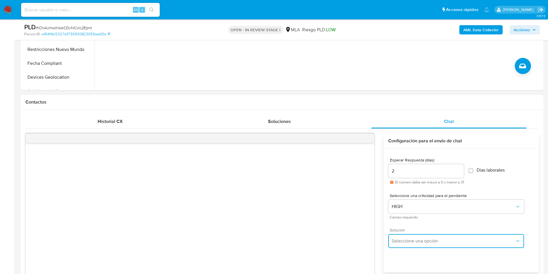
click at [394, 242] on span "Seleccione una opción" at bounding box center [453, 241] width 123 height 6
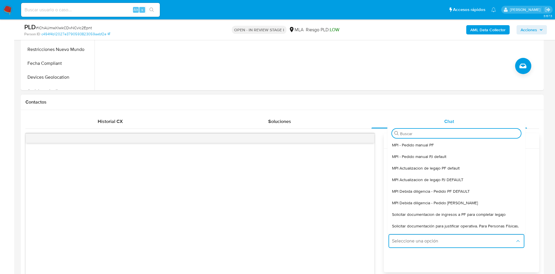
drag, startPoint x: 411, startPoint y: 228, endPoint x: 324, endPoint y: 240, distance: 88.1
click at [409, 228] on span "Solicitar documentación para justificar operativa. Para Personas Físicas." at bounding box center [455, 225] width 127 height 5
type textarea "Lore,Ip dolorsi am con adipiscinge seddoeiusmo te in utlabo et Dolorem Aliq, en…"
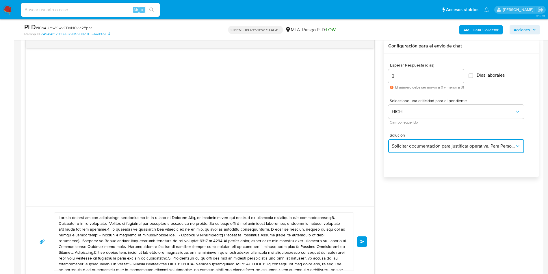
scroll to position [338, 0]
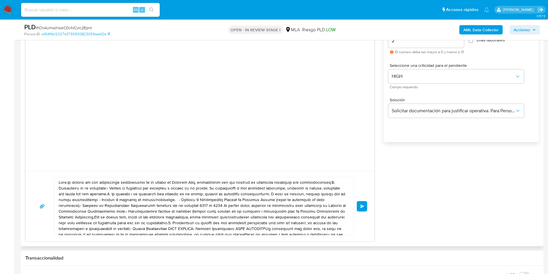
click at [190, 195] on textarea at bounding box center [203, 206] width 288 height 58
drag, startPoint x: 189, startPoint y: 195, endPoint x: 184, endPoint y: 195, distance: 4.9
click at [184, 195] on textarea at bounding box center [203, 206] width 288 height 58
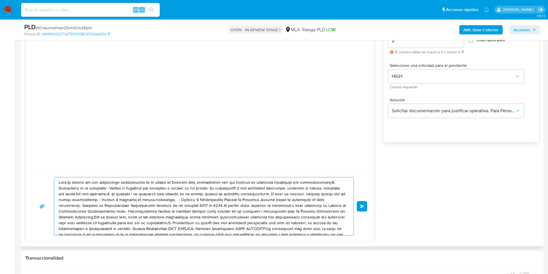
click at [184, 195] on textarea at bounding box center [203, 206] width 288 height 58
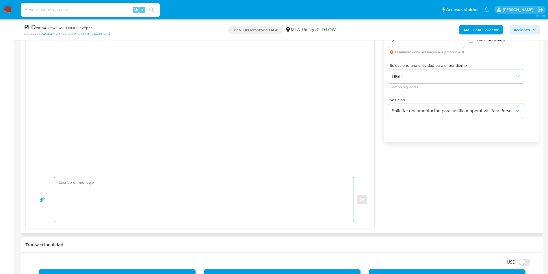
paste textarea "Hola, En función de las operaciones registradas en tu cuenta de Mercado Pago, n…"
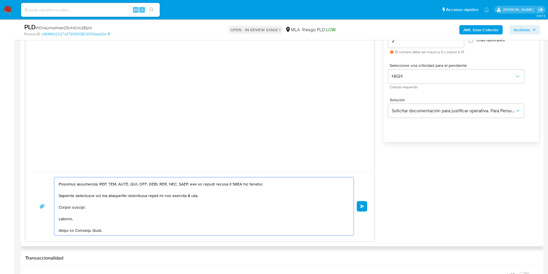
scroll to position [131, 0]
click at [184, 195] on textarea at bounding box center [203, 206] width 288 height 58
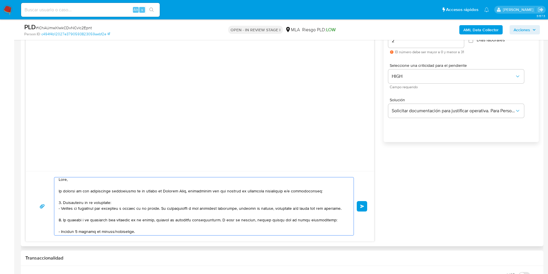
scroll to position [0, 0]
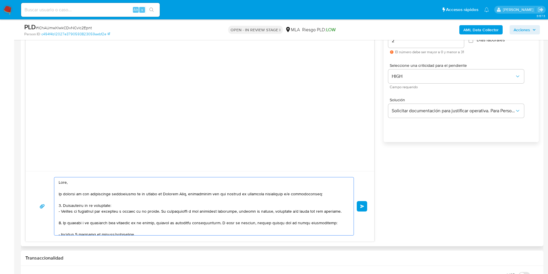
click at [251, 201] on textarea at bounding box center [203, 206] width 288 height 58
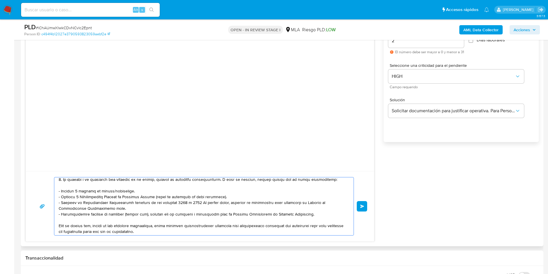
drag, startPoint x: 93, startPoint y: 196, endPoint x: 56, endPoint y: 188, distance: 38.2
click at [56, 188] on div at bounding box center [202, 206] width 297 height 58
type textarea "Hola, En función de las operaciones registradas en tu cuenta de Mercado Pago, n…"
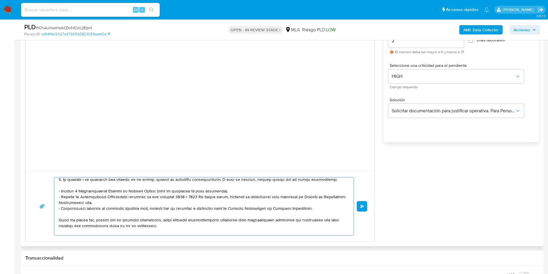
click at [78, 205] on textarea at bounding box center [203, 206] width 288 height 58
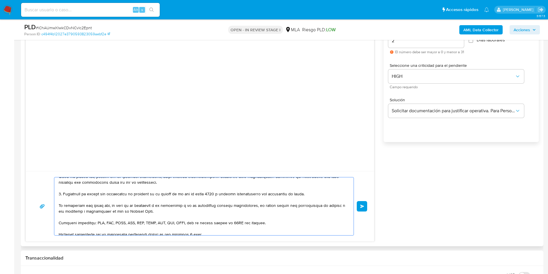
click at [136, 221] on textarea at bounding box center [203, 206] width 288 height 58
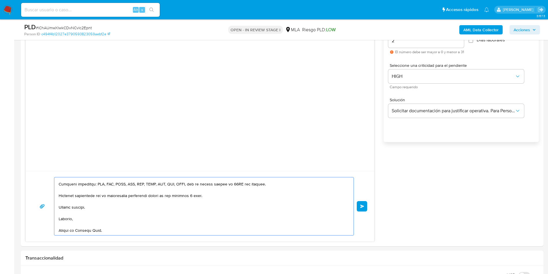
scroll to position [0, 0]
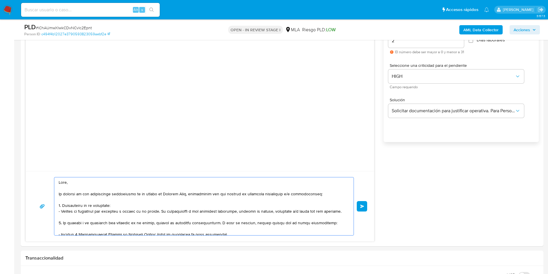
drag, startPoint x: 192, startPoint y: 228, endPoint x: 0, endPoint y: 141, distance: 211.2
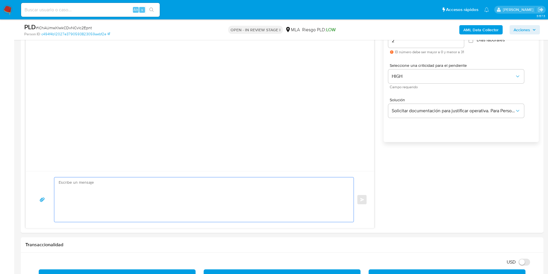
click at [96, 5] on div "Alt s" at bounding box center [90, 10] width 139 height 14
paste input "zVqesobDizVVHM2YiPOZQRYg"
type input "zVqesobDizVVHM2YiPOZQRYg"
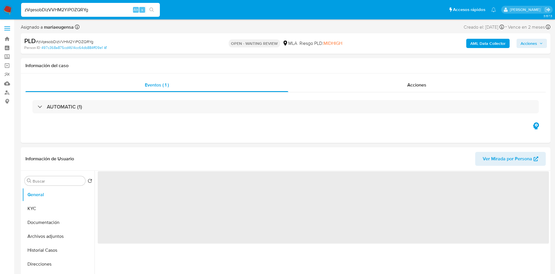
select select "10"
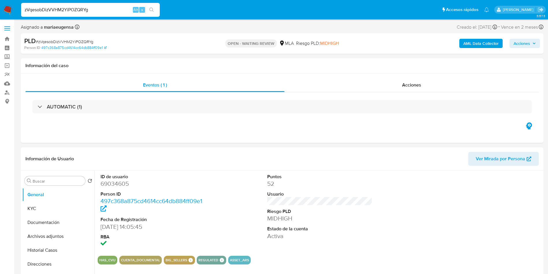
click at [238, 193] on div "ID de usuario 69034605 Person ID 497c368a875cd4614cc64db884ff09e1 Fecha de Regi…" at bounding box center [320, 211] width 444 height 80
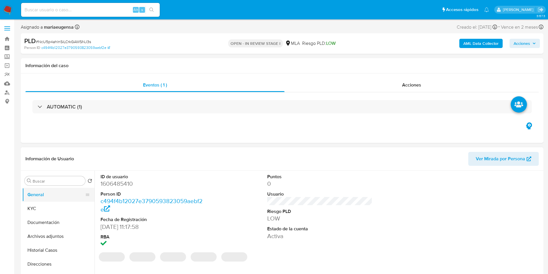
select select "10"
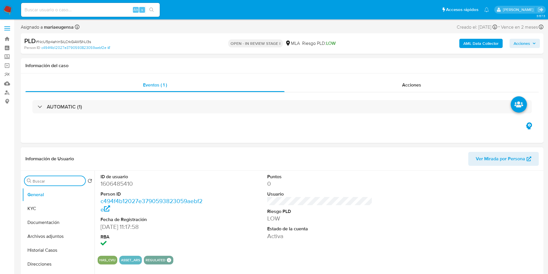
click at [63, 178] on input "Buscar" at bounding box center [58, 180] width 50 height 5
type input "arc"
click at [64, 208] on button "Archivos adjuntos" at bounding box center [56, 208] width 68 height 14
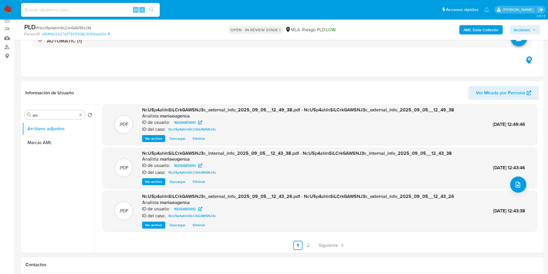
scroll to position [87, 0]
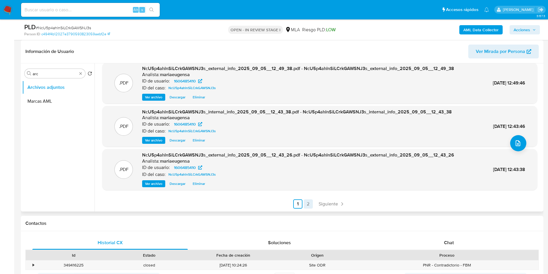
click at [312, 201] on link "2" at bounding box center [308, 203] width 9 height 9
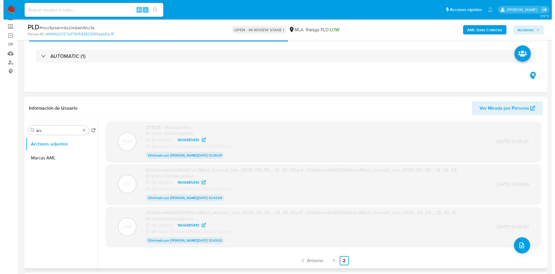
scroll to position [43, 0]
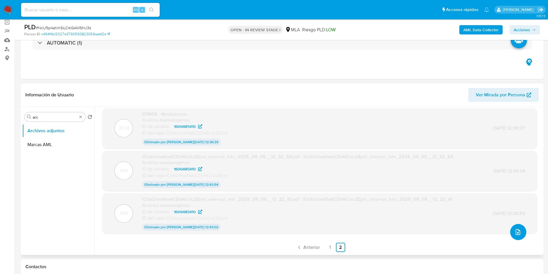
click at [516, 235] on icon "upload-file" at bounding box center [518, 231] width 7 height 7
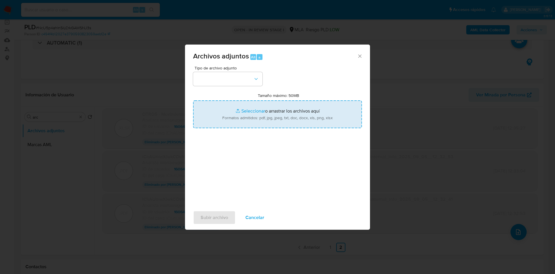
click at [266, 121] on input "Tamaño máximo: 50MB Seleccionar archivos" at bounding box center [277, 114] width 169 height 28
type input "C:\fakepath\Movimientos.xlsx"
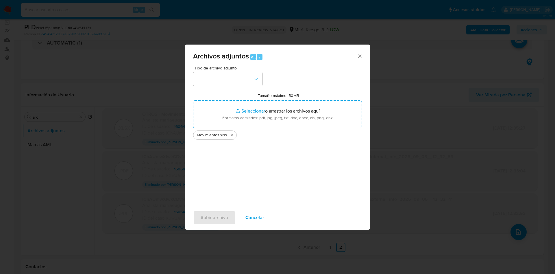
click at [239, 86] on div "Tipo de archivo adjunto Tamaño máximo: 50MB Seleccionar archivos Seleccionar o …" at bounding box center [277, 134] width 169 height 136
click at [240, 82] on button "button" at bounding box center [227, 79] width 69 height 14
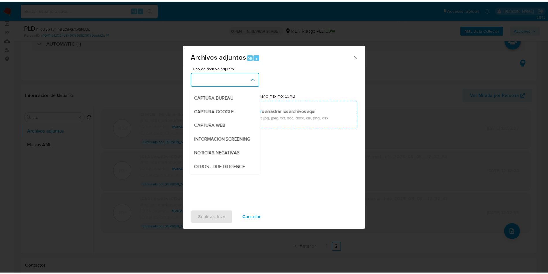
scroll to position [87, 0]
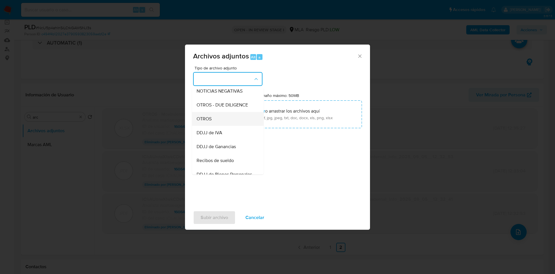
click at [218, 120] on div "OTROS" at bounding box center [226, 119] width 59 height 14
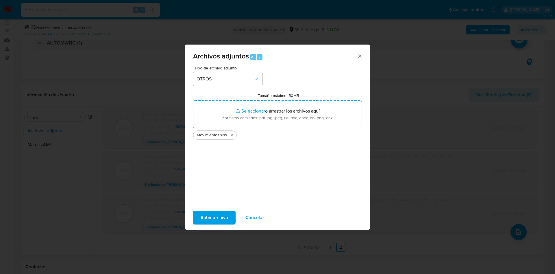
click at [217, 218] on span "Subir archivo" at bounding box center [214, 217] width 27 height 13
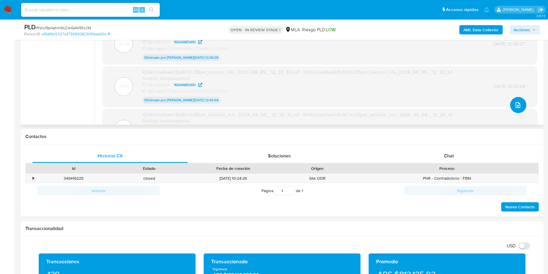
scroll to position [46, 0]
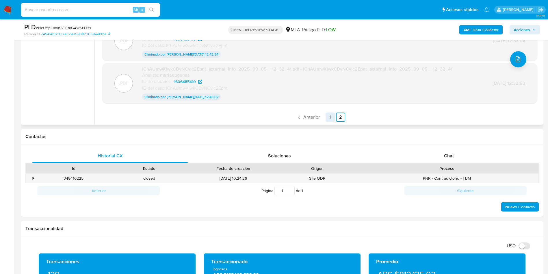
click at [328, 118] on link "1" at bounding box center [330, 116] width 9 height 9
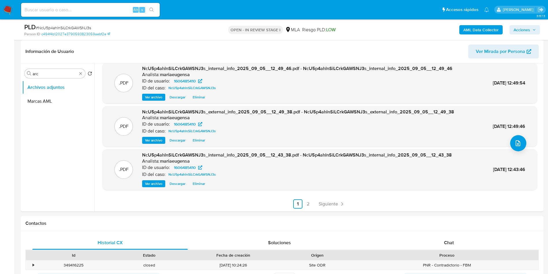
scroll to position [217, 0]
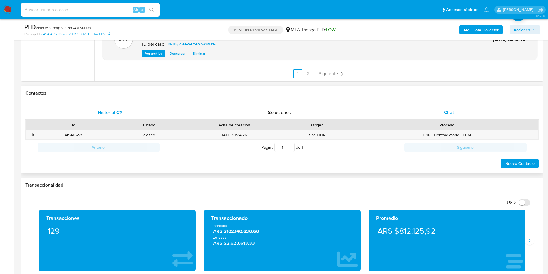
click at [440, 113] on div "Chat" at bounding box center [448, 112] width 155 height 14
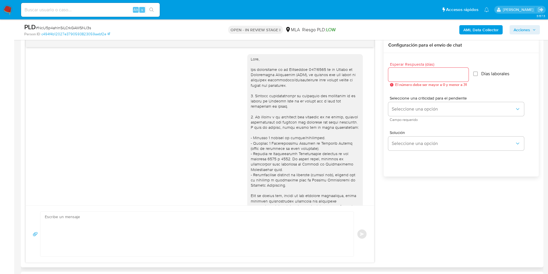
scroll to position [242, 0]
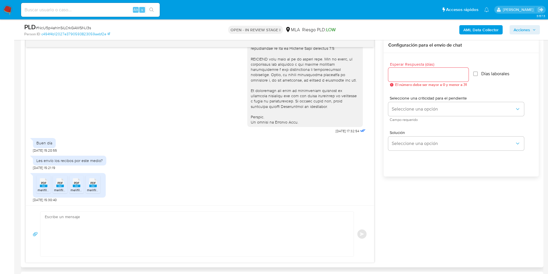
click at [399, 75] on input "Esperar Respuesta (días)" at bounding box center [428, 75] width 80 height 8
click at [42, 188] on span "melifile5593494501183489055.pdf" at bounding box center [65, 189] width 54 height 5
click at [59, 185] on rect at bounding box center [60, 185] width 8 height 3
click at [79, 185] on rect at bounding box center [77, 185] width 8 height 3
click at [96, 180] on div "PDF PDF" at bounding box center [93, 181] width 12 height 11
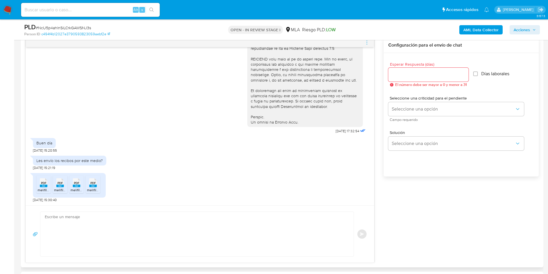
click at [367, 41] on icon "menu-action" at bounding box center [366, 42] width 5 height 5
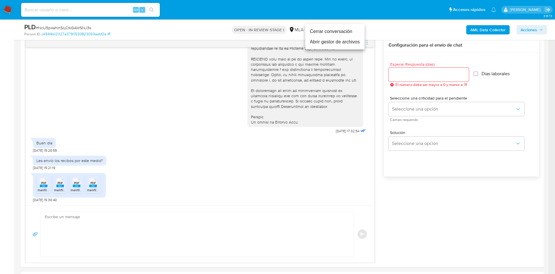
click at [344, 47] on ul "Cerrar conversación Abrir gestor de archivos" at bounding box center [334, 36] width 59 height 25
click at [344, 45] on li "Abrir gestor de archivos" at bounding box center [334, 42] width 59 height 10
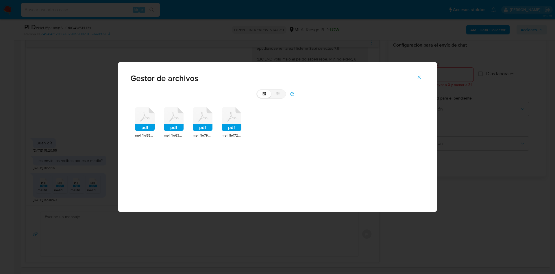
click at [149, 122] on icon at bounding box center [145, 119] width 20 height 24
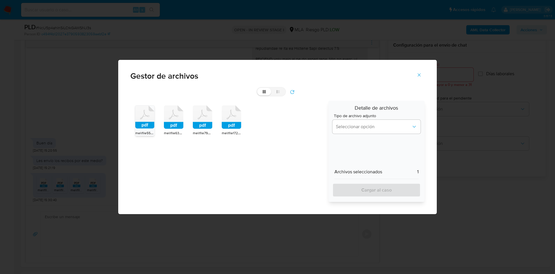
drag, startPoint x: 170, startPoint y: 121, endPoint x: 196, endPoint y: 119, distance: 25.8
click at [170, 121] on icon at bounding box center [174, 117] width 20 height 24
drag, startPoint x: 196, startPoint y: 119, endPoint x: 206, endPoint y: 120, distance: 10.7
click at [199, 119] on icon at bounding box center [203, 117] width 20 height 24
click at [229, 120] on icon at bounding box center [232, 117] width 20 height 24
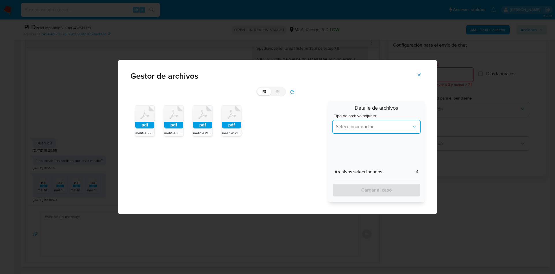
click at [369, 128] on span "Seleccionar opción" at bounding box center [373, 127] width 75 height 6
click at [357, 155] on span "INGRESOS" at bounding box center [347, 156] width 22 height 6
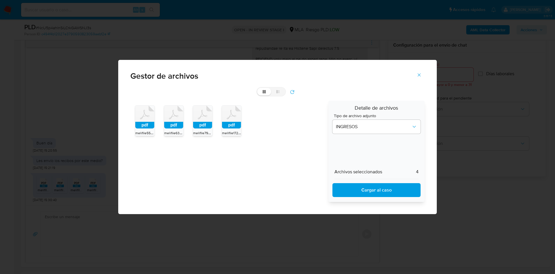
drag, startPoint x: 366, startPoint y: 193, endPoint x: 460, endPoint y: 61, distance: 161.6
click at [368, 191] on span "Cargar al caso" at bounding box center [376, 190] width 73 height 13
click at [418, 77] on icon "Cerrar" at bounding box center [418, 74] width 5 height 5
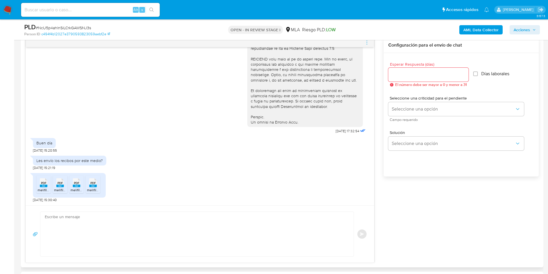
click at [402, 74] on input "Esperar Respuesta (días)" at bounding box center [428, 75] width 80 height 8
type input "0"
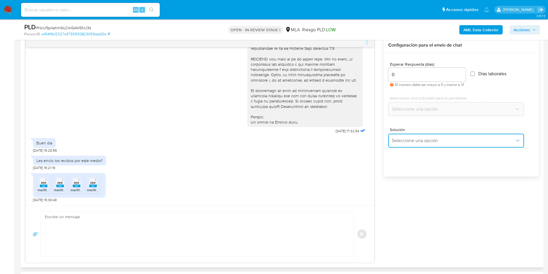
click at [403, 142] on span "Seleccione una opción" at bounding box center [453, 141] width 123 height 6
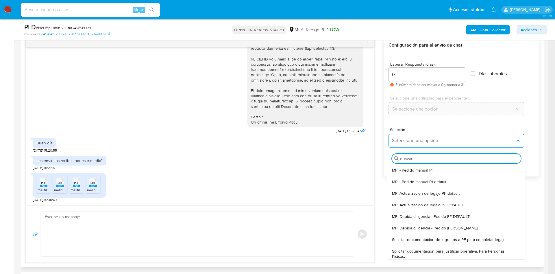
drag, startPoint x: 413, startPoint y: 256, endPoint x: 369, endPoint y: 259, distance: 44.3
click at [413, 256] on span "Solicitar documentación para justificar operativa. Para Personas Físicas." at bounding box center [454, 253] width 125 height 10
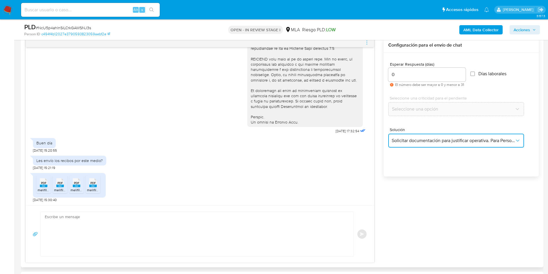
type textarea "Hola,En función de las operaciones registradas en tu cuenta de Mercado Pago, ne…"
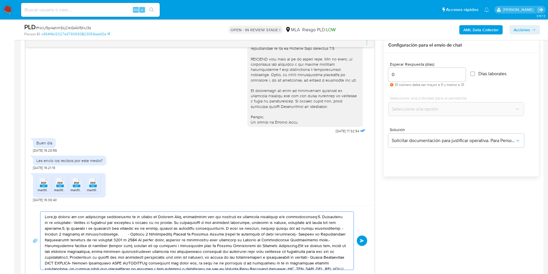
click at [271, 255] on textarea at bounding box center [196, 241] width 302 height 58
click at [272, 240] on textarea at bounding box center [196, 241] width 302 height 58
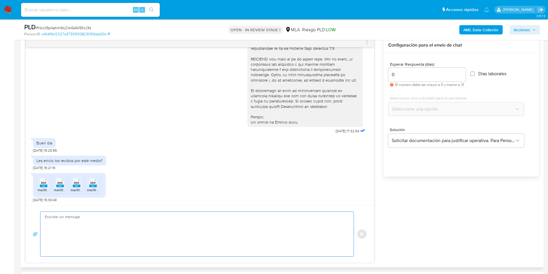
paste textarea "Hola, ¡Muchas gracias por tu respuesta! Confirmamos la recepción de la document…"
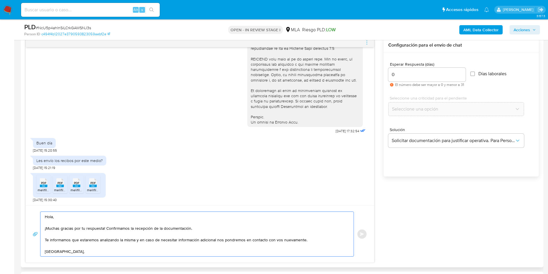
scroll to position [2, 0]
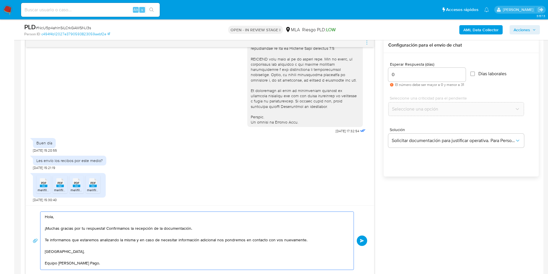
click at [272, 240] on textarea "Hola, ¡Muchas gracias por tu respuesta! Confirmamos la recepción de la document…" at bounding box center [196, 241] width 302 height 58
type textarea "Hola, ¡Muchas gracias por tu respuesta! Confirmamos la recepción de la document…"
click at [364, 242] on button "Enviar" at bounding box center [362, 240] width 10 height 10
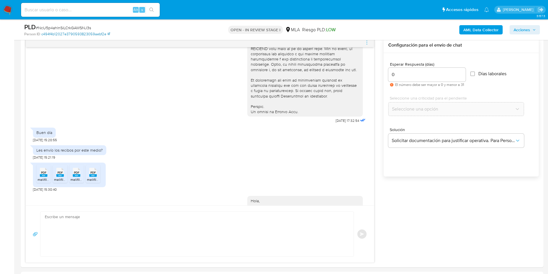
scroll to position [322, 0]
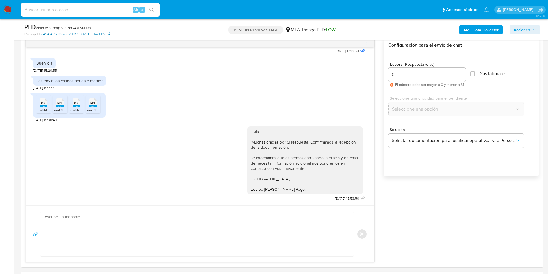
click at [72, 32] on link "c494f4b12027e3790593823059aebf2e" at bounding box center [75, 34] width 69 height 5
click at [65, 28] on span "# NcU5p4ahlnSiLCrkGAWSNJ3s" at bounding box center [63, 28] width 55 height 6
copy span "NcU5p4ahlnSiLCrkGAWSNJ3s"
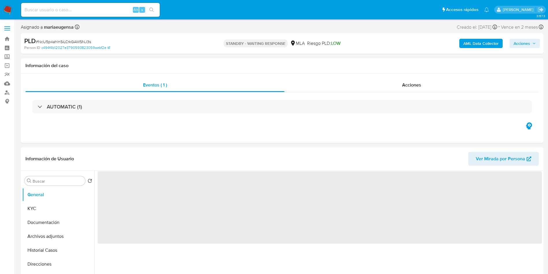
select select "10"
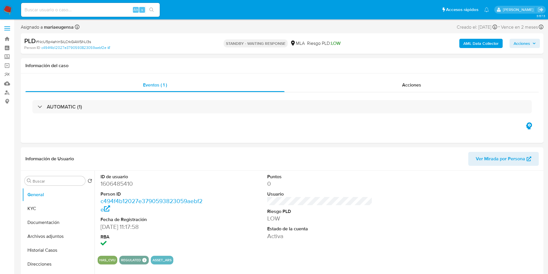
click at [73, 42] on span "# NcU5p4ahlnSiLCrkGAWSNJ3s" at bounding box center [63, 42] width 55 height 6
copy span "NcU5p4ahlnSiLCrkGAWSNJ3s"
click at [49, 181] on input "Buscar" at bounding box center [58, 180] width 50 height 5
type input "arc"
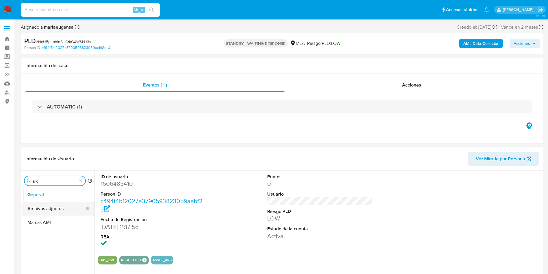
click at [57, 209] on button "Archivos adjuntos" at bounding box center [56, 208] width 68 height 14
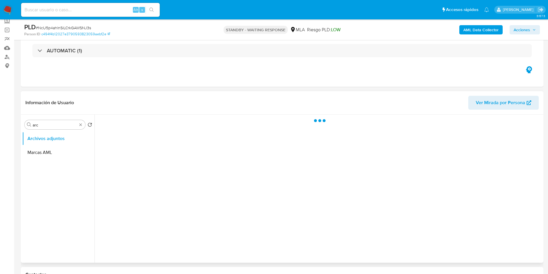
scroll to position [43, 0]
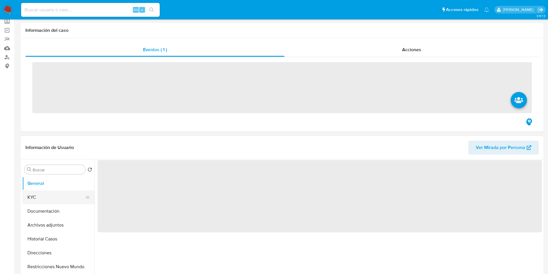
scroll to position [43, 0]
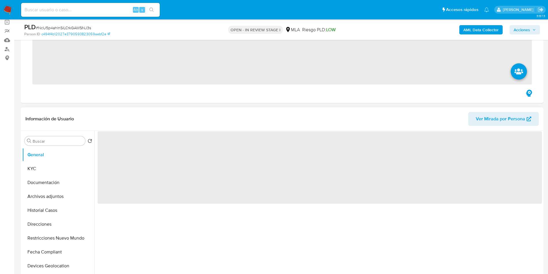
drag, startPoint x: 48, startPoint y: 192, endPoint x: 131, endPoint y: 202, distance: 84.1
click at [52, 193] on button "Archivos adjuntos" at bounding box center [58, 196] width 72 height 14
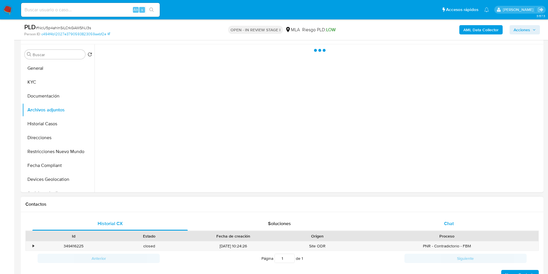
scroll to position [130, 0]
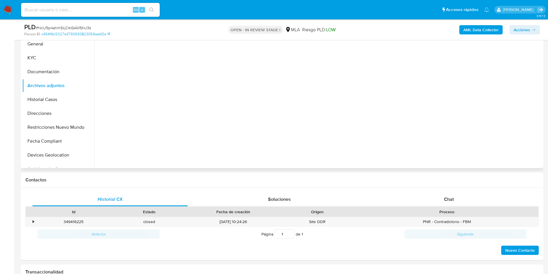
select select "10"
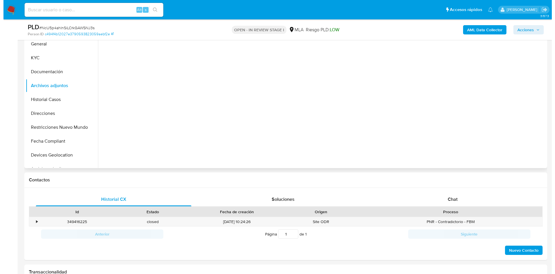
scroll to position [87, 0]
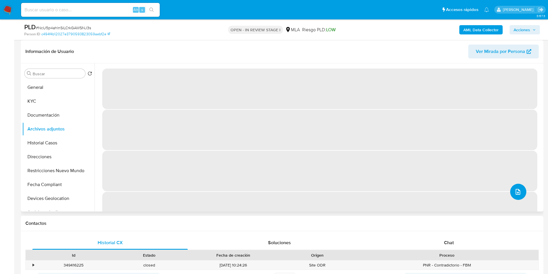
click at [515, 188] on span "upload-file" at bounding box center [518, 191] width 7 height 7
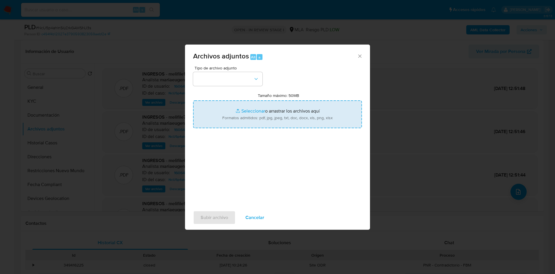
drag, startPoint x: 209, startPoint y: 129, endPoint x: 230, endPoint y: 110, distance: 27.6
click at [230, 110] on input "Tamaño máximo: 50MB Seleccionar archivos" at bounding box center [277, 114] width 169 height 28
type input "C:\fakepath\Caselog lChAUmwXlwkCDvNCvlc2Epnt_2025_08_18_20_59_19.docx"
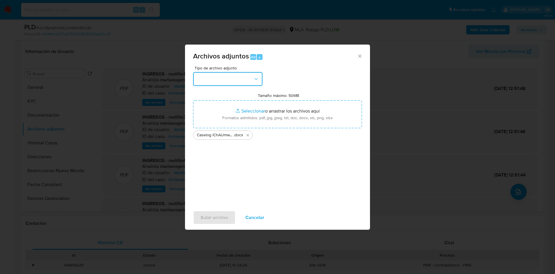
click at [216, 79] on button "button" at bounding box center [227, 79] width 69 height 14
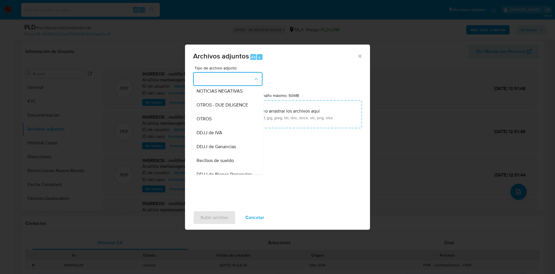
drag, startPoint x: 212, startPoint y: 121, endPoint x: 213, endPoint y: 142, distance: 20.5
click at [212, 121] on div "OTROS" at bounding box center [226, 119] width 59 height 14
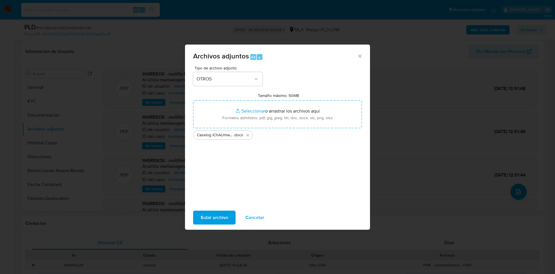
click at [221, 221] on span "Subir archivo" at bounding box center [214, 217] width 27 height 13
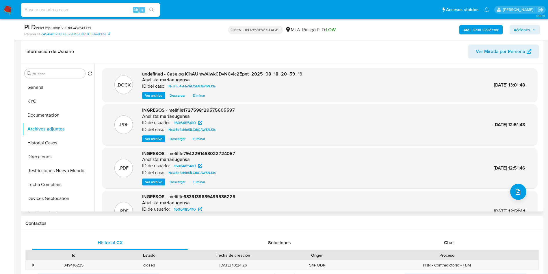
scroll to position [42, 0]
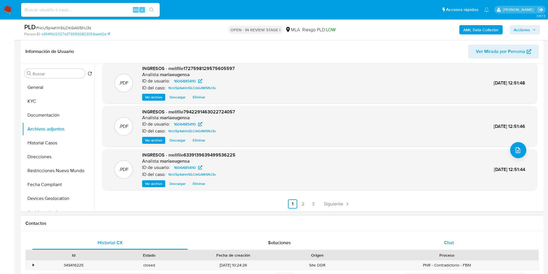
drag, startPoint x: 436, startPoint y: 244, endPoint x: 437, endPoint y: 240, distance: 4.2
click at [436, 244] on div "Chat" at bounding box center [448, 243] width 155 height 14
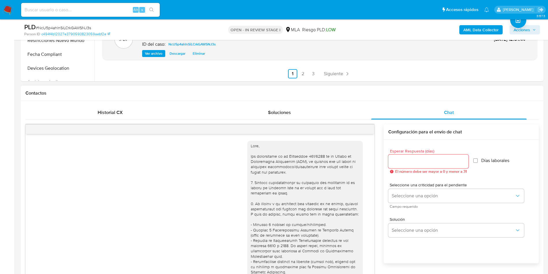
scroll to position [322, 0]
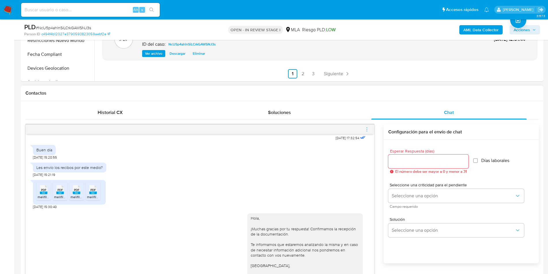
click at [367, 129] on icon "menu-action" at bounding box center [366, 129] width 5 height 5
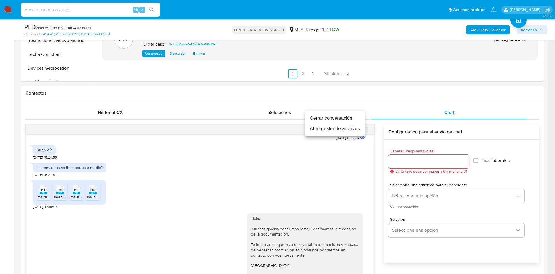
click at [351, 121] on li "Cerrar conversación" at bounding box center [334, 118] width 59 height 10
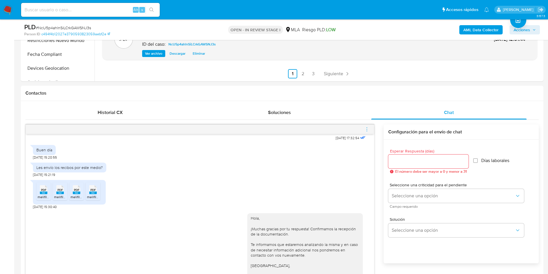
click at [527, 27] on span "Acciones" at bounding box center [522, 29] width 16 height 9
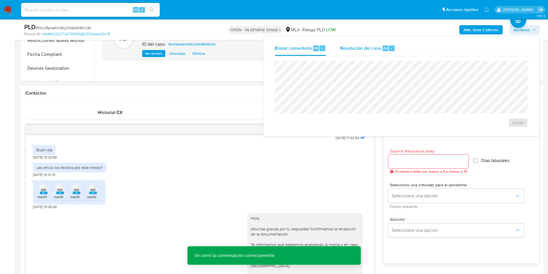
click at [365, 50] on span "Resolución del caso" at bounding box center [360, 48] width 41 height 7
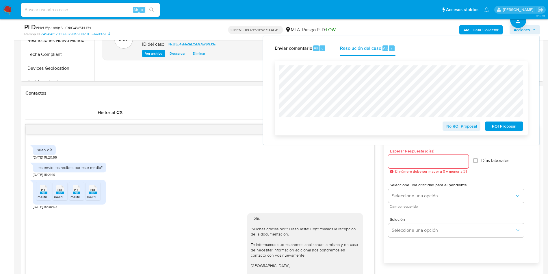
click at [472, 126] on span "No ROI Proposal" at bounding box center [462, 126] width 30 height 8
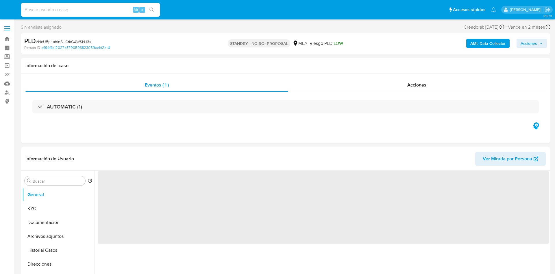
select select "10"
